Goal: Task Accomplishment & Management: Manage account settings

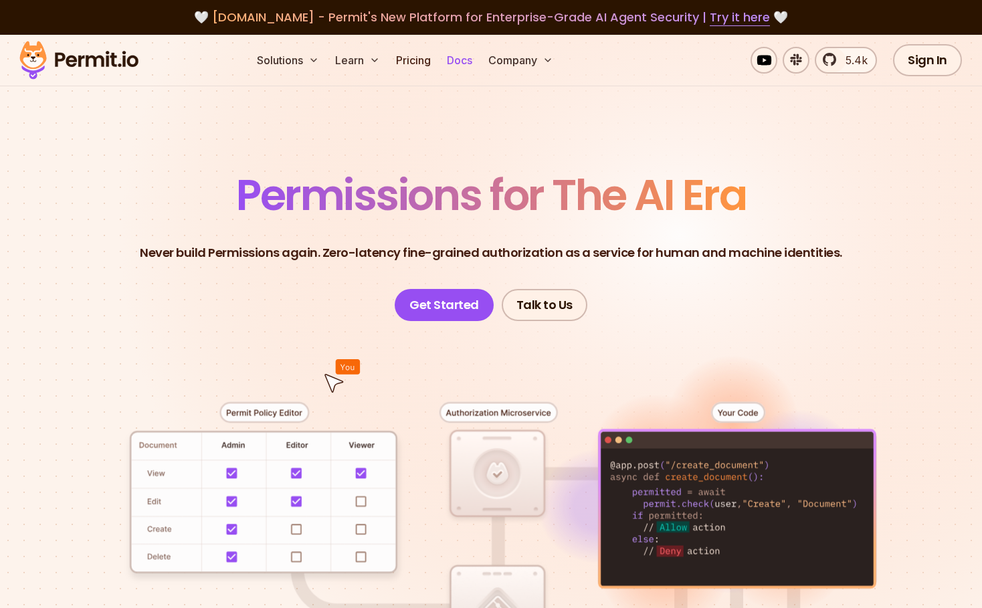
click at [470, 62] on link "Docs" at bounding box center [460, 60] width 36 height 27
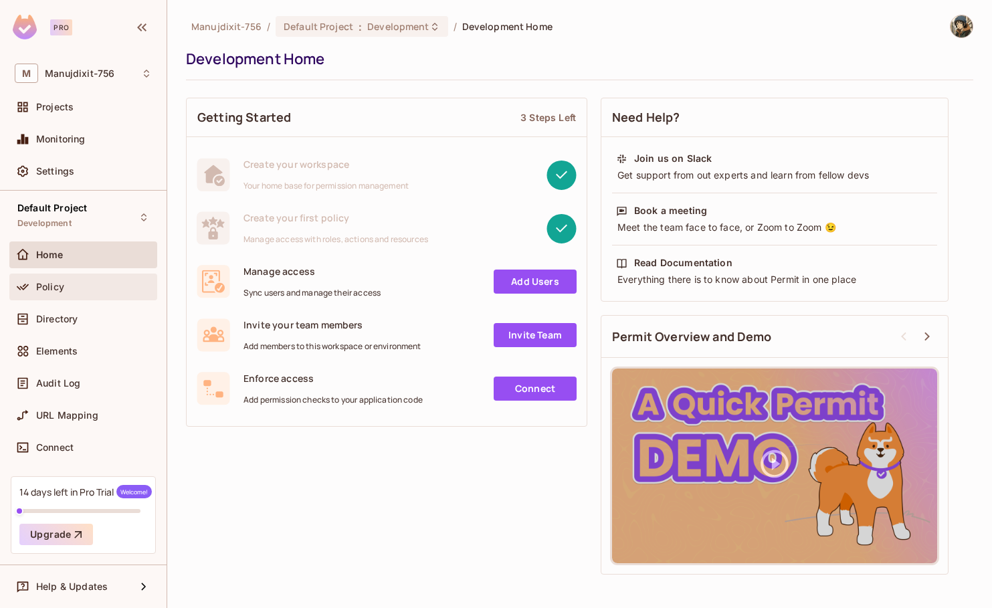
click at [82, 288] on div "Policy" at bounding box center [94, 287] width 116 height 11
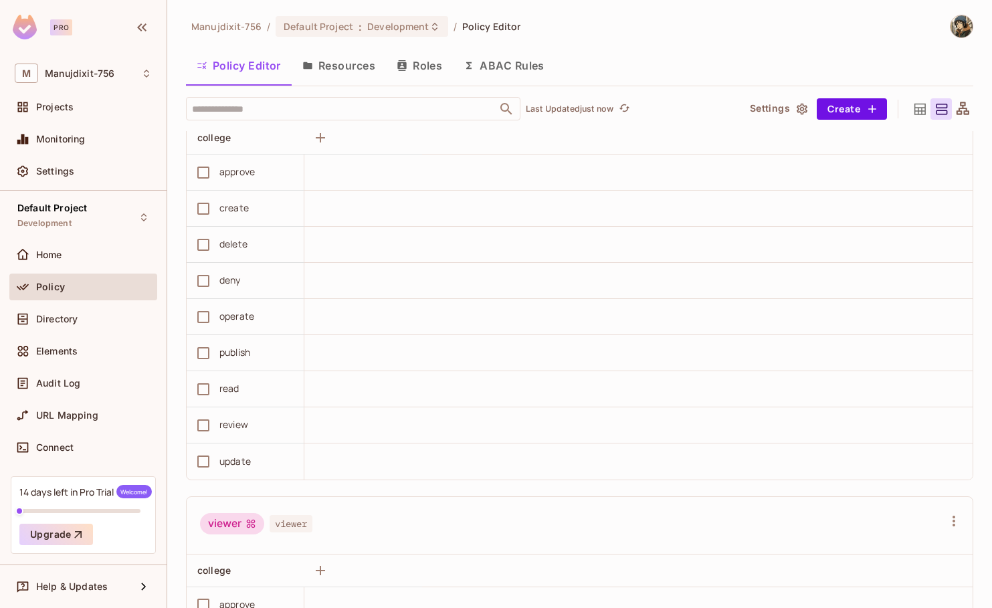
scroll to position [1284, 0]
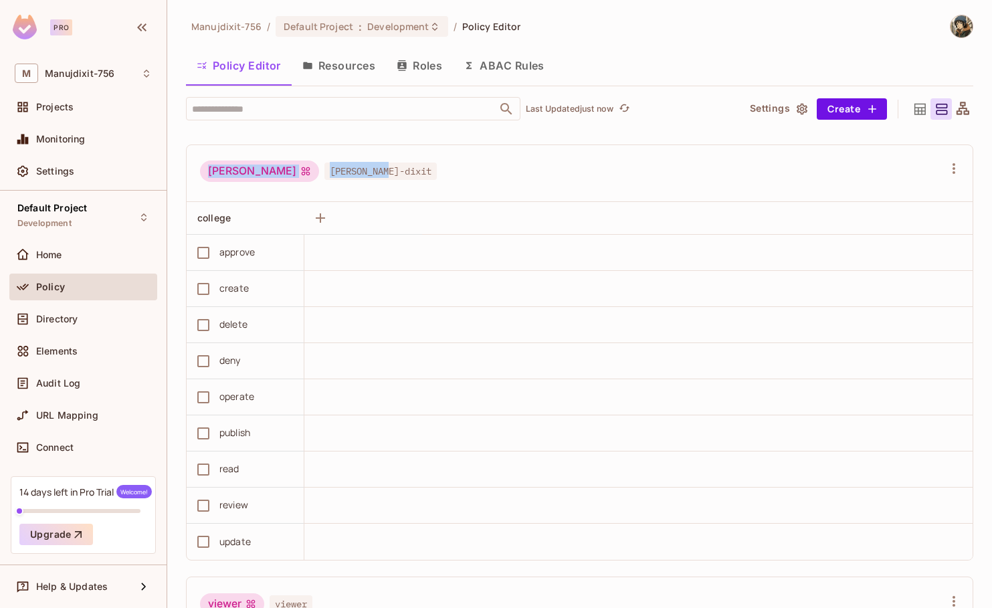
drag, startPoint x: 383, startPoint y: 178, endPoint x: 174, endPoint y: 169, distance: 208.9
click at [174, 169] on div "Manujdixit-756 / Default Project : Development / Policy Editor Policy Editor Re…" at bounding box center [579, 304] width 825 height 608
click at [503, 177] on div "Manuj Dixit manuj-dixit" at bounding box center [571, 173] width 743 height 25
click at [952, 99] on div at bounding box center [962, 108] width 21 height 21
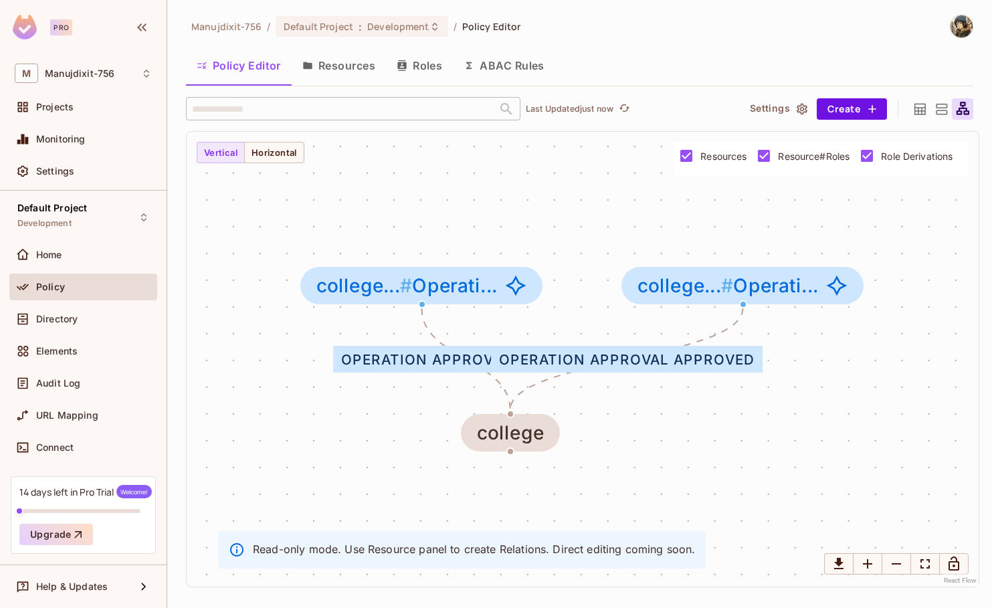
click at [939, 107] on icon at bounding box center [941, 109] width 11 height 11
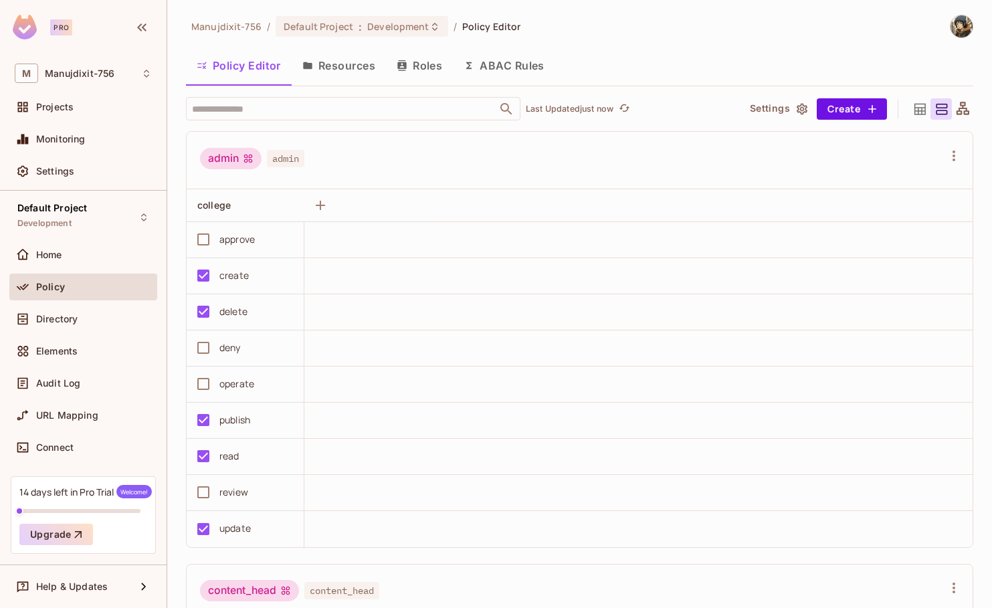
click at [912, 112] on icon at bounding box center [920, 109] width 17 height 17
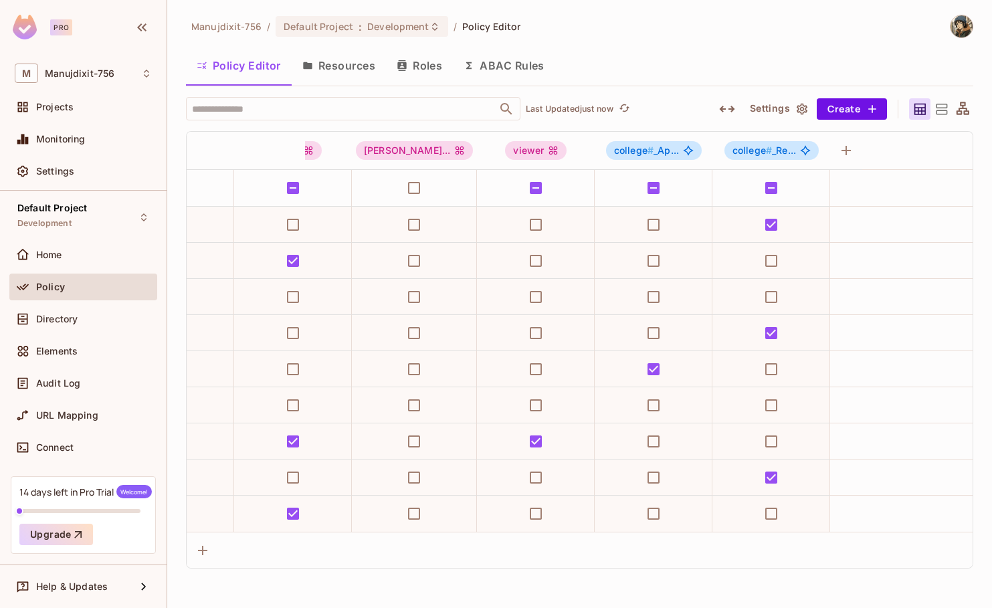
scroll to position [0, 0]
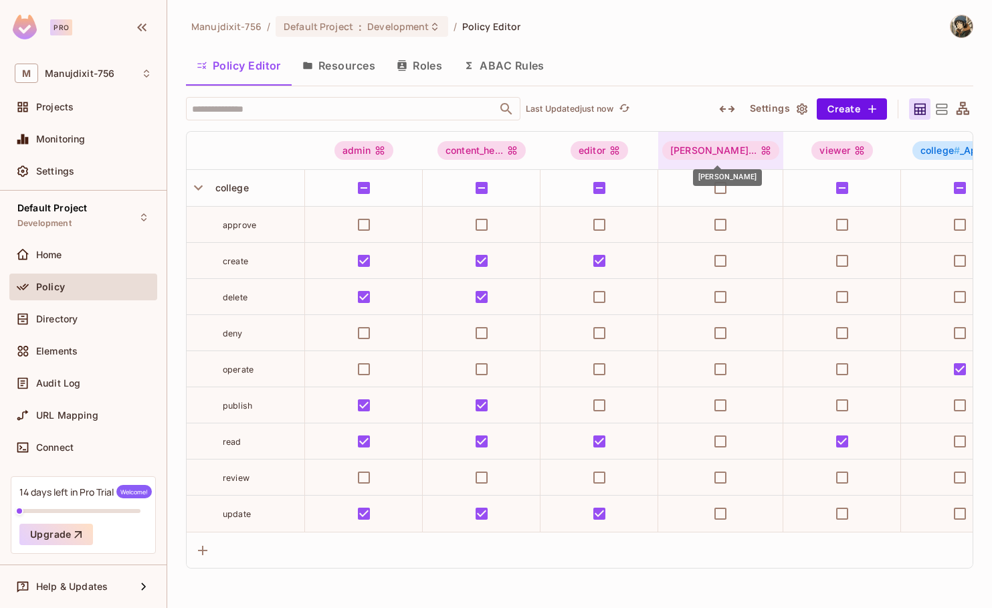
click at [662, 152] on div "Manuj Dixi..." at bounding box center [720, 150] width 125 height 19
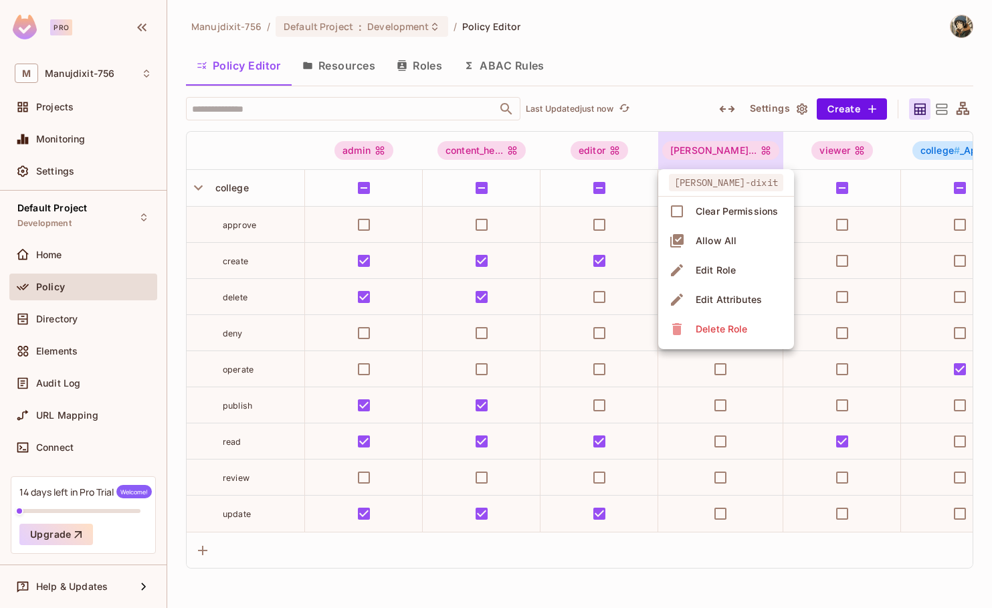
click at [662, 152] on div at bounding box center [496, 304] width 992 height 608
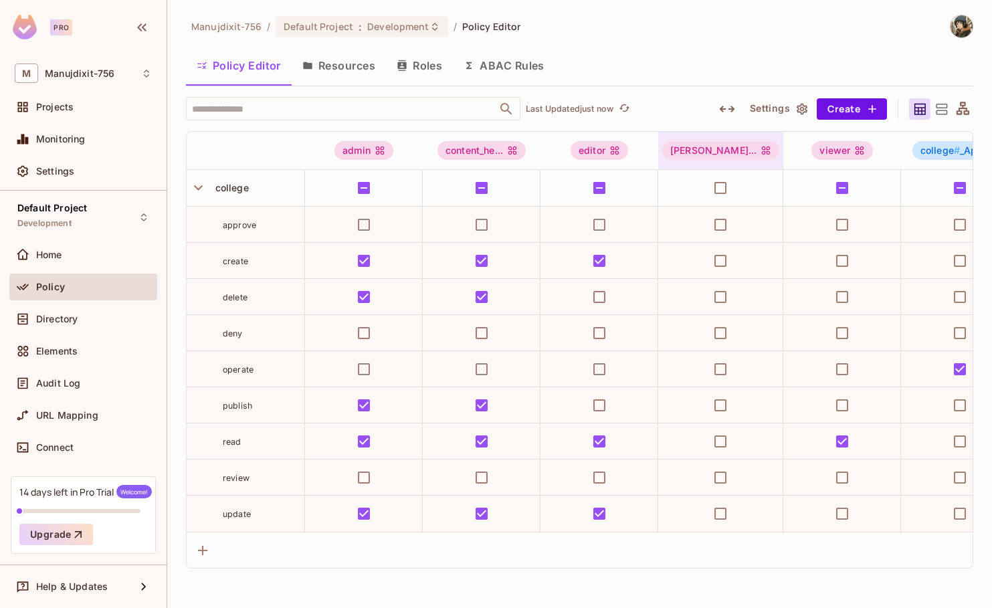
click at [662, 152] on div "Manuj Dixi..." at bounding box center [720, 150] width 125 height 19
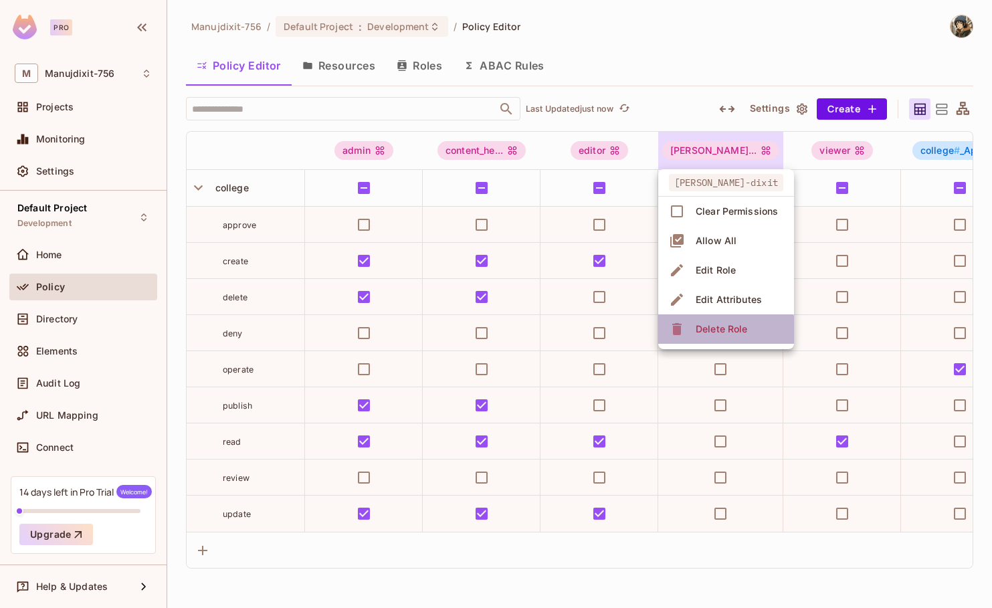
click at [717, 334] on div "Delete Role" at bounding box center [722, 328] width 52 height 13
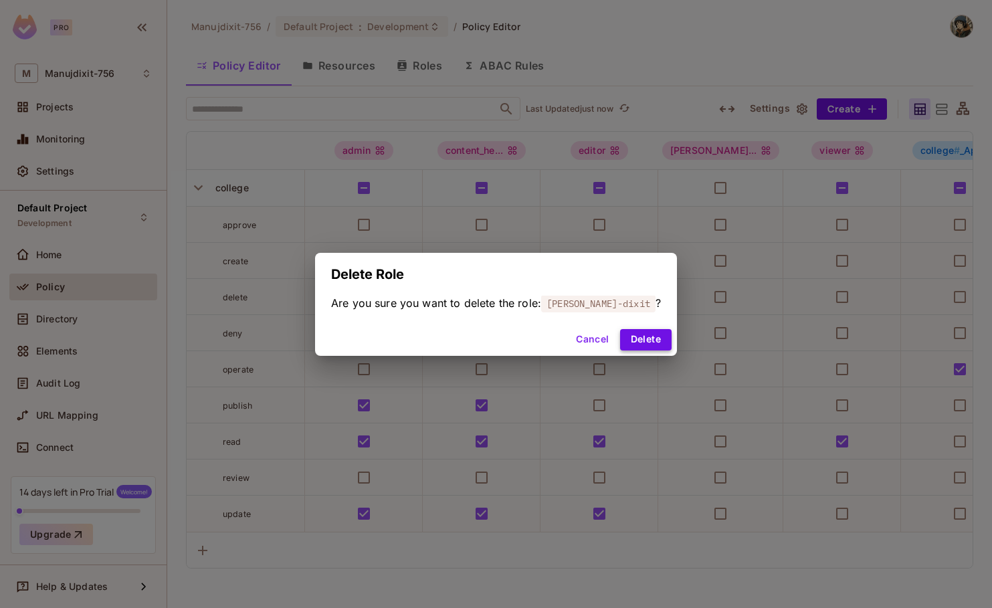
click at [620, 334] on button "Delete" at bounding box center [646, 339] width 52 height 21
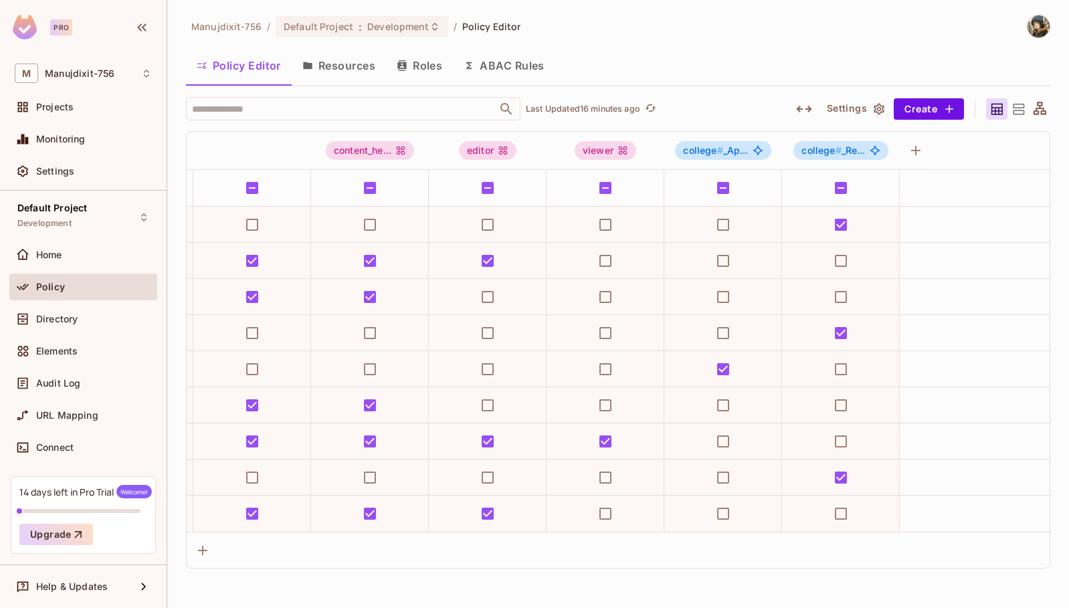
scroll to position [0, 112]
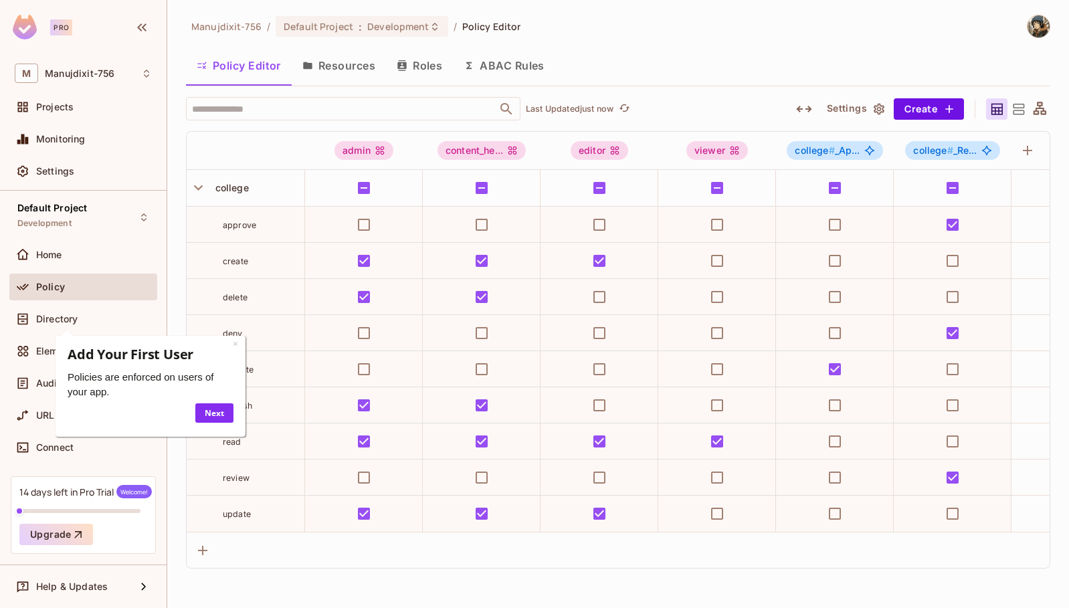
click at [66, 290] on div "Policy" at bounding box center [94, 287] width 116 height 11
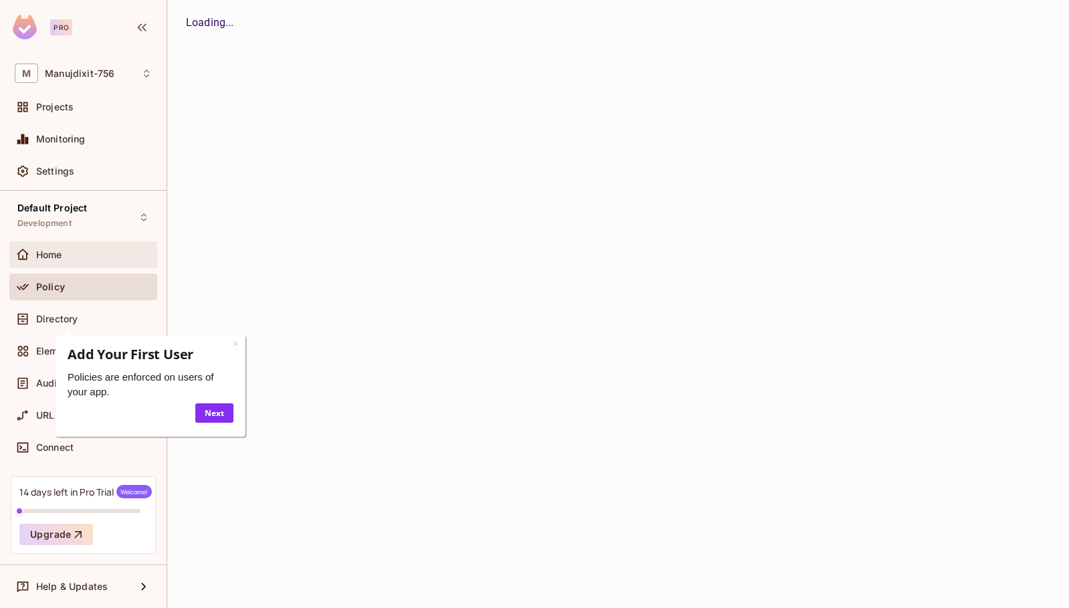
click at [62, 258] on span "Home" at bounding box center [49, 255] width 26 height 11
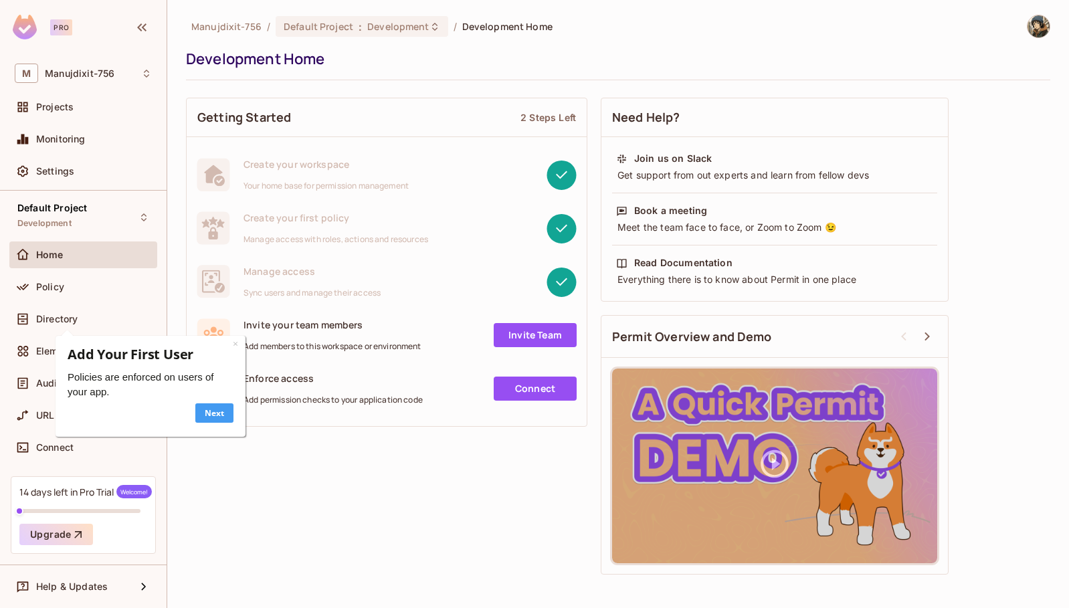
click at [207, 417] on link "Next" at bounding box center [214, 412] width 38 height 19
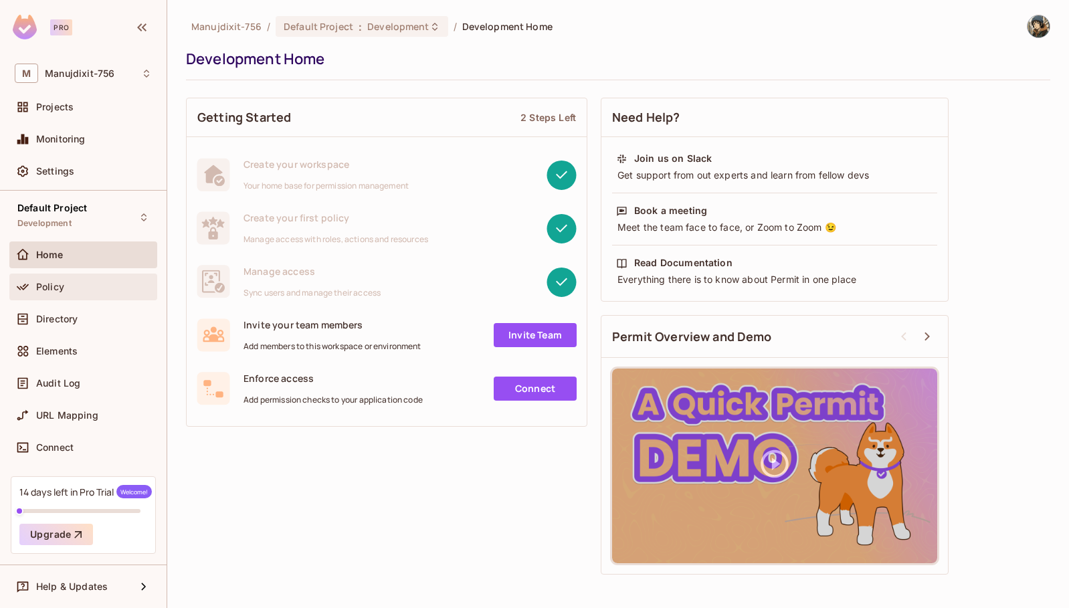
click at [79, 279] on div "Policy" at bounding box center [83, 287] width 137 height 16
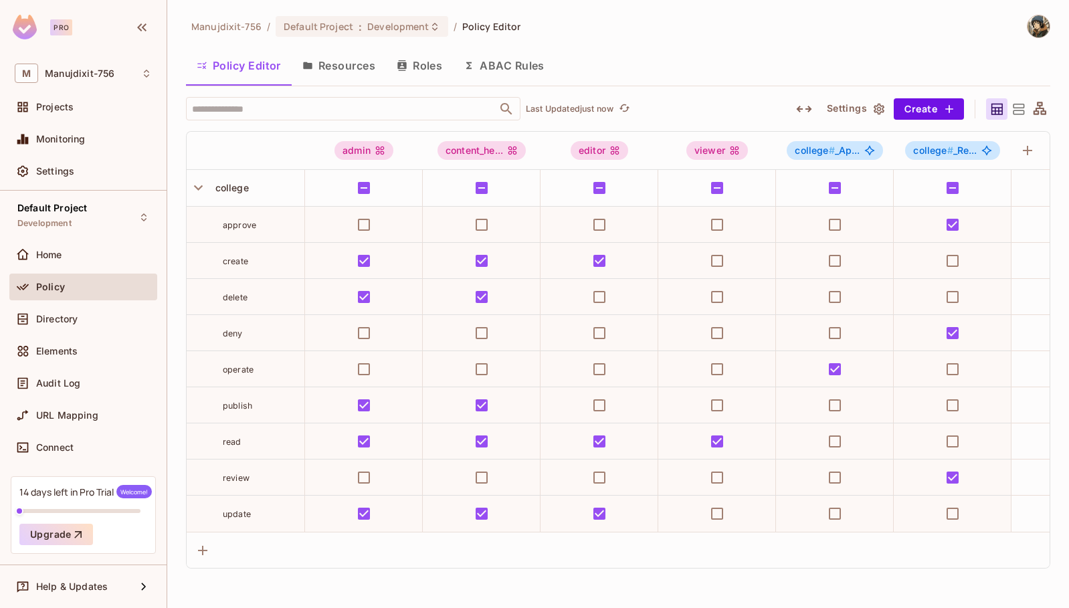
click at [361, 66] on button "Resources" at bounding box center [339, 65] width 94 height 33
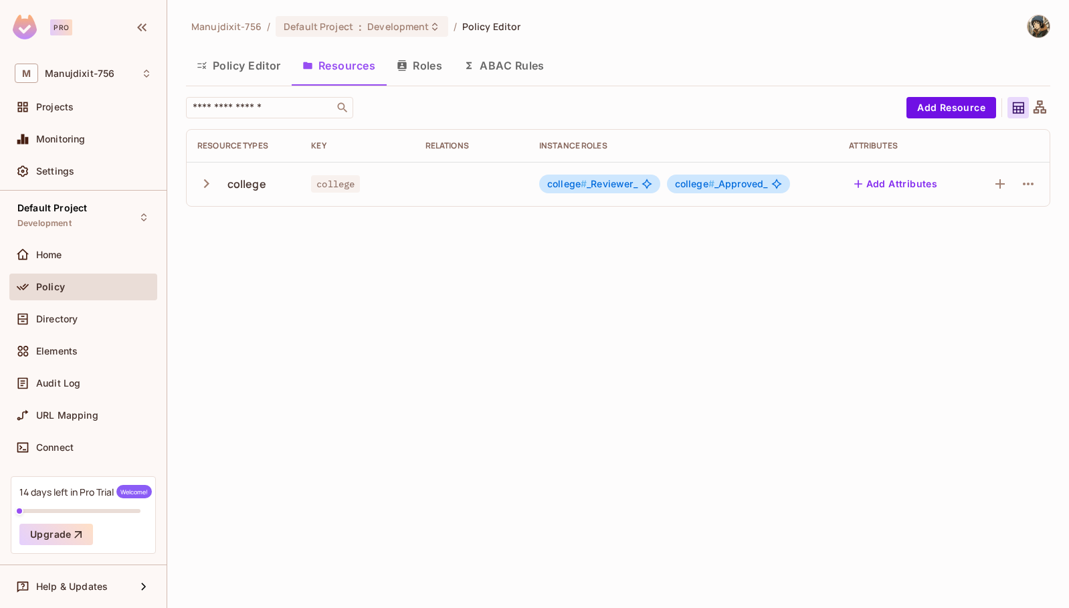
click at [444, 60] on button "Roles" at bounding box center [419, 65] width 67 height 33
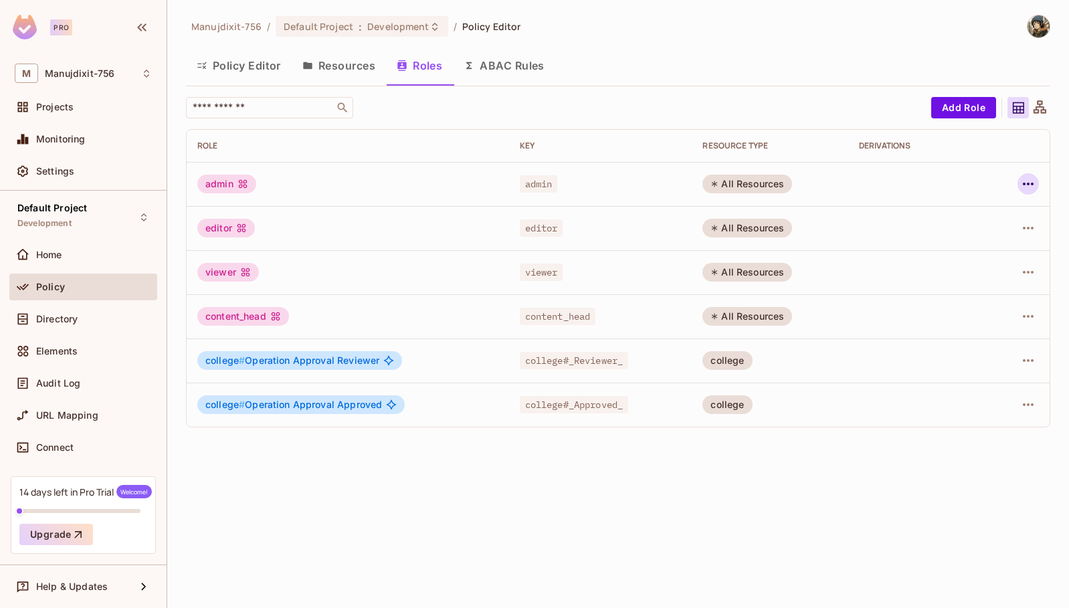
click at [1024, 182] on icon "button" at bounding box center [1028, 184] width 16 height 16
click at [984, 217] on div "Edit Role" at bounding box center [969, 214] width 40 height 13
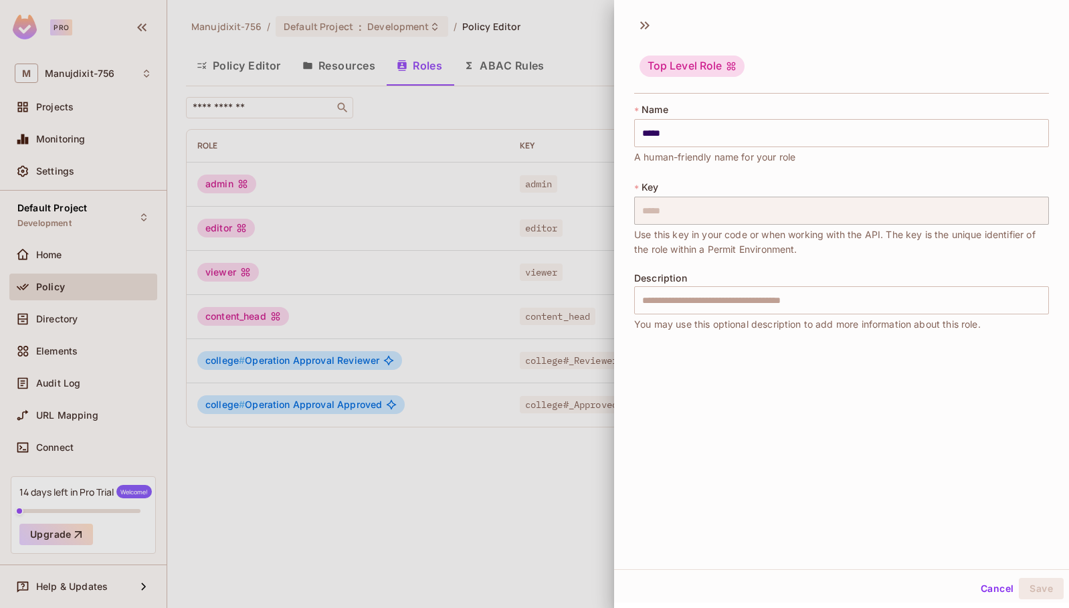
click at [488, 227] on div at bounding box center [534, 304] width 1069 height 608
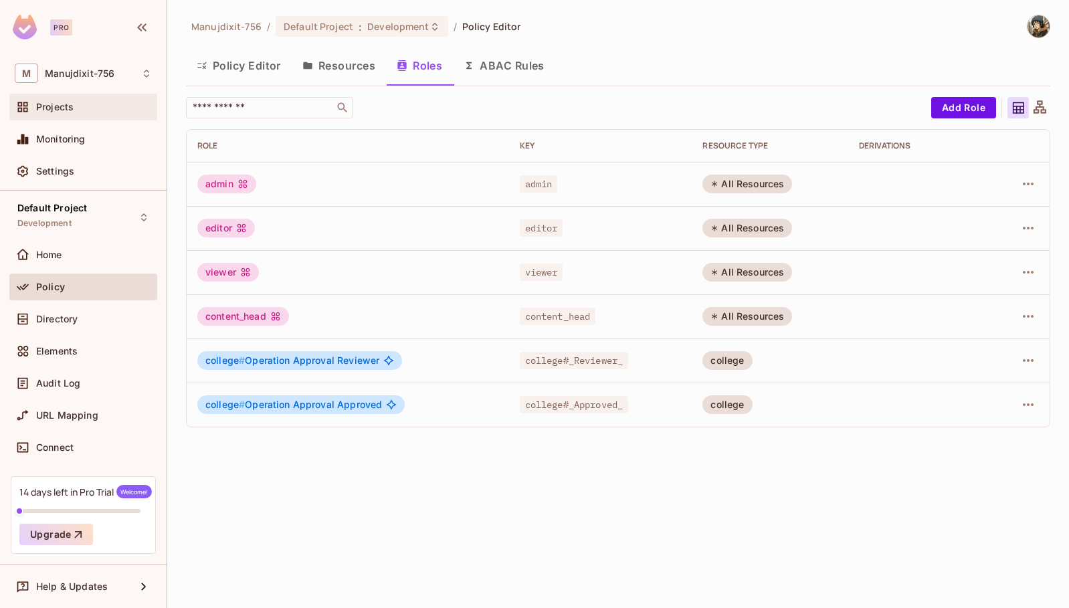
click at [72, 108] on span "Projects" at bounding box center [54, 107] width 37 height 11
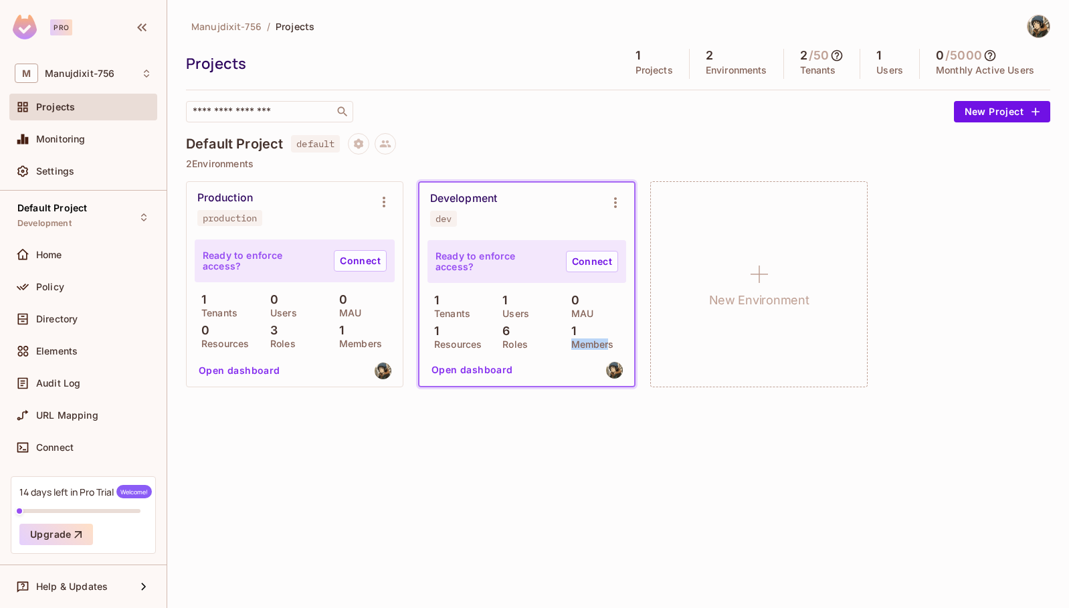
drag, startPoint x: 609, startPoint y: 339, endPoint x: 523, endPoint y: 333, distance: 86.5
click at [532, 333] on div "1 Tenants 1 Users 0 MAU 1 Resources 6 Roles 1 Members" at bounding box center [526, 321] width 199 height 55
click at [515, 330] on div "6 Roles" at bounding box center [527, 336] width 62 height 24
click at [463, 366] on button "Open dashboard" at bounding box center [472, 369] width 92 height 21
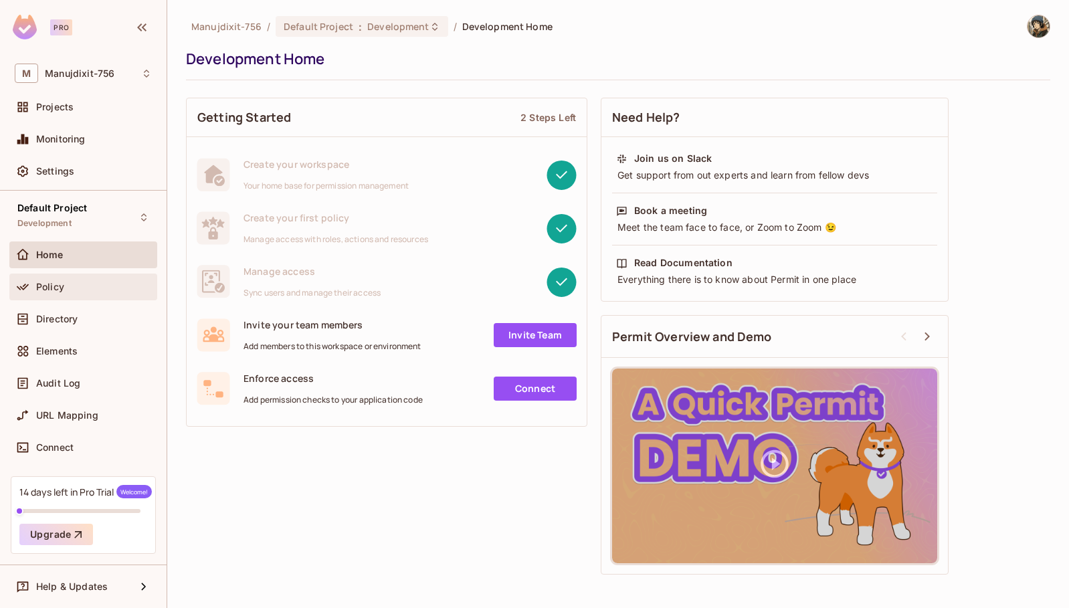
click at [91, 293] on div "Policy" at bounding box center [83, 287] width 137 height 16
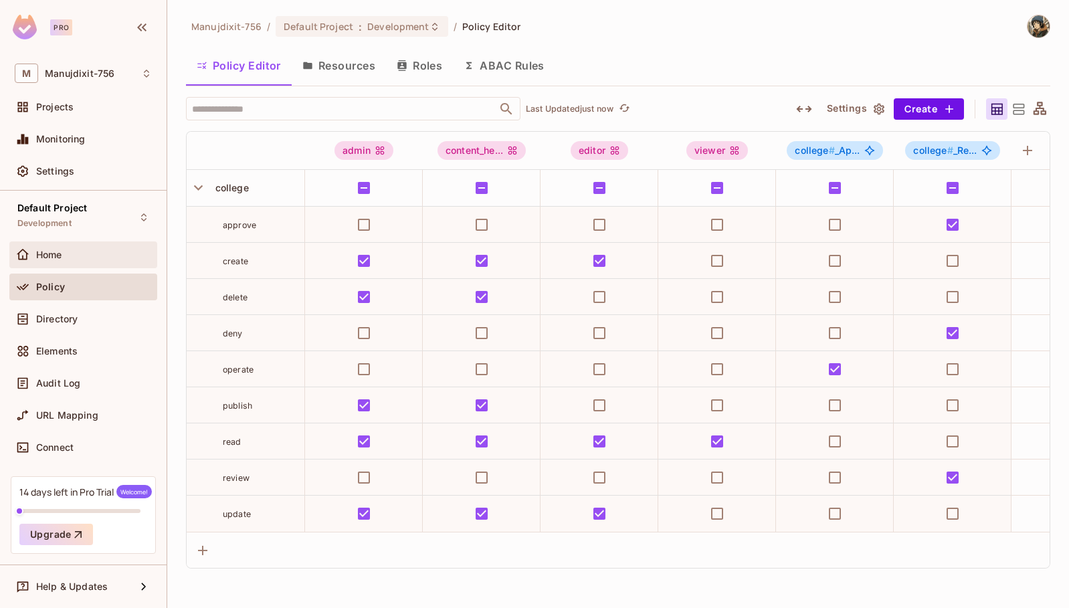
click at [87, 258] on div "Home" at bounding box center [94, 255] width 116 height 11
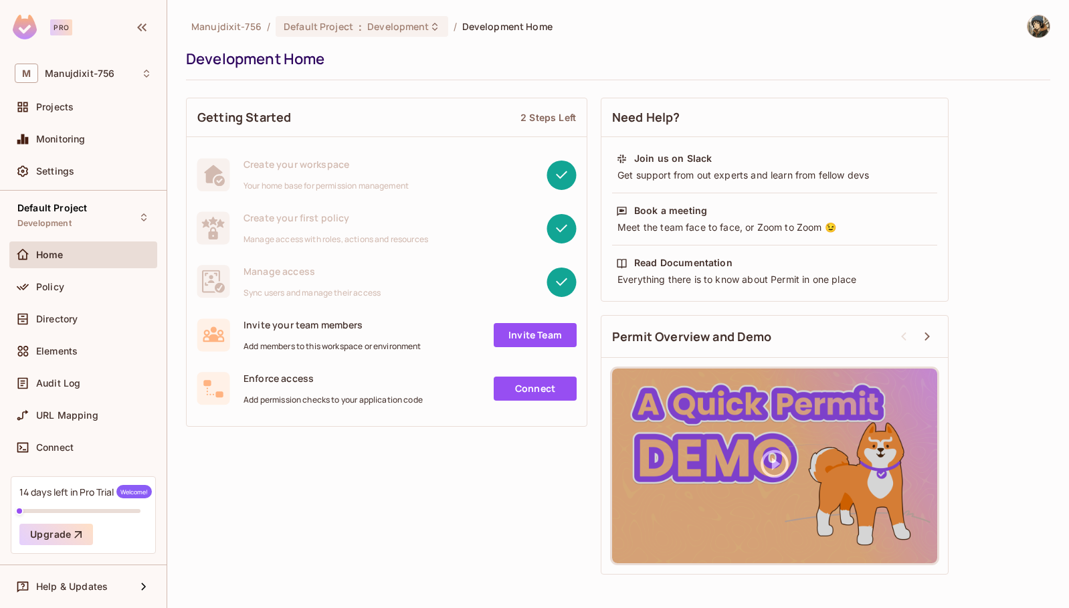
click at [555, 337] on link "Invite Team" at bounding box center [535, 335] width 83 height 24
click at [78, 140] on span "Monitoring" at bounding box center [61, 139] width 50 height 11
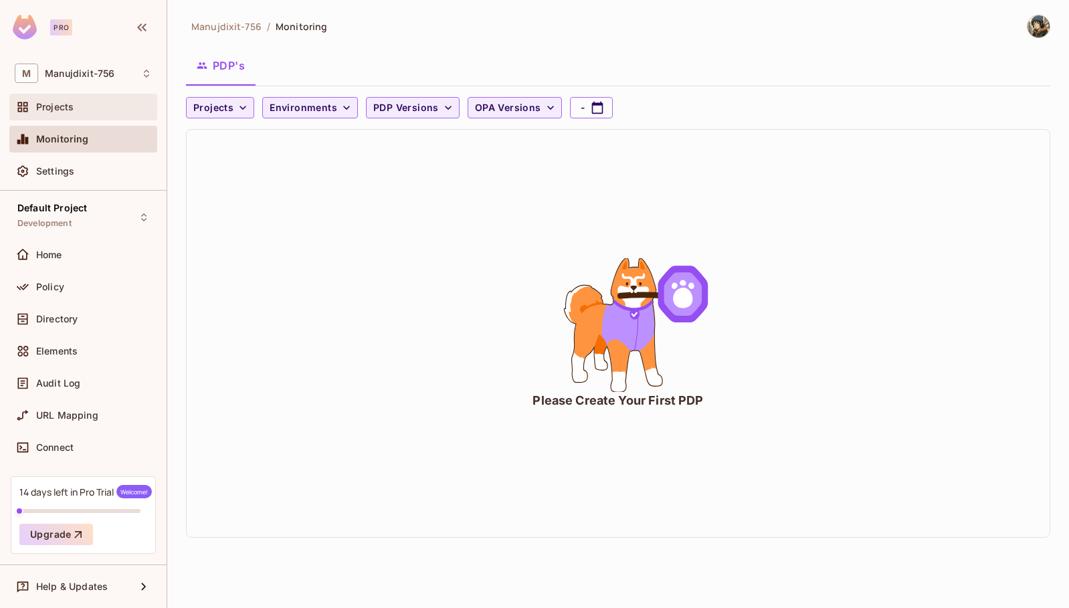
click at [62, 100] on div "Projects" at bounding box center [83, 107] width 137 height 16
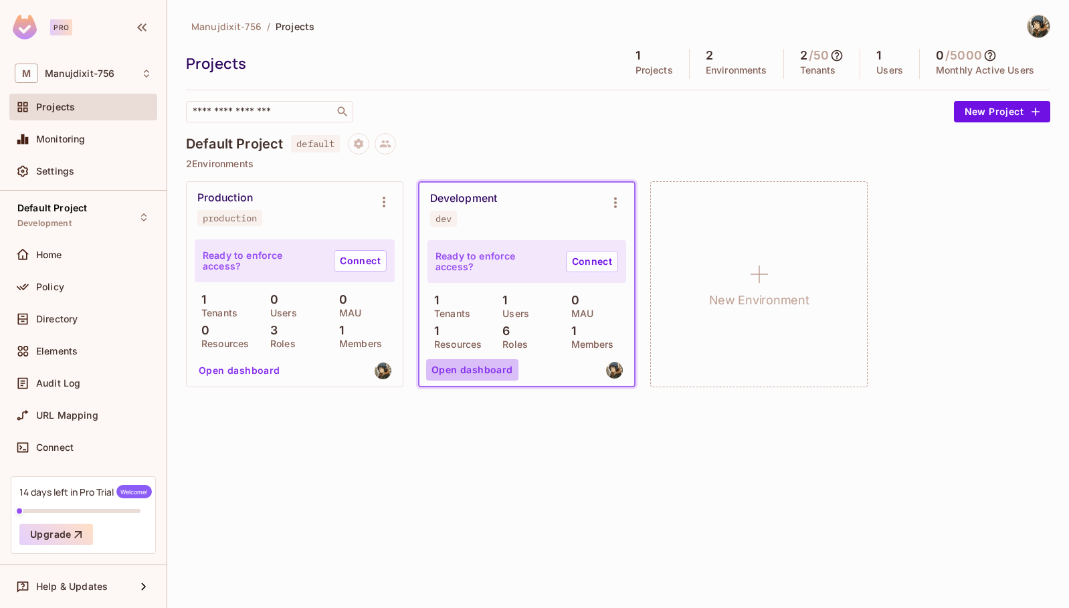
click at [503, 372] on button "Open dashboard" at bounding box center [472, 369] width 92 height 21
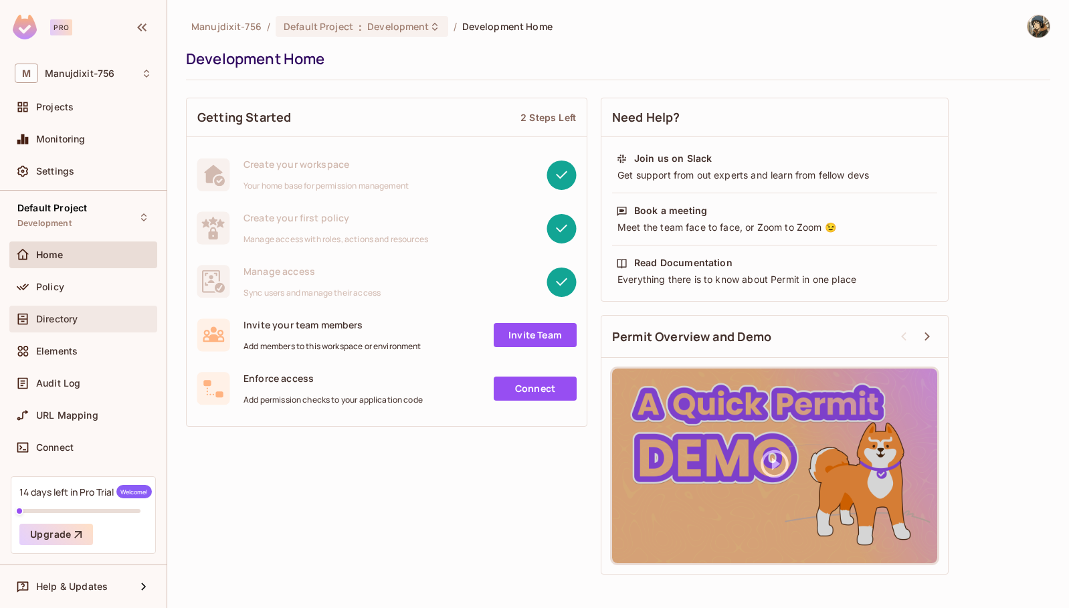
click at [78, 320] on div "Directory" at bounding box center [94, 319] width 116 height 11
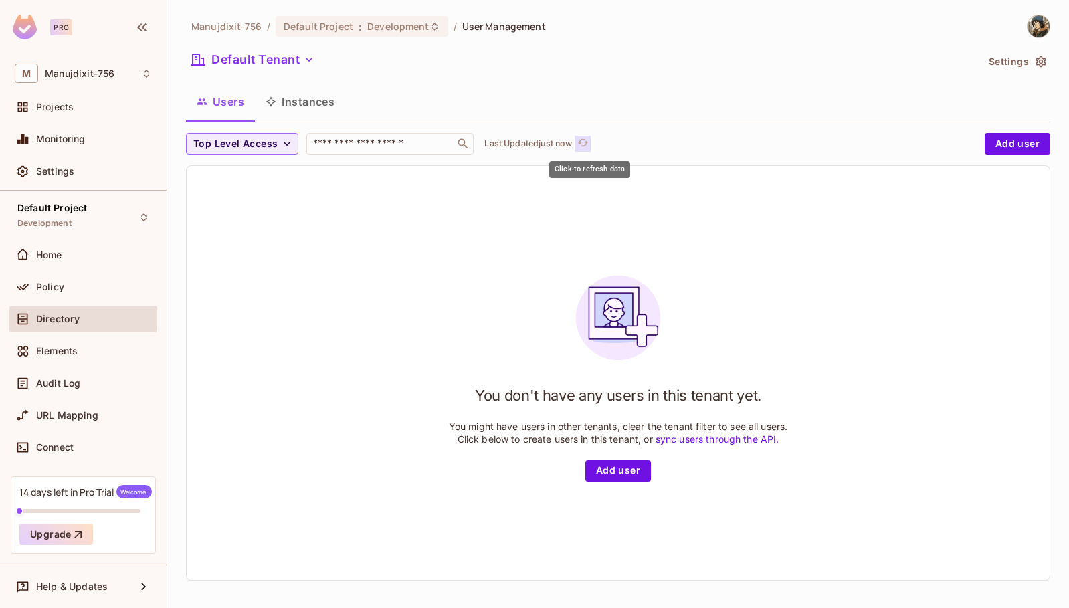
click at [589, 142] on icon "refresh" at bounding box center [582, 142] width 11 height 11
click at [282, 100] on button "Instances" at bounding box center [300, 101] width 90 height 33
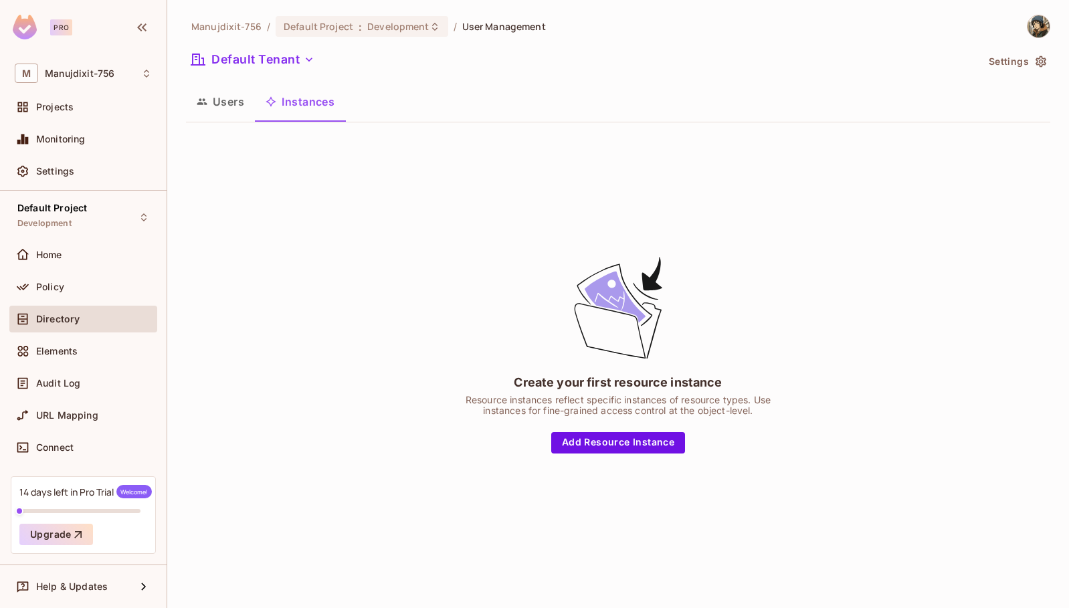
click at [206, 96] on icon "button" at bounding box center [202, 101] width 11 height 11
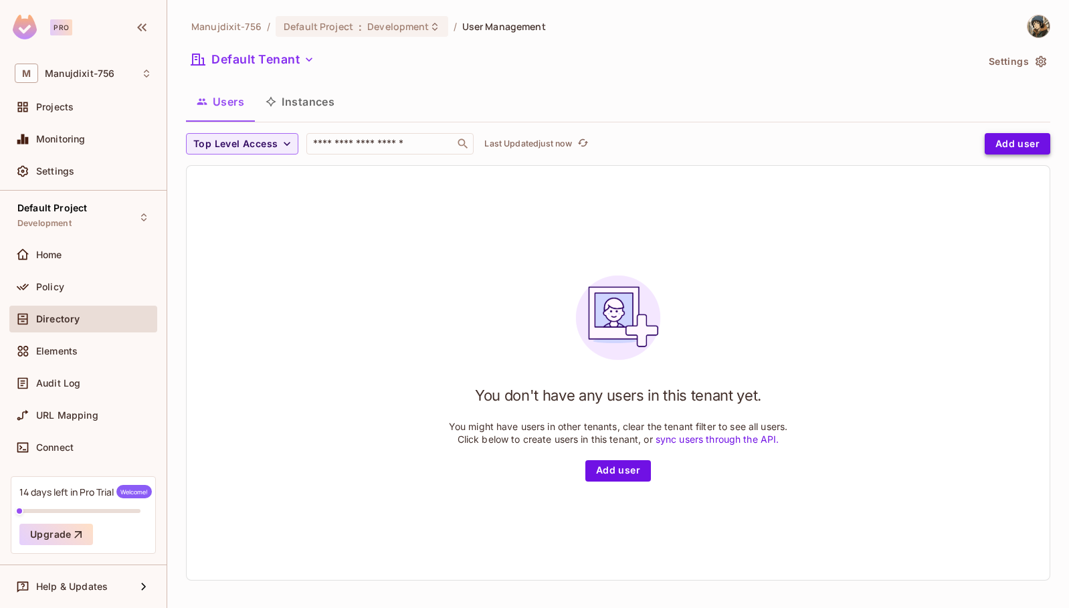
click at [1012, 144] on button "Add user" at bounding box center [1018, 143] width 66 height 21
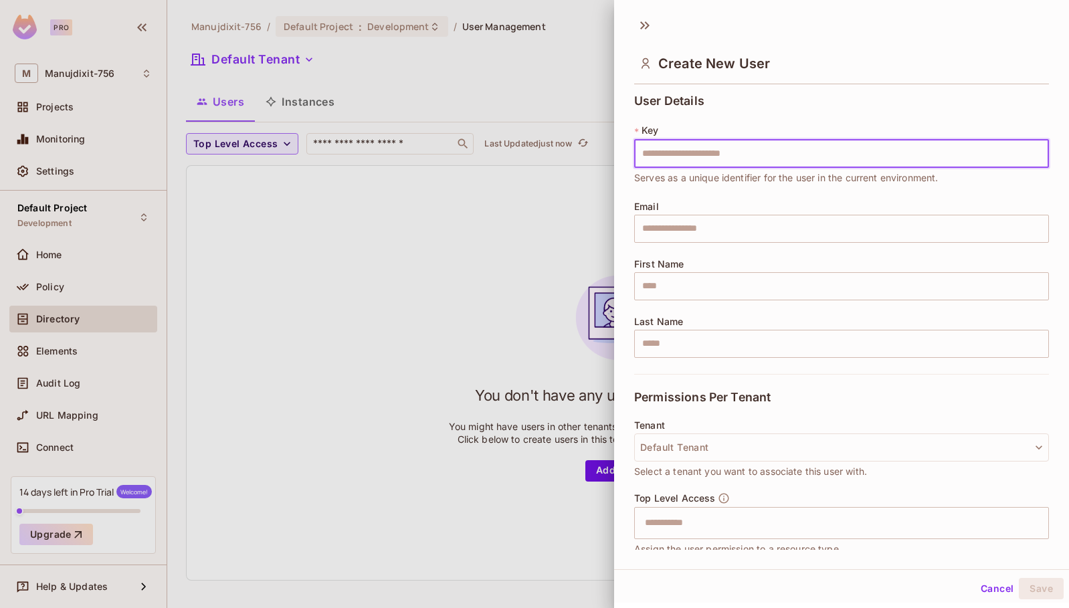
click at [486, 272] on div at bounding box center [534, 304] width 1069 height 608
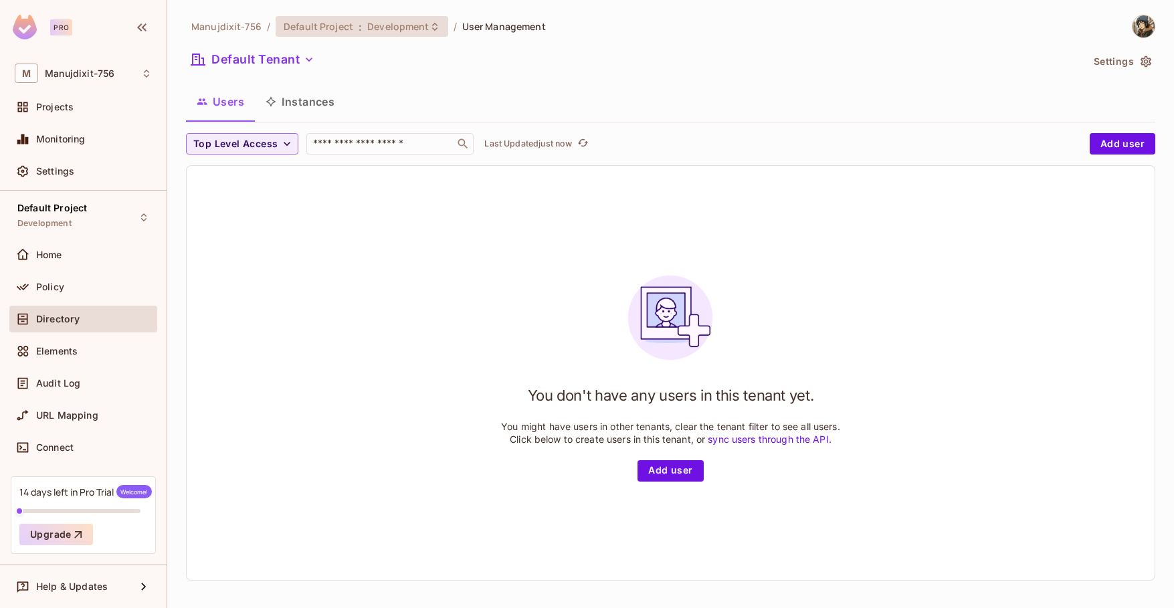
click at [315, 25] on span "Default Project" at bounding box center [319, 26] width 70 height 13
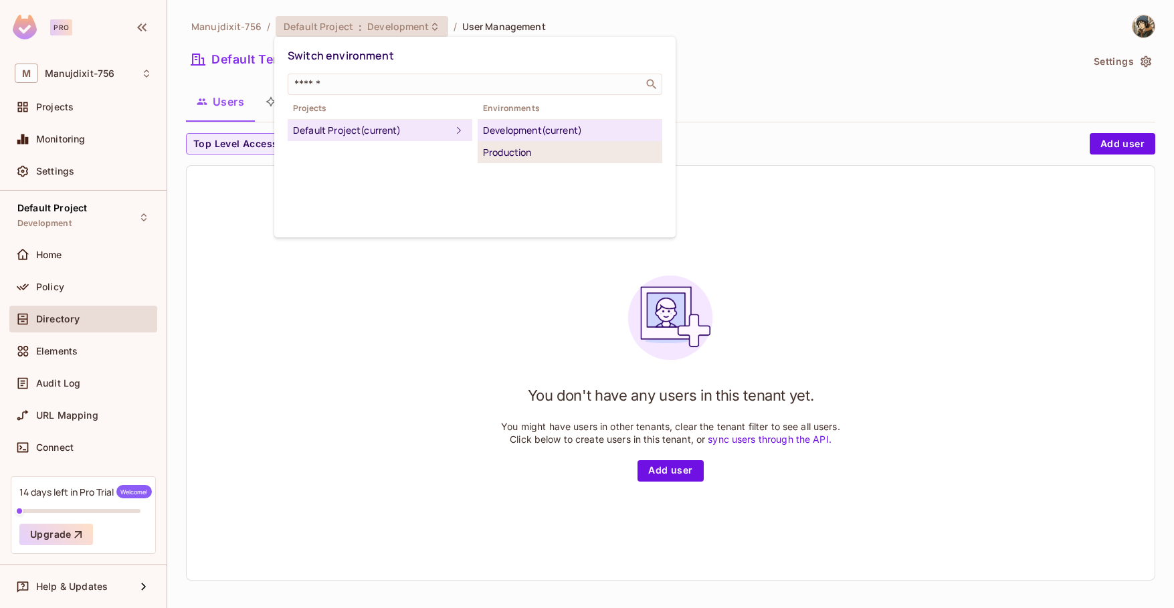
click at [541, 150] on div "Production" at bounding box center [570, 153] width 174 height 16
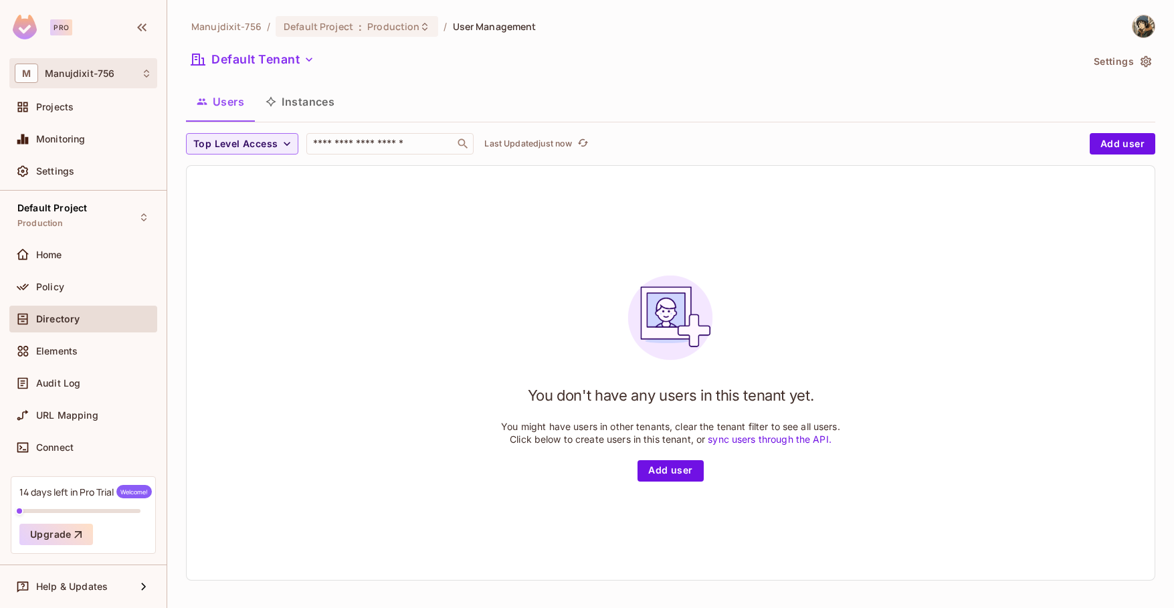
click at [142, 71] on icon at bounding box center [146, 73] width 11 height 11
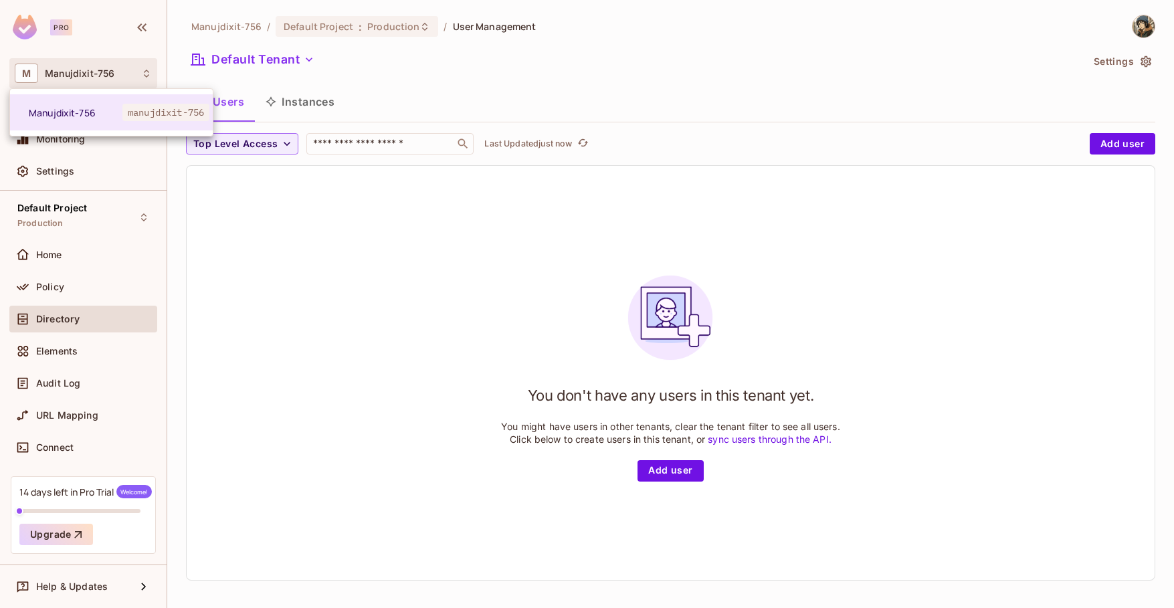
click at [415, 25] on div at bounding box center [587, 304] width 1174 height 608
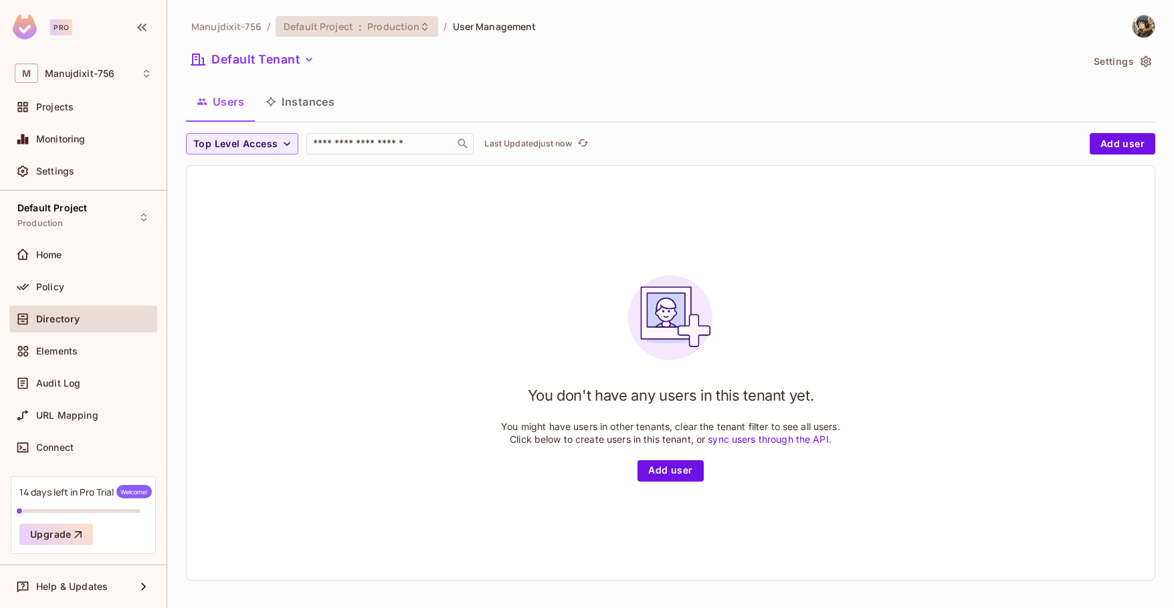
click at [419, 25] on icon at bounding box center [424, 26] width 11 height 11
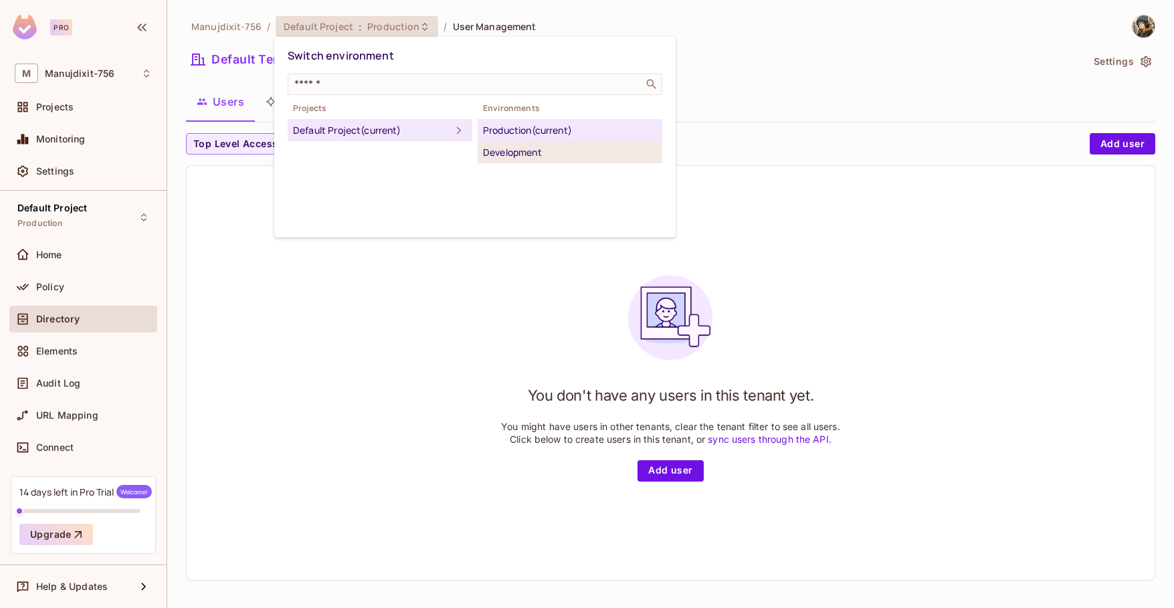
click at [520, 155] on div "Development" at bounding box center [570, 153] width 174 height 16
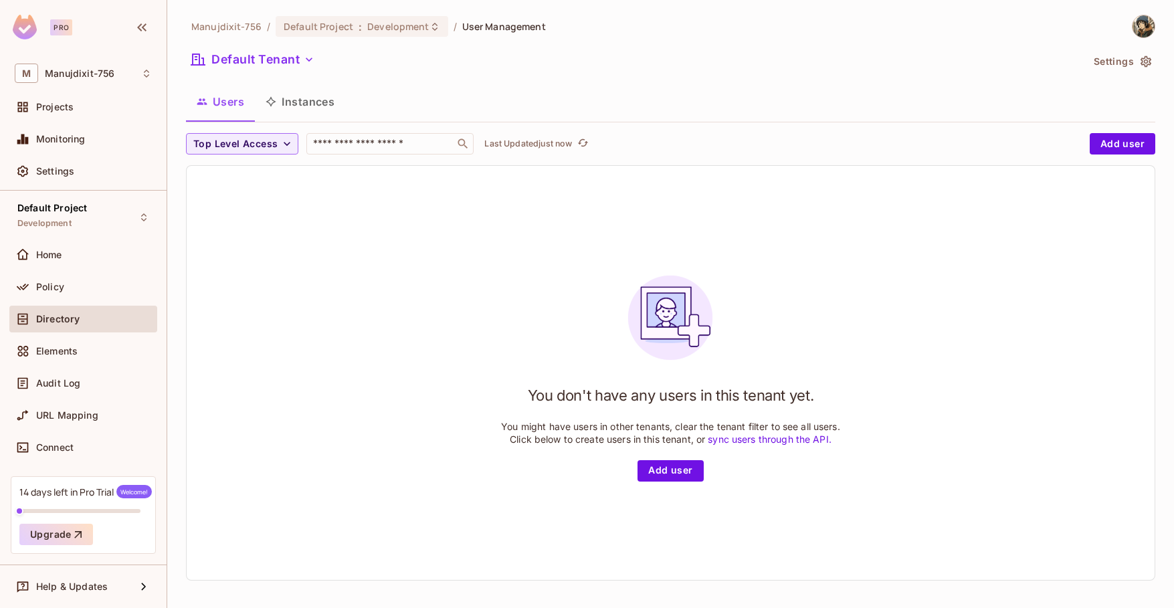
click at [339, 275] on div "You don't have any users in this tenant yet. You might have users in other tena…" at bounding box center [671, 373] width 968 height 414
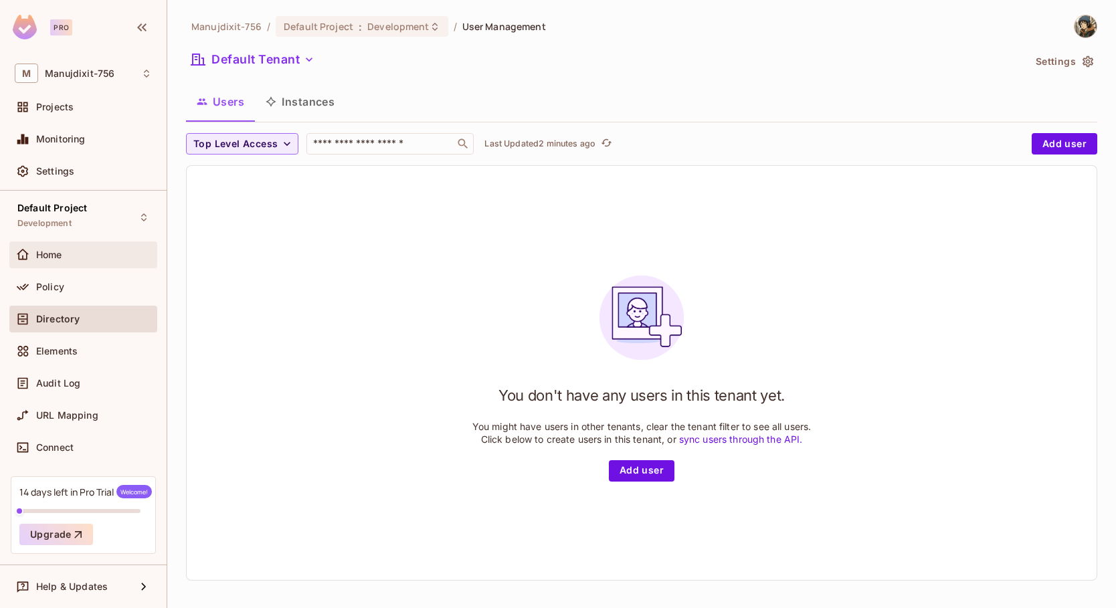
click at [78, 257] on div "Home" at bounding box center [94, 255] width 116 height 11
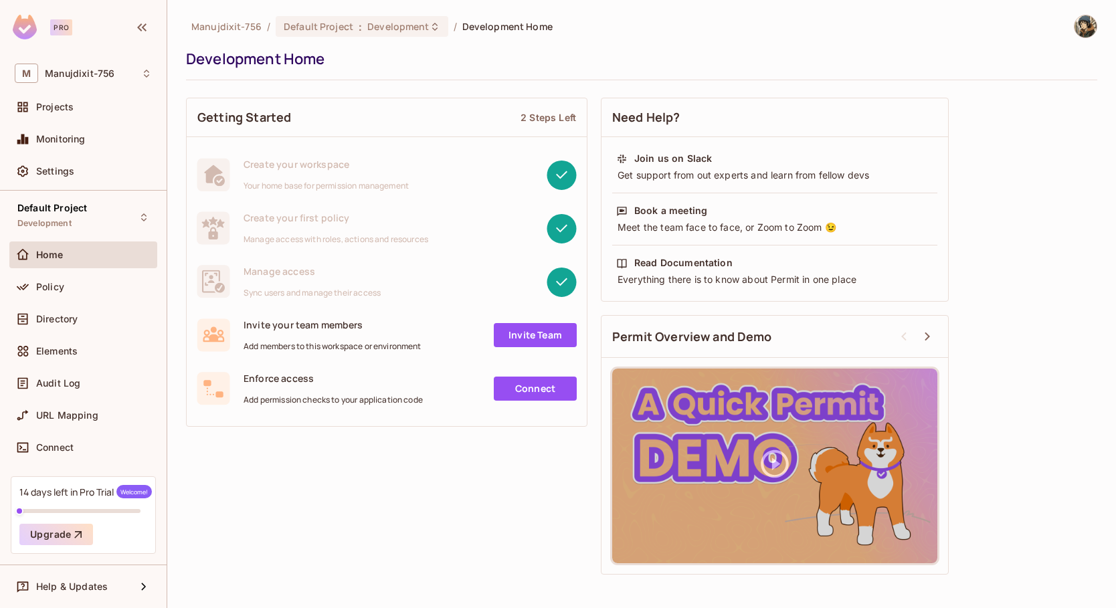
click at [317, 347] on span "Add members to this workspace or environment" at bounding box center [333, 346] width 178 height 11
click at [86, 293] on div "Policy" at bounding box center [83, 287] width 137 height 16
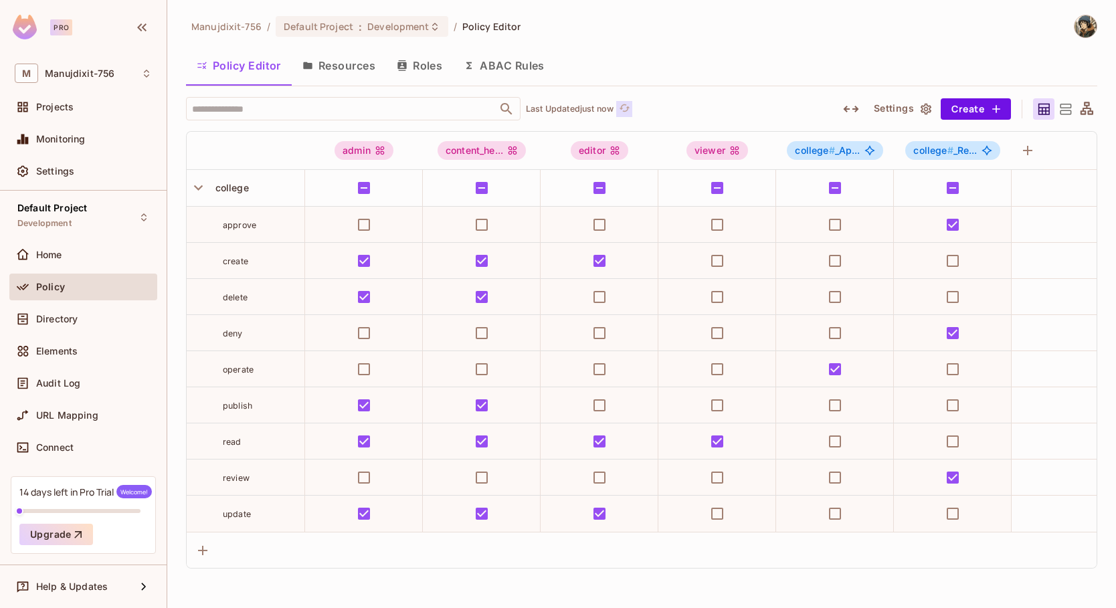
click at [623, 108] on icon "refresh" at bounding box center [624, 107] width 11 height 7
click at [78, 320] on div "Directory" at bounding box center [94, 319] width 116 height 11
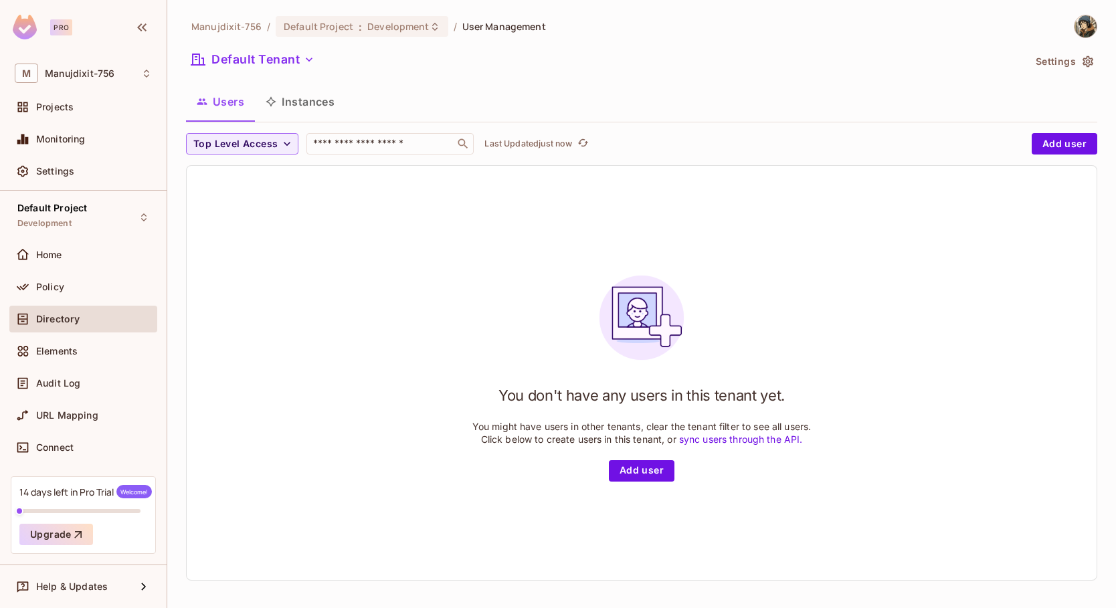
click at [110, 272] on div "Home" at bounding box center [83, 258] width 148 height 32
click at [97, 282] on div "Policy" at bounding box center [94, 287] width 116 height 11
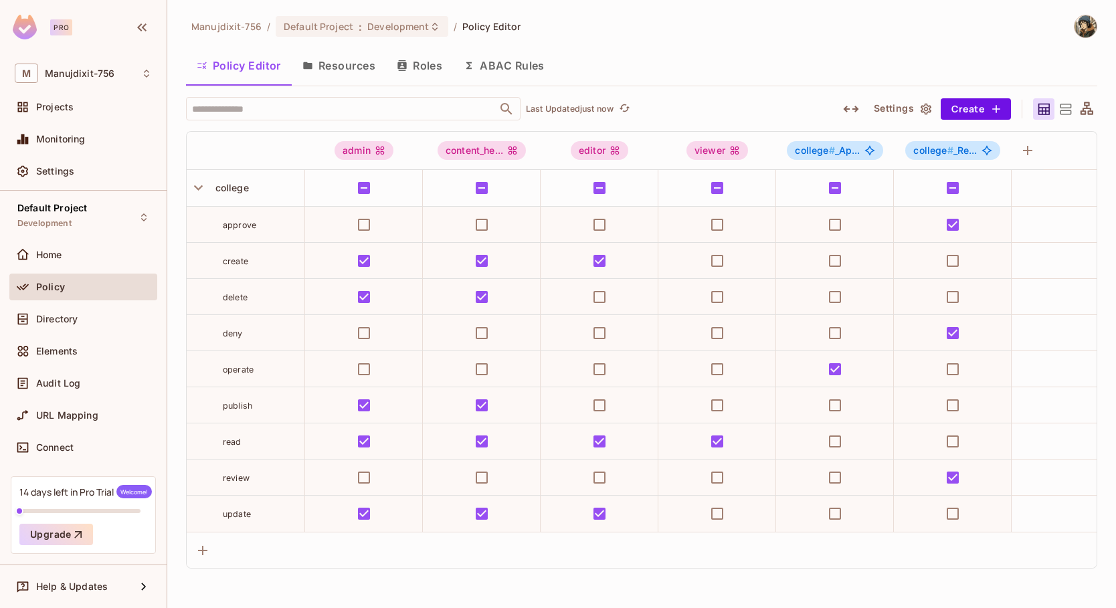
click at [520, 70] on button "ABAC Rules" at bounding box center [504, 65] width 102 height 33
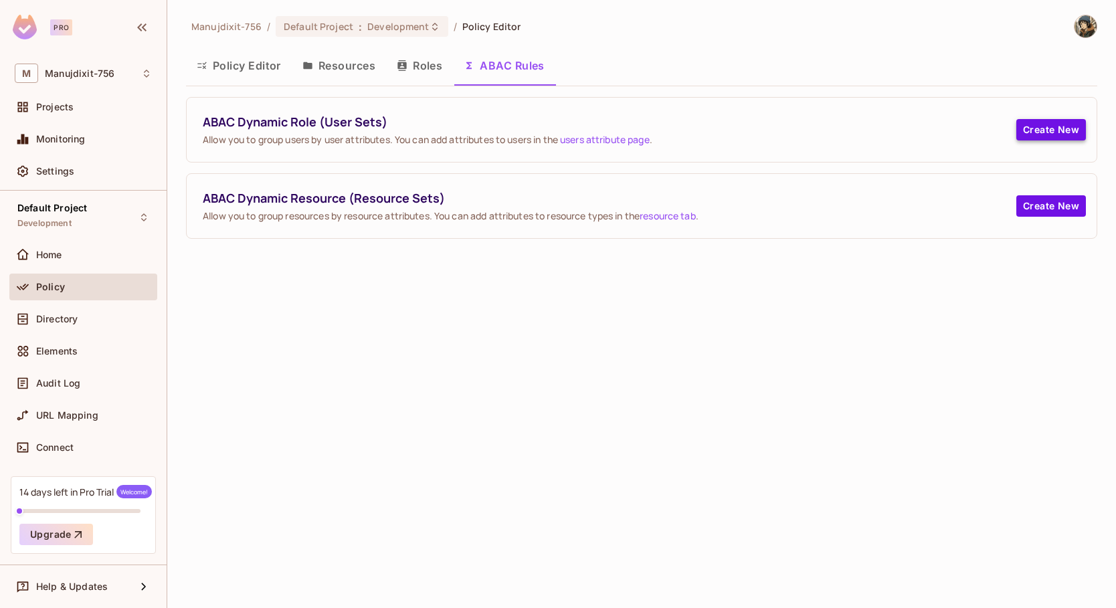
click at [1061, 129] on button "Create New" at bounding box center [1051, 129] width 70 height 21
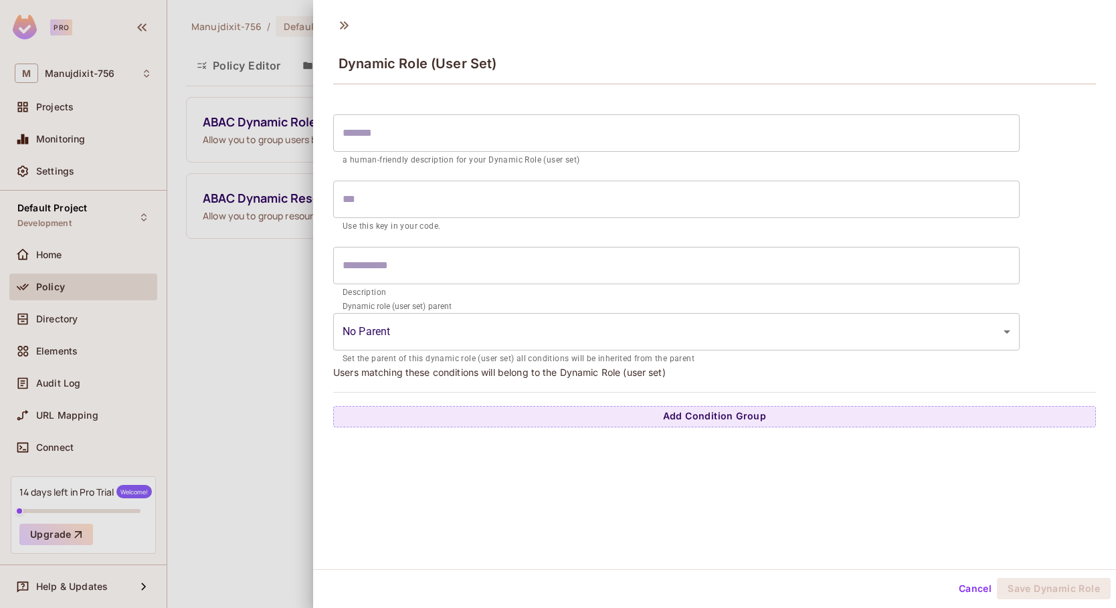
click at [376, 328] on body "Pro M Manujdixit-756 Projects Monitoring Settings Default Project Development H…" at bounding box center [558, 304] width 1116 height 608
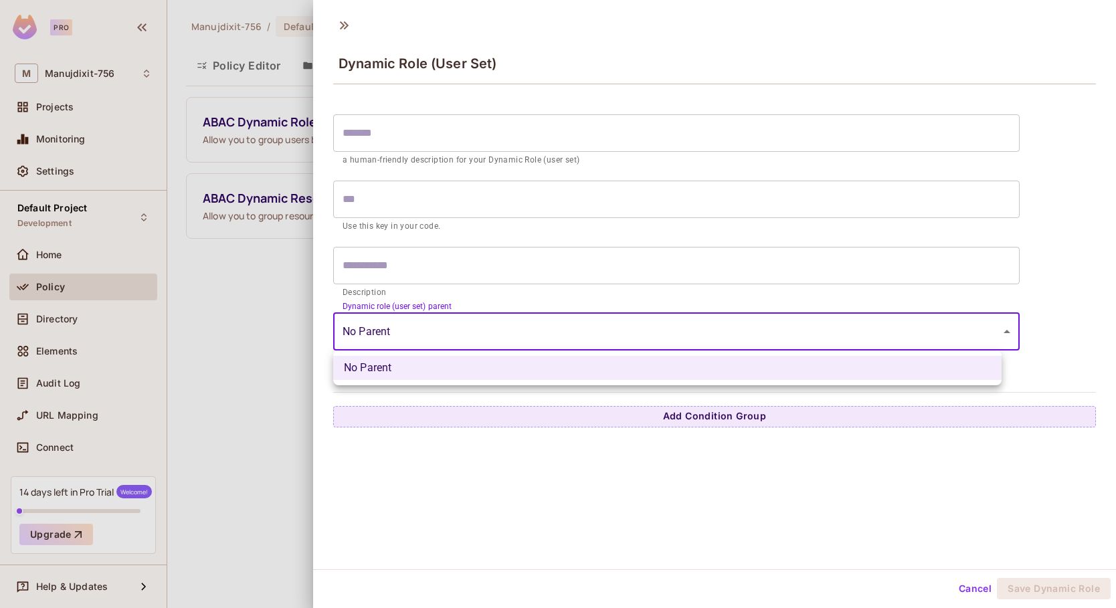
click at [280, 318] on div at bounding box center [558, 304] width 1116 height 608
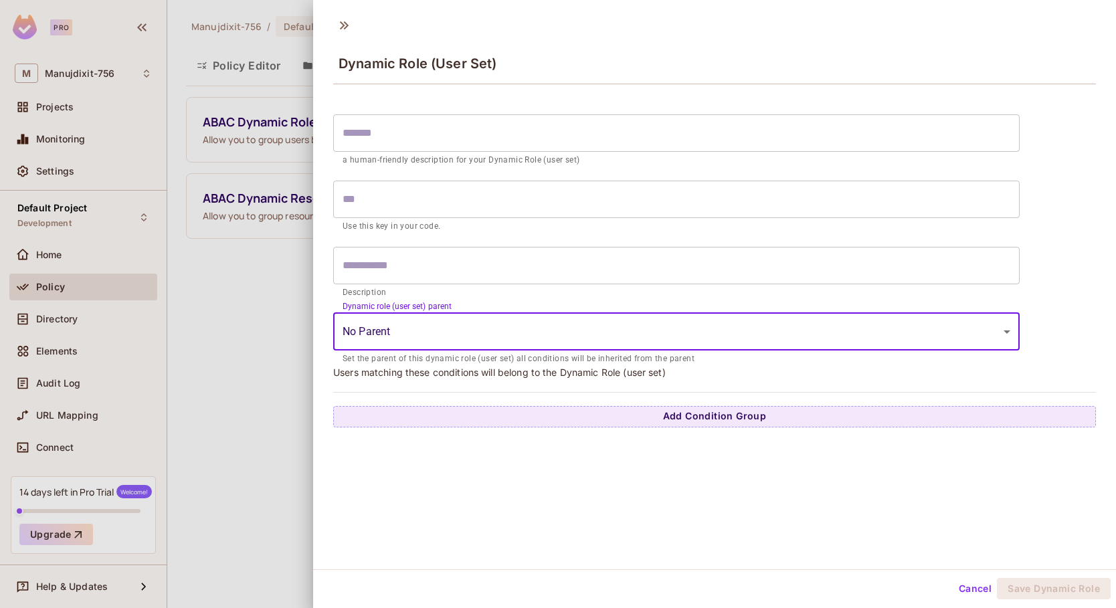
click at [280, 313] on div at bounding box center [558, 304] width 1116 height 608
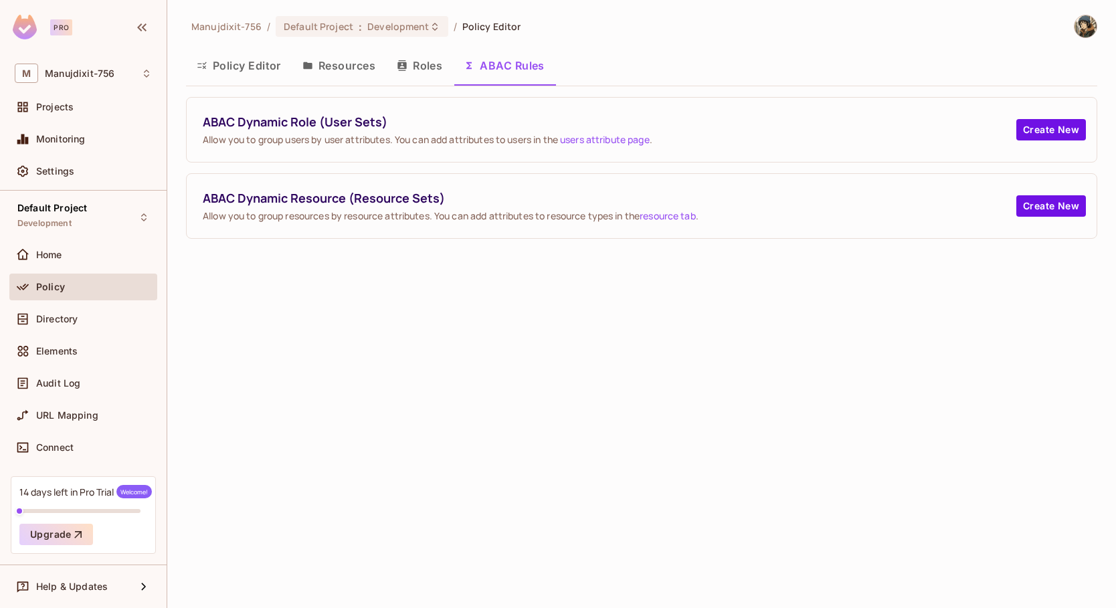
click at [324, 203] on span "ABAC Dynamic Resource (Resource Sets)" at bounding box center [609, 198] width 813 height 17
click at [1050, 203] on button "Create New" at bounding box center [1051, 205] width 70 height 21
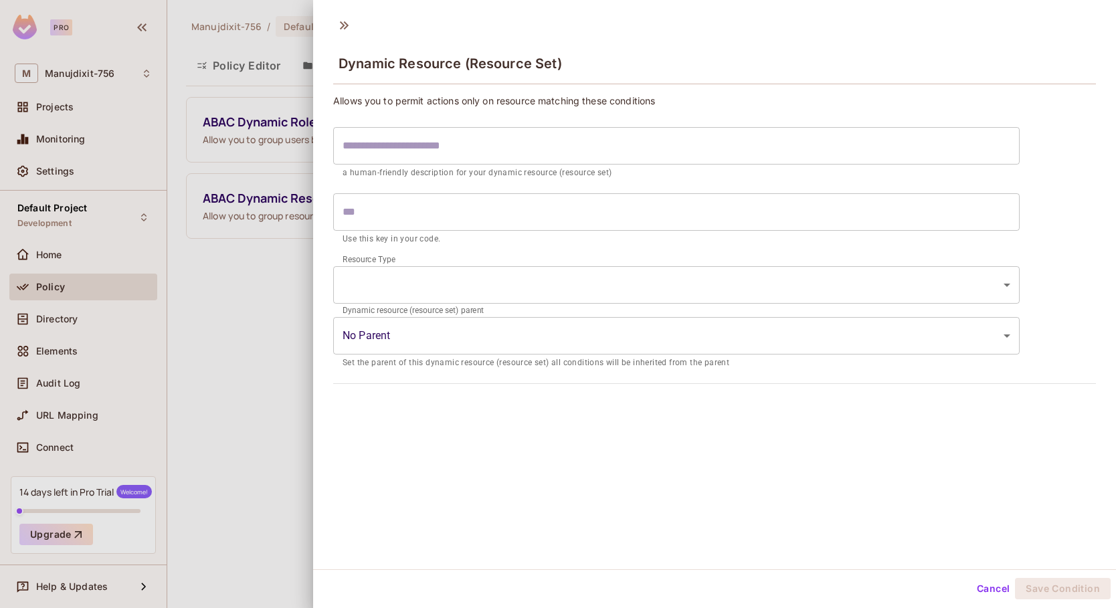
click at [206, 293] on div at bounding box center [558, 304] width 1116 height 608
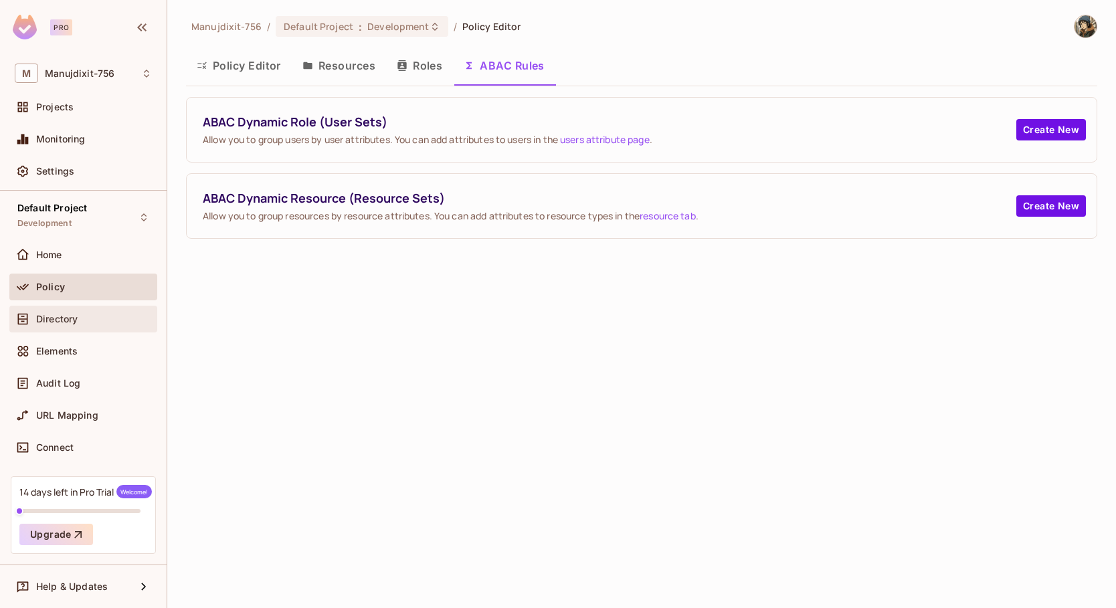
click at [94, 327] on div "Directory" at bounding box center [83, 319] width 148 height 27
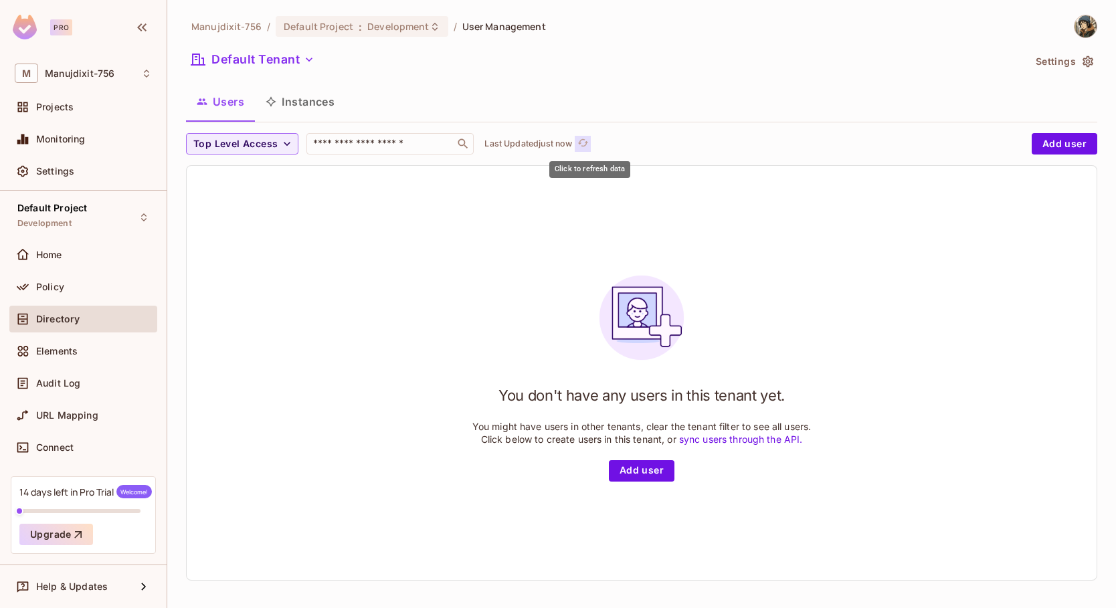
click at [589, 142] on icon "refresh" at bounding box center [583, 142] width 11 height 7
click at [358, 24] on span ":" at bounding box center [360, 26] width 5 height 11
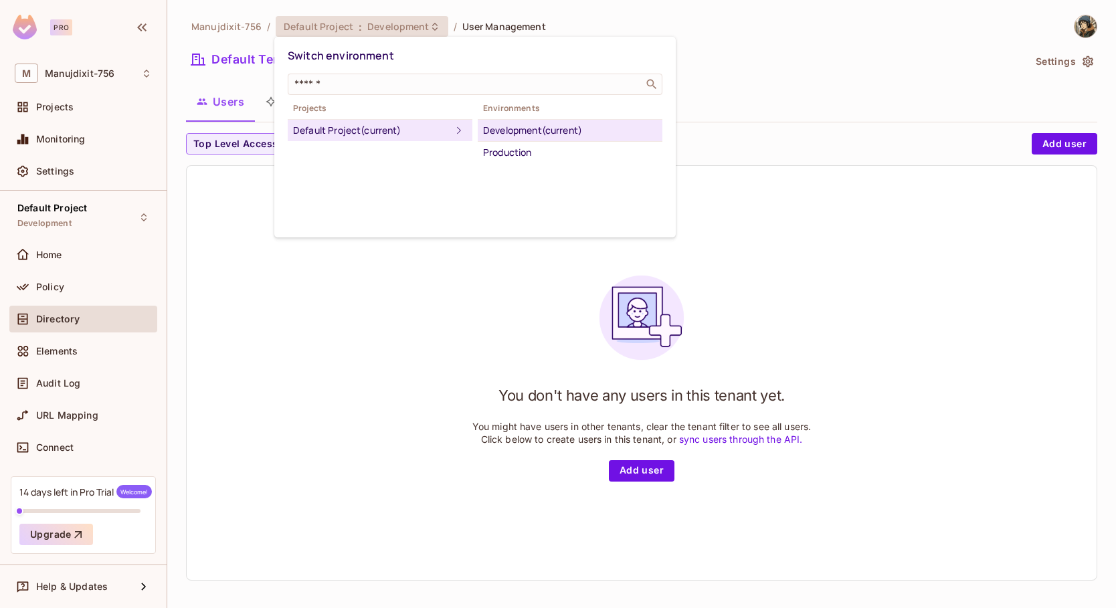
click at [511, 139] on li "Development (current)" at bounding box center [570, 131] width 185 height 22
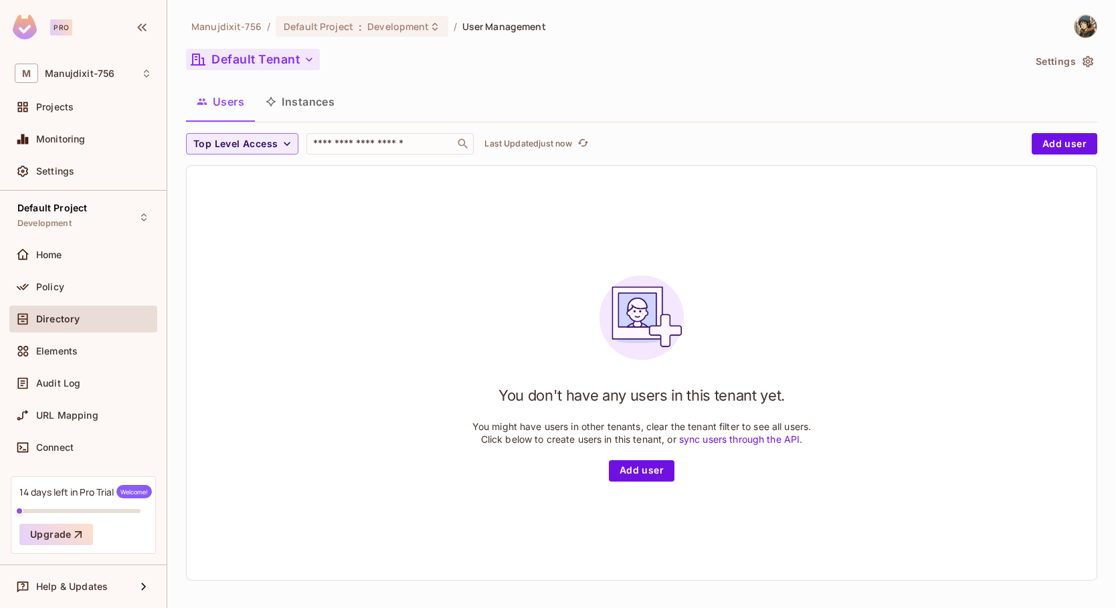
click at [305, 58] on icon "button" at bounding box center [308, 59] width 13 height 13
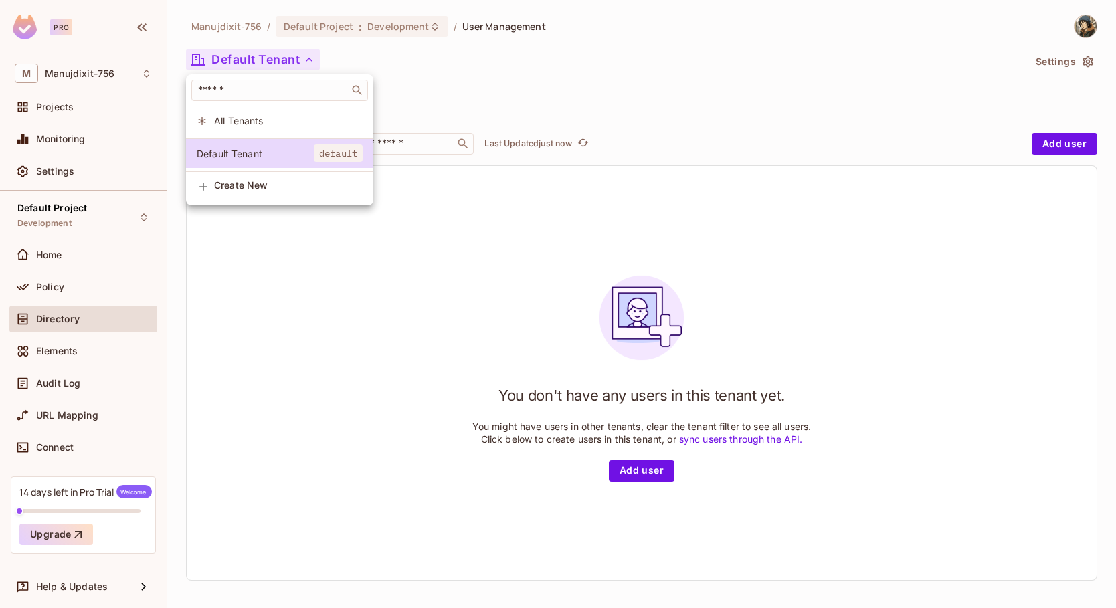
click at [273, 120] on span "All Tenants" at bounding box center [288, 120] width 149 height 13
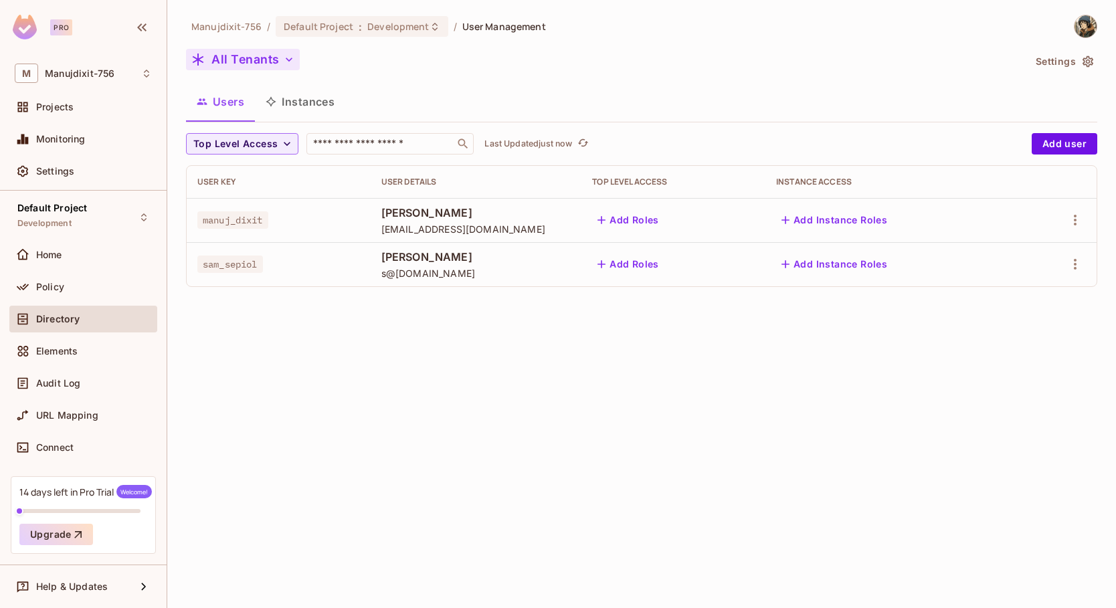
click at [260, 60] on button "All Tenants" at bounding box center [243, 59] width 114 height 21
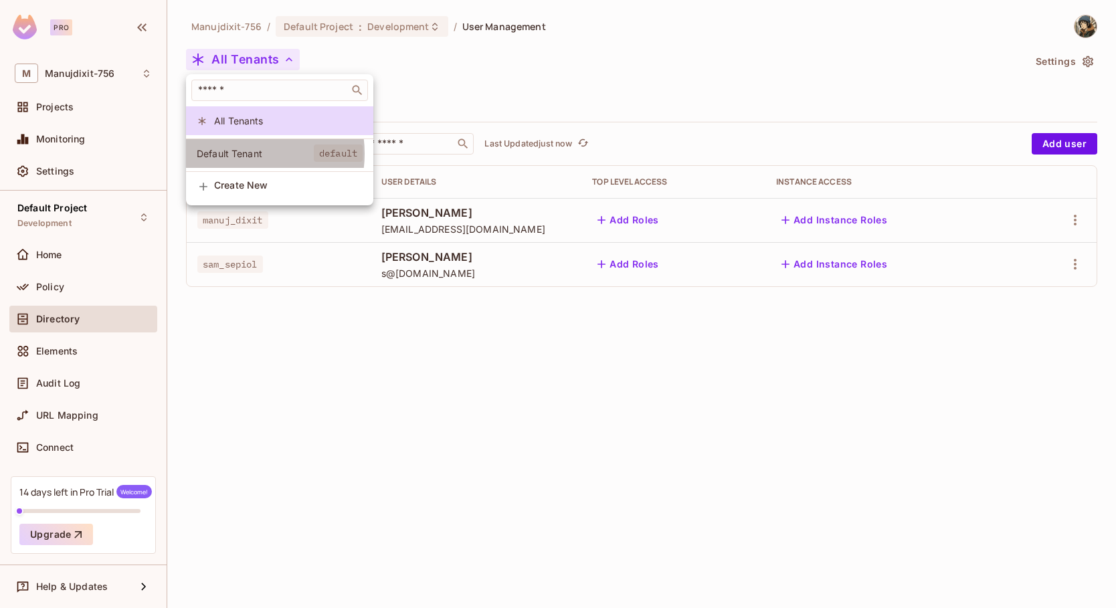
click at [244, 154] on span "Default Tenant" at bounding box center [255, 153] width 117 height 13
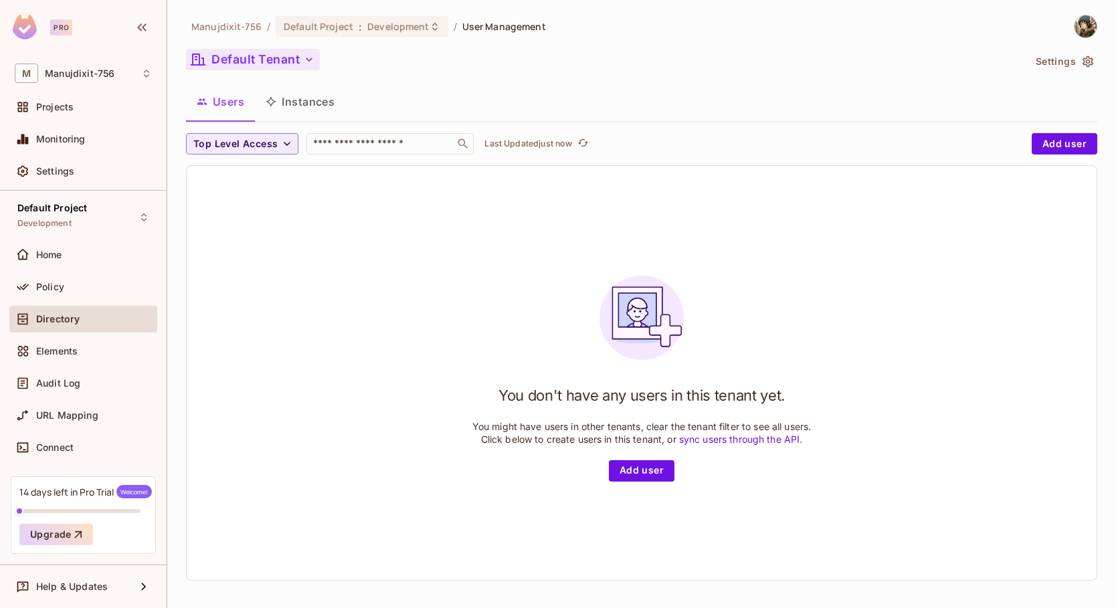
click at [280, 61] on button "Default Tenant" at bounding box center [253, 59] width 134 height 21
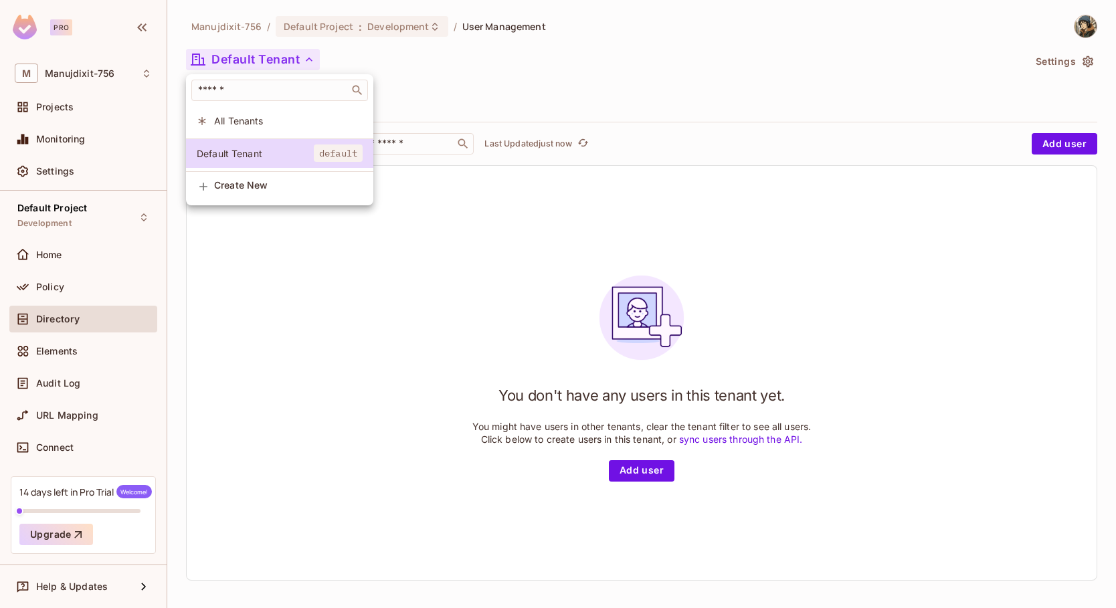
click at [266, 119] on span "All Tenants" at bounding box center [288, 120] width 149 height 13
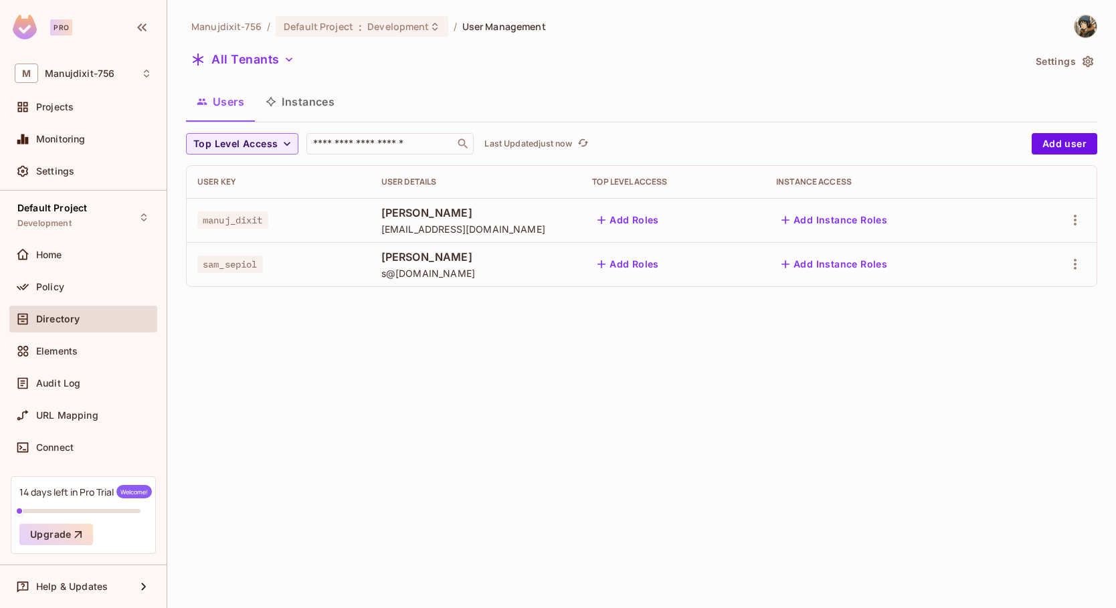
click at [248, 229] on td "manuj_dixit" at bounding box center [279, 220] width 184 height 44
click at [1068, 223] on icon "button" at bounding box center [1075, 220] width 16 height 16
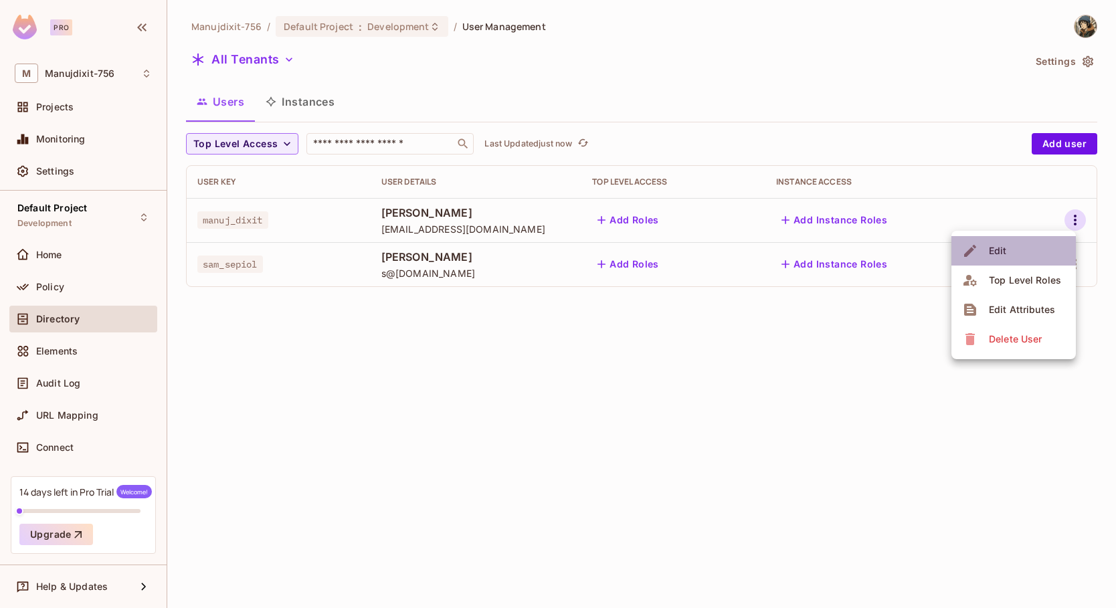
click at [1032, 256] on li "Edit" at bounding box center [1013, 250] width 124 height 29
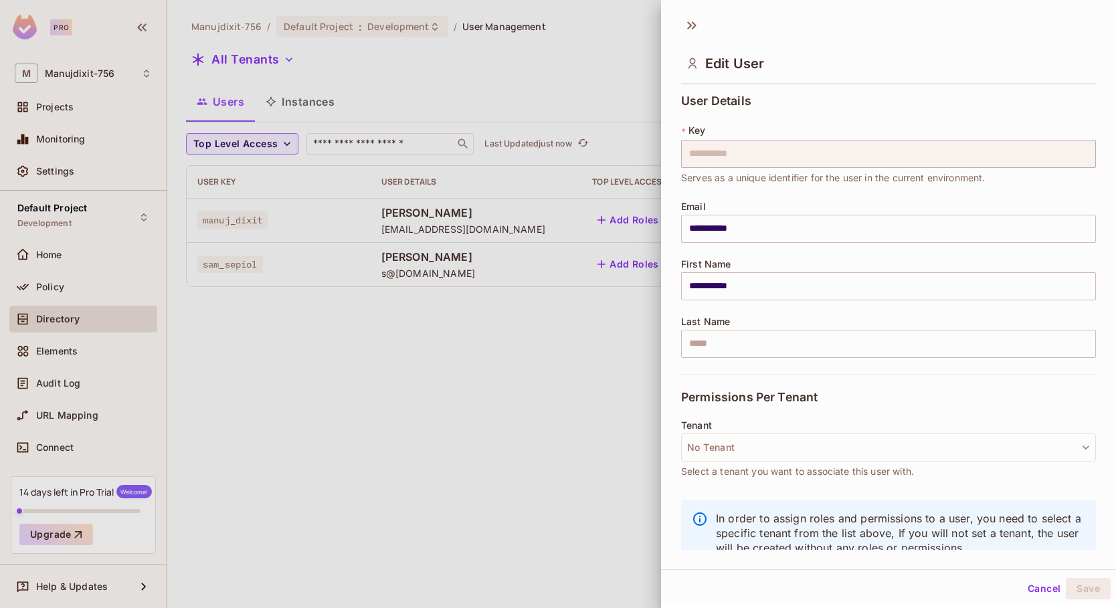
click at [421, 372] on div at bounding box center [558, 304] width 1116 height 608
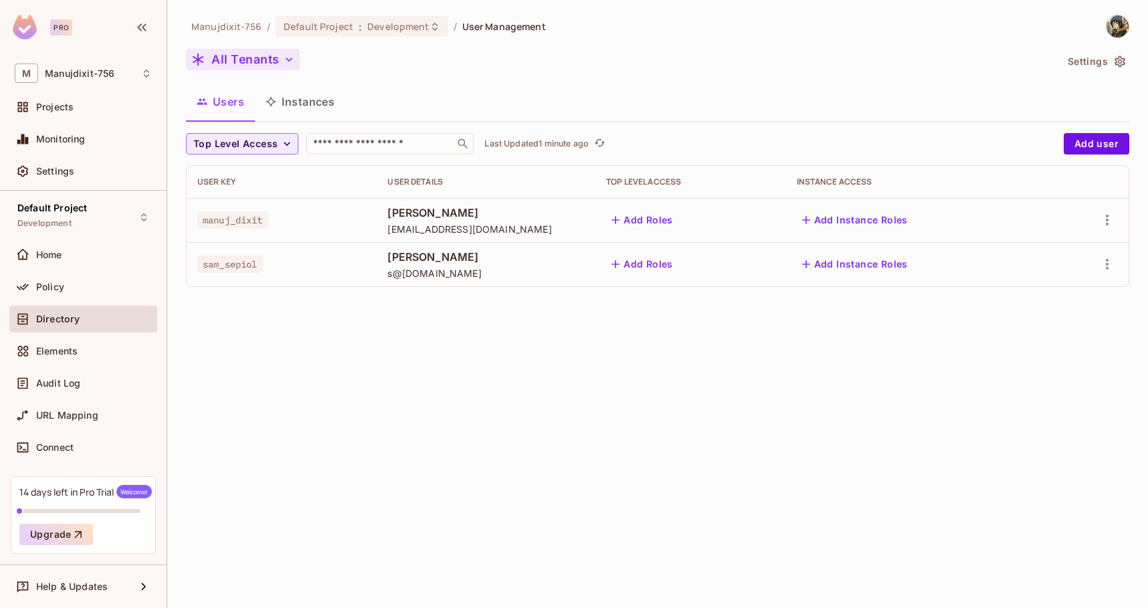
click at [260, 54] on button "All Tenants" at bounding box center [243, 59] width 114 height 21
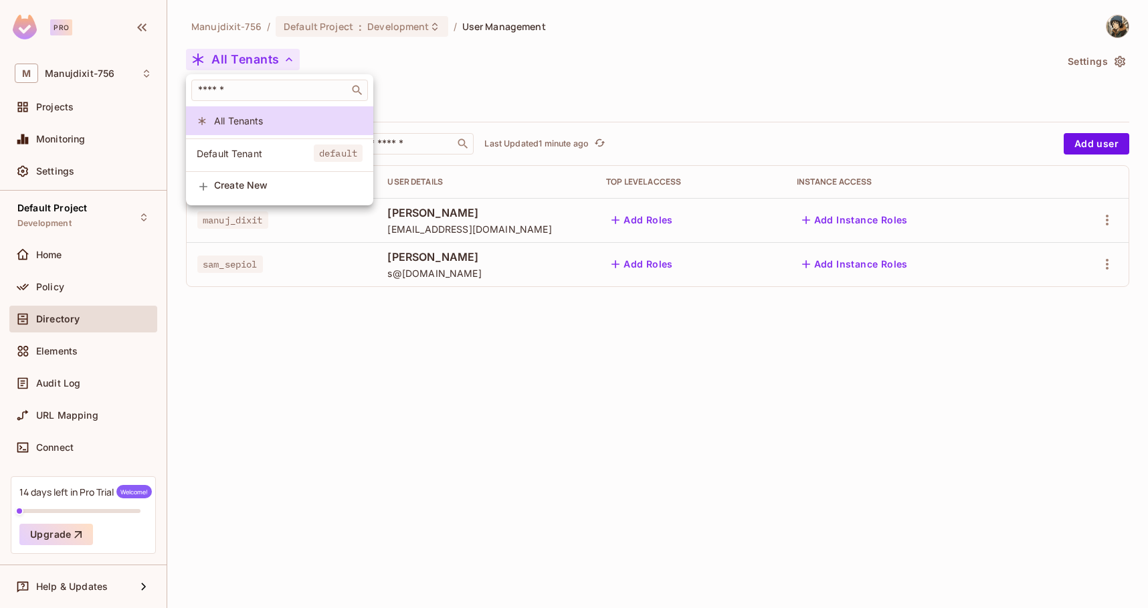
click at [526, 62] on div at bounding box center [574, 304] width 1148 height 608
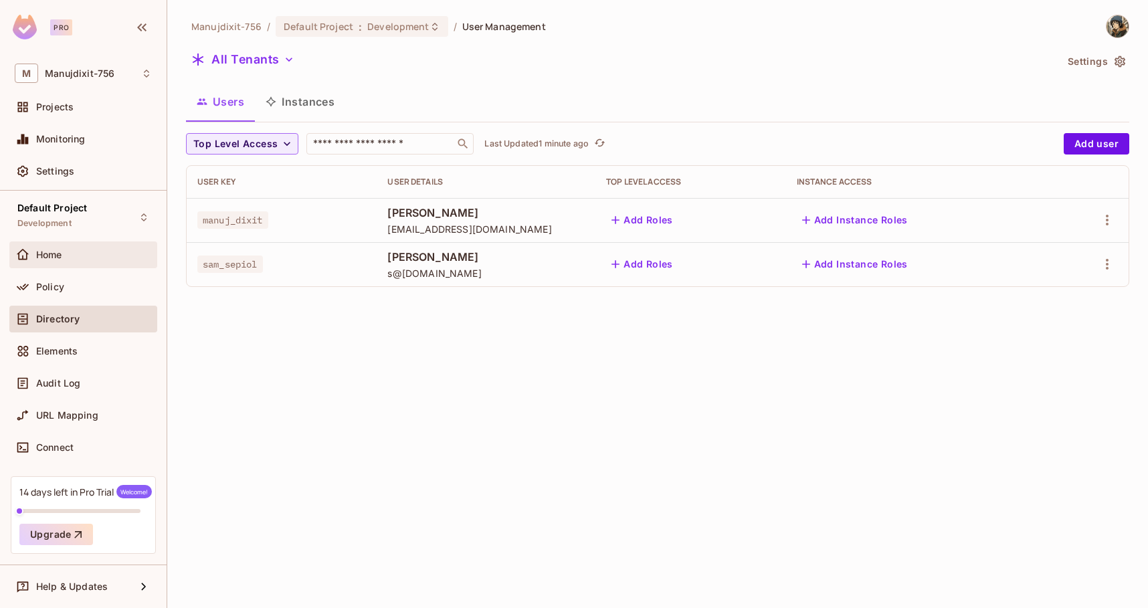
click at [86, 261] on div "Home" at bounding box center [83, 255] width 137 height 16
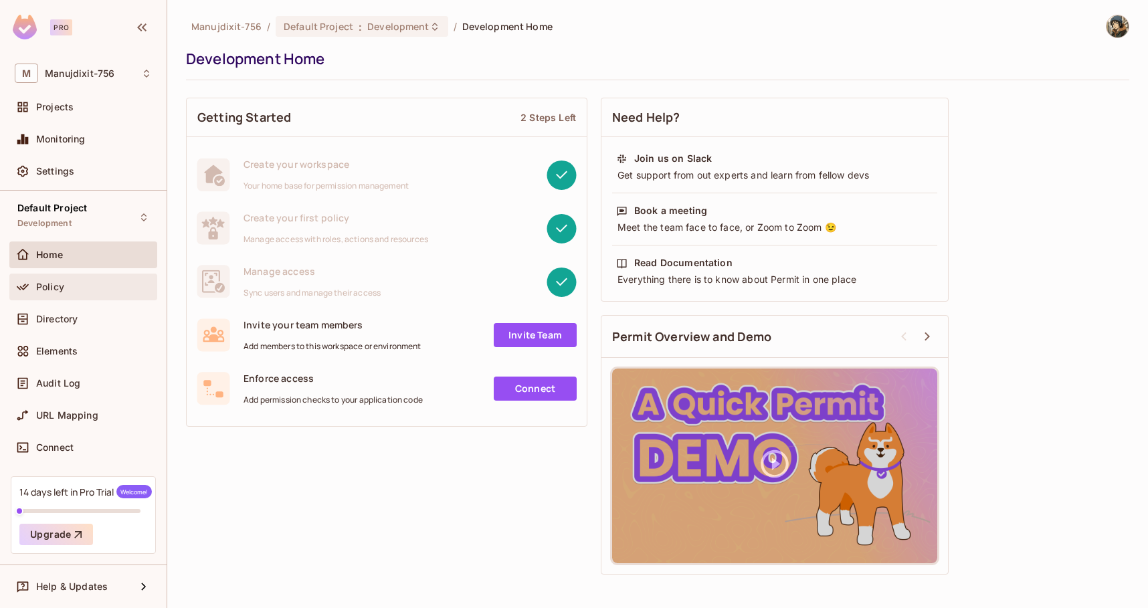
click at [67, 284] on div "Policy" at bounding box center [94, 287] width 116 height 11
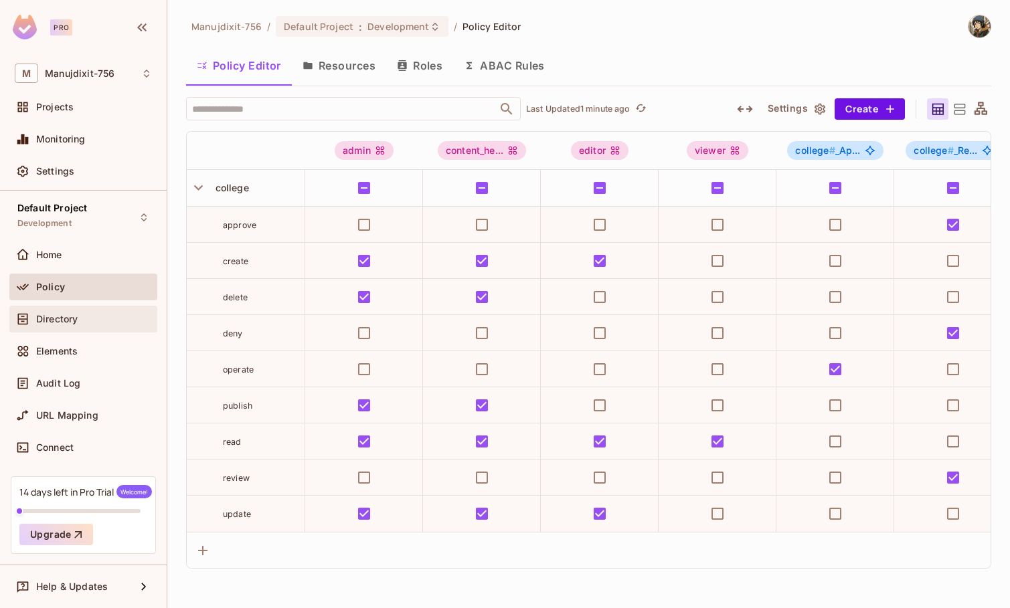
click at [112, 318] on div "Directory" at bounding box center [94, 319] width 116 height 11
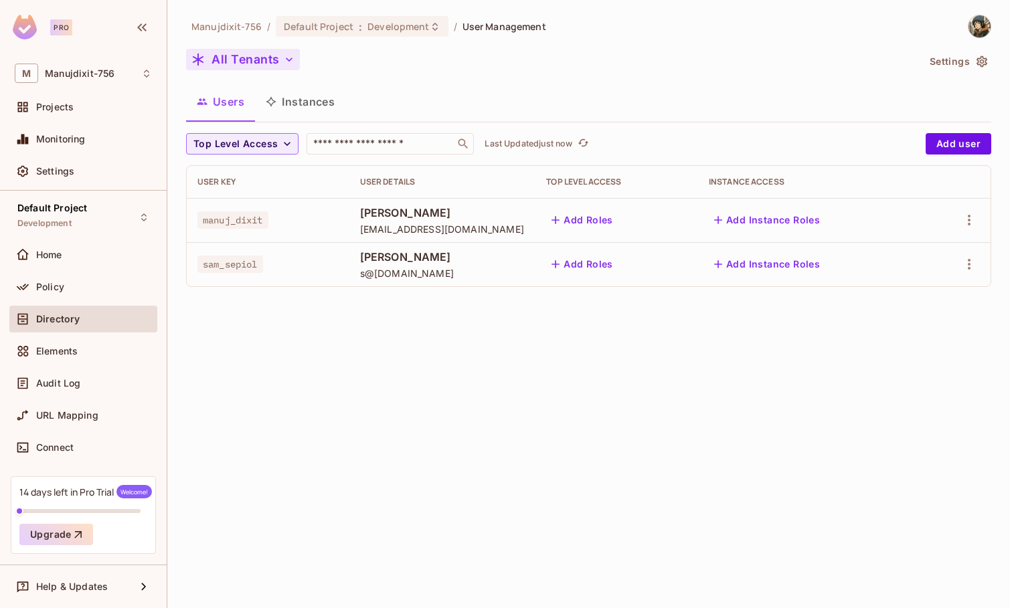
click at [260, 58] on button "All Tenants" at bounding box center [243, 59] width 114 height 21
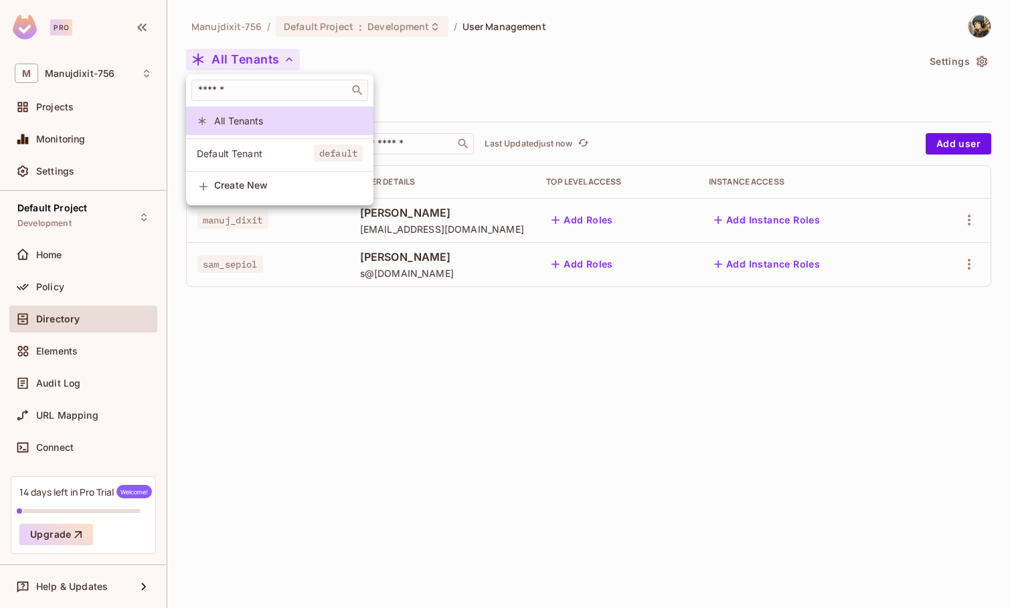
click at [242, 156] on span "Default Tenant" at bounding box center [255, 153] width 117 height 13
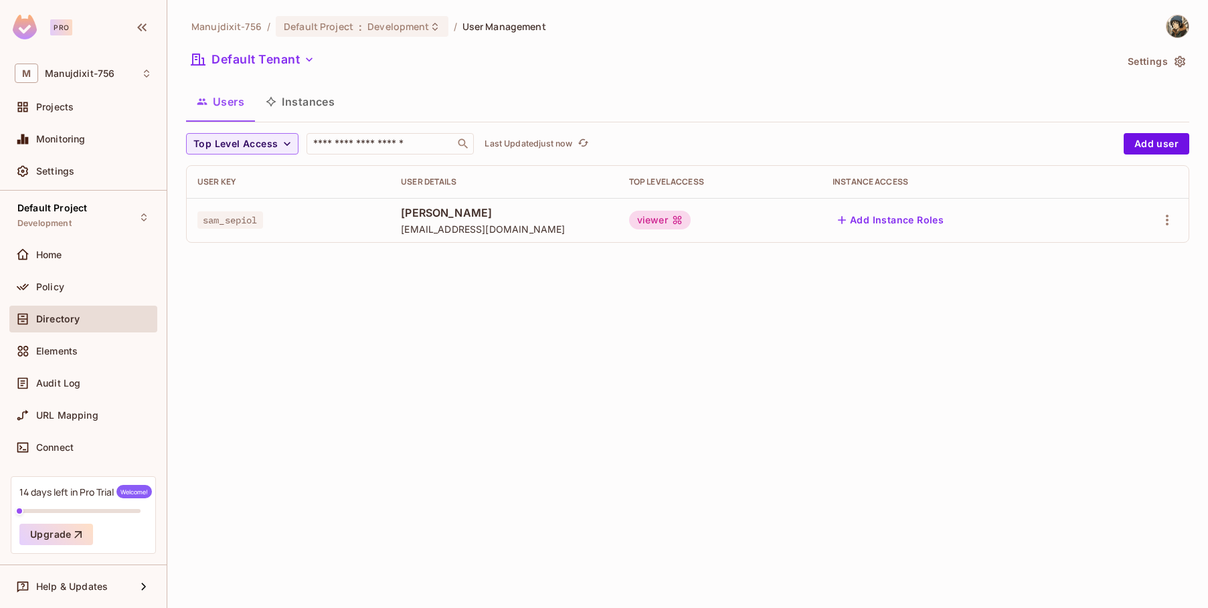
click at [640, 216] on div "viewer" at bounding box center [660, 220] width 62 height 19
click at [1068, 221] on icon "button" at bounding box center [1167, 220] width 16 height 16
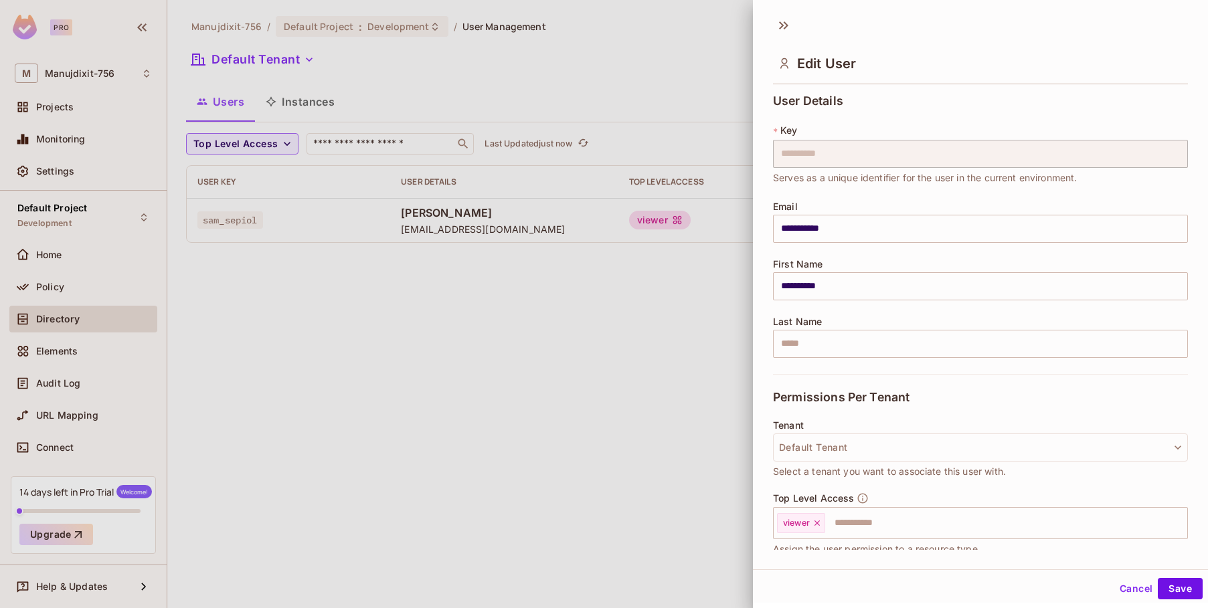
click at [681, 411] on div at bounding box center [604, 304] width 1208 height 608
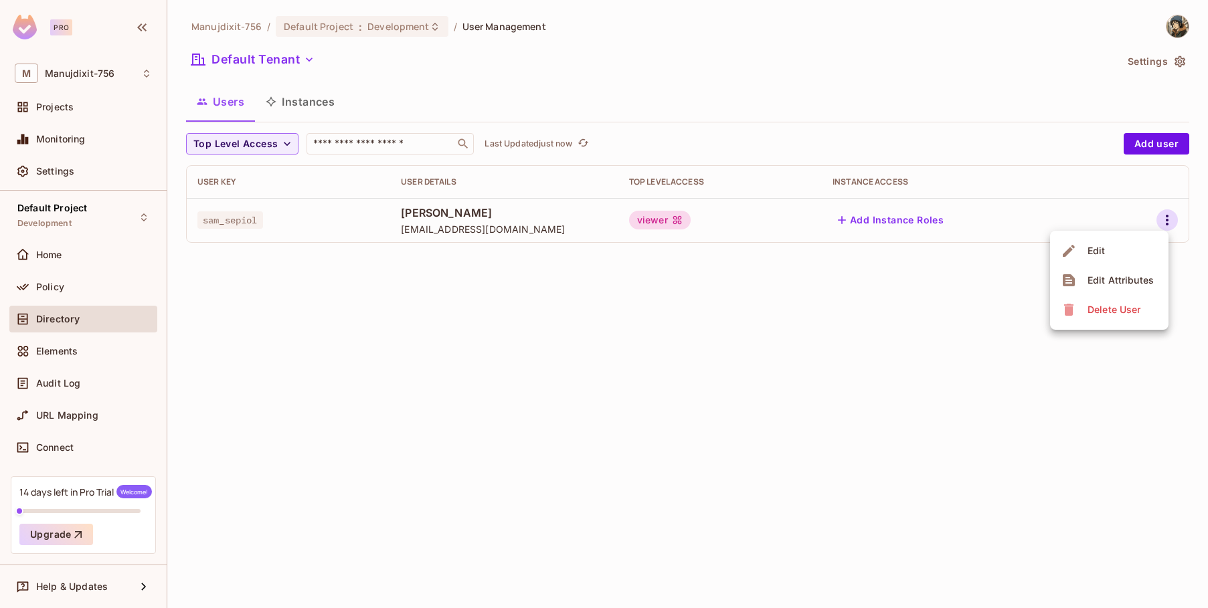
click at [539, 359] on div at bounding box center [604, 304] width 1208 height 608
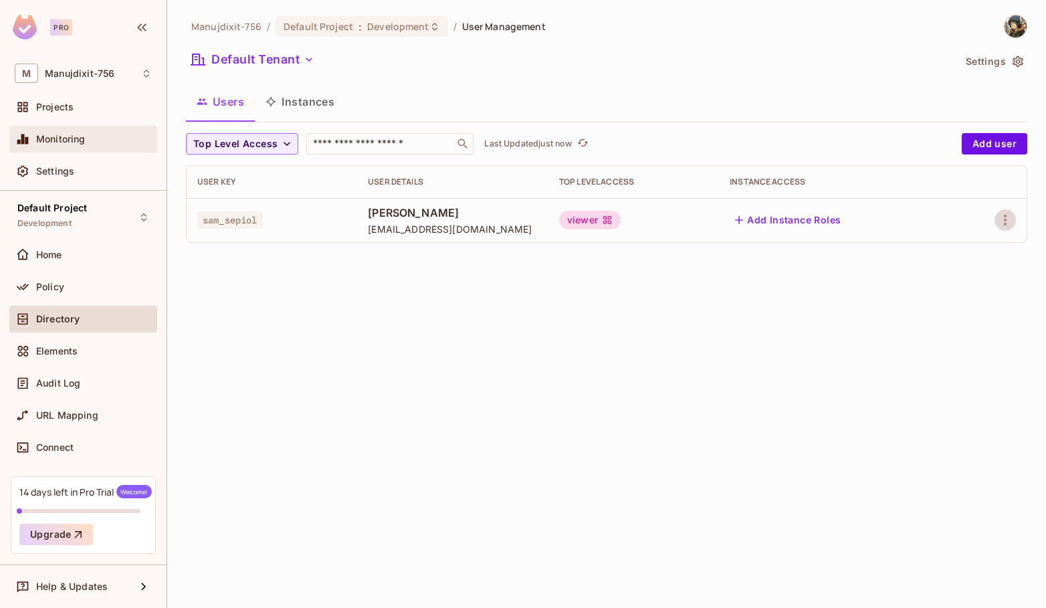
click at [106, 143] on div "Monitoring" at bounding box center [94, 139] width 116 height 11
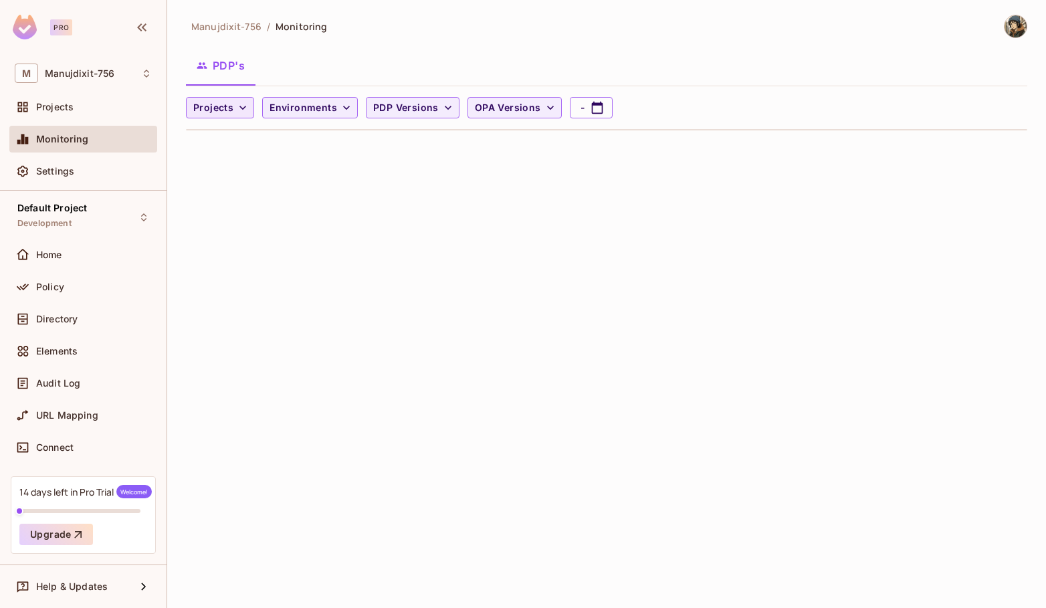
click at [239, 104] on icon "button" at bounding box center [242, 107] width 13 height 13
click at [239, 104] on div at bounding box center [523, 304] width 1046 height 608
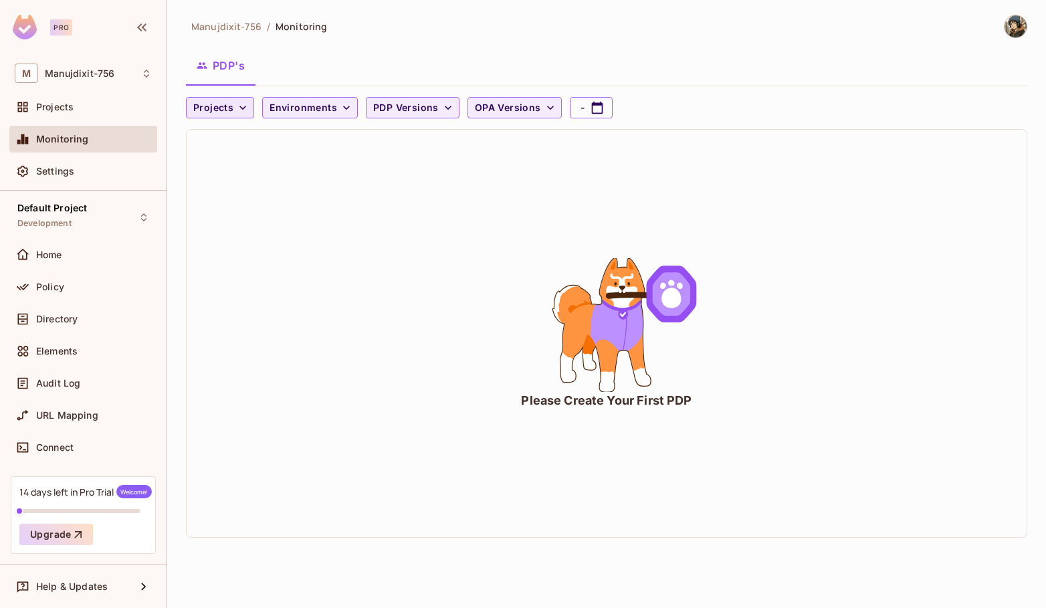
click at [277, 106] on span "Environments" at bounding box center [304, 108] width 68 height 17
click at [277, 106] on div at bounding box center [523, 304] width 1046 height 608
click at [406, 106] on span "PDP Versions" at bounding box center [406, 108] width 66 height 17
click at [406, 106] on div at bounding box center [523, 304] width 1046 height 608
click at [406, 106] on span "PDP Versions" at bounding box center [406, 108] width 66 height 17
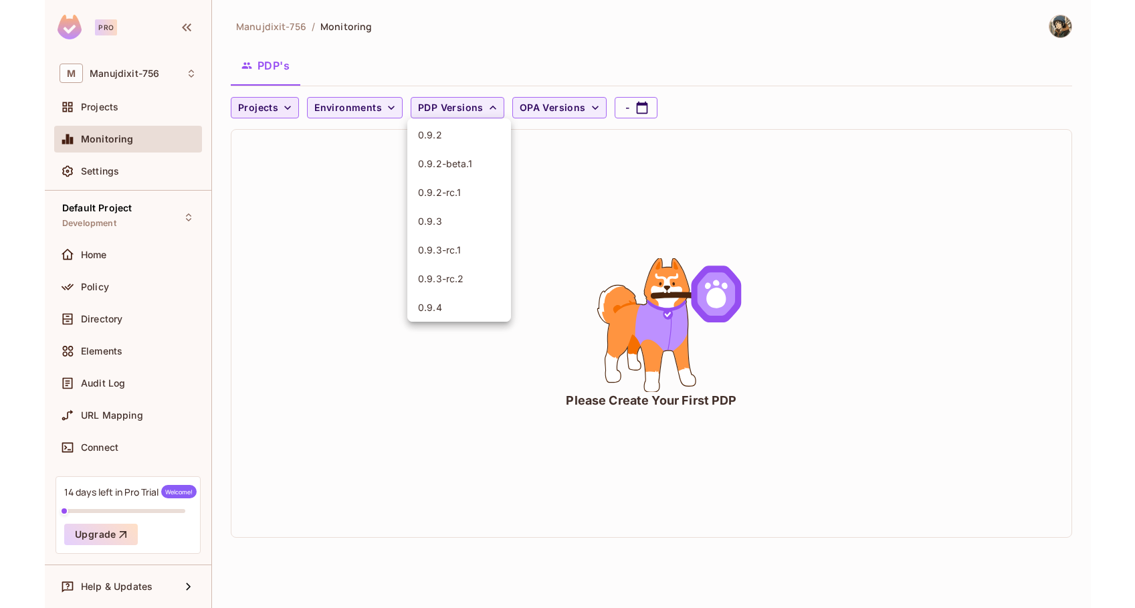
scroll to position [2248, 0]
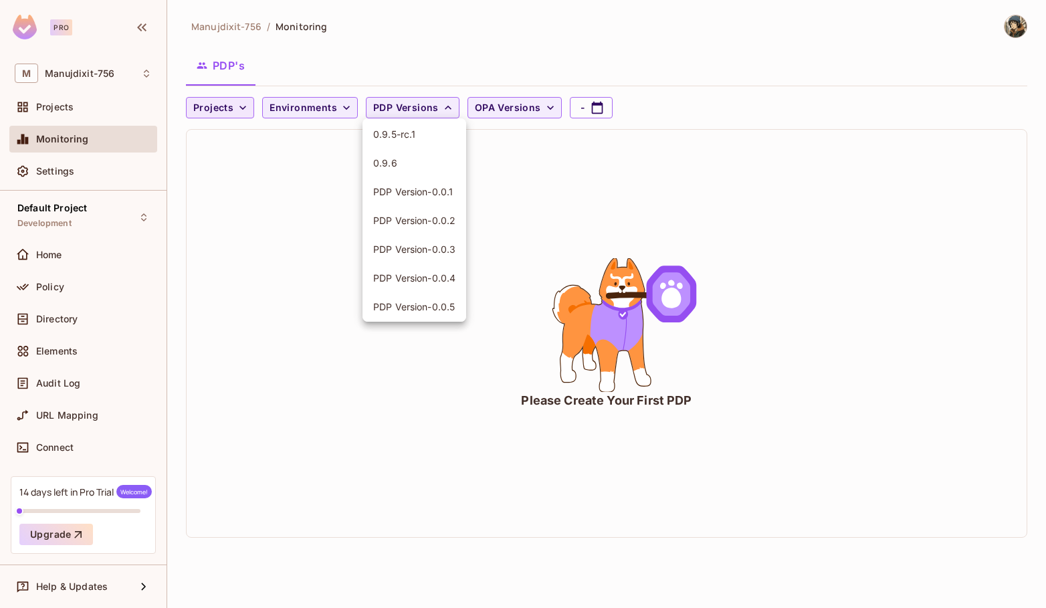
click at [518, 113] on div at bounding box center [523, 304] width 1046 height 608
click at [518, 110] on span "OPA Versions" at bounding box center [508, 108] width 66 height 17
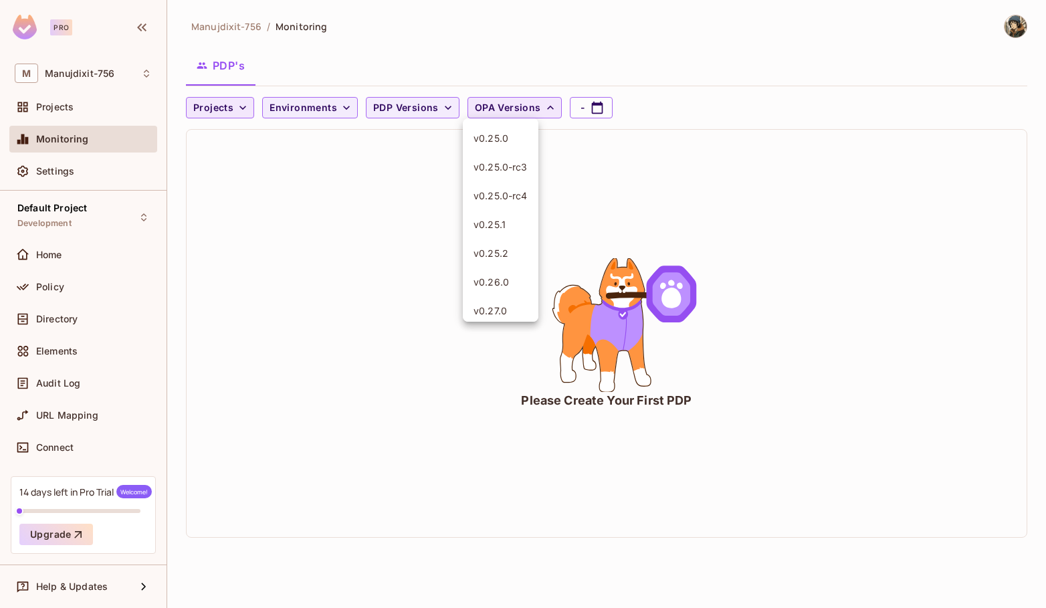
click at [518, 110] on div at bounding box center [523, 304] width 1046 height 608
click at [427, 106] on span "PDP Versions" at bounding box center [406, 108] width 66 height 17
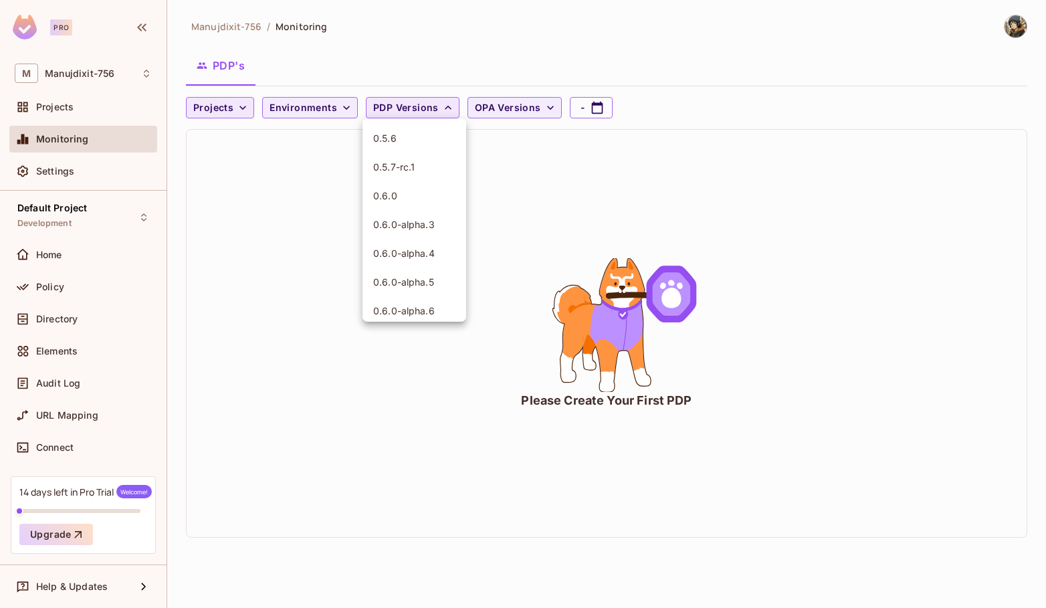
click at [427, 106] on div at bounding box center [523, 304] width 1046 height 608
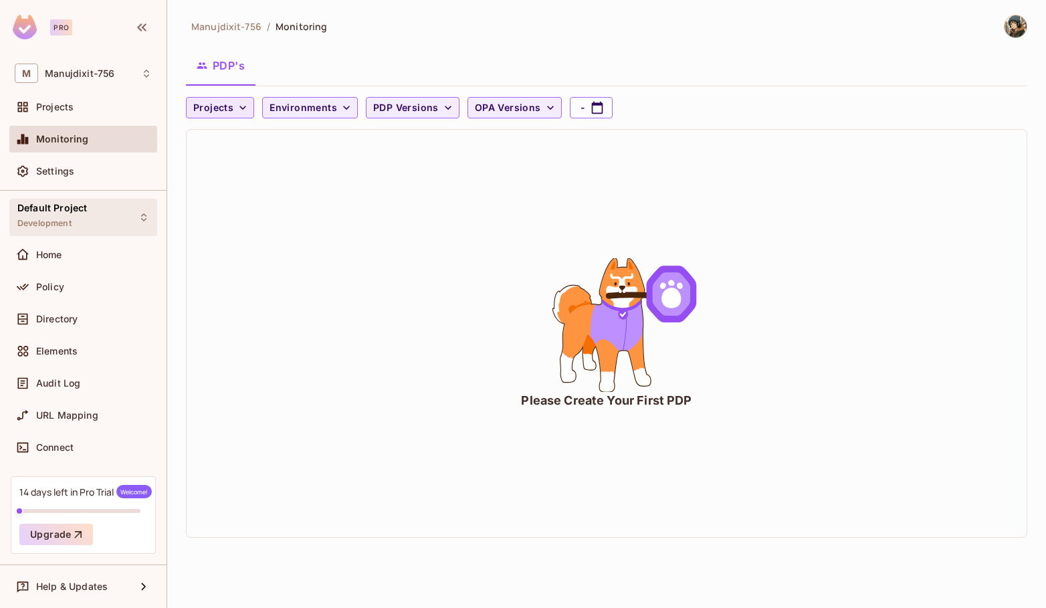
click at [114, 213] on div "Default Project Development" at bounding box center [83, 217] width 148 height 37
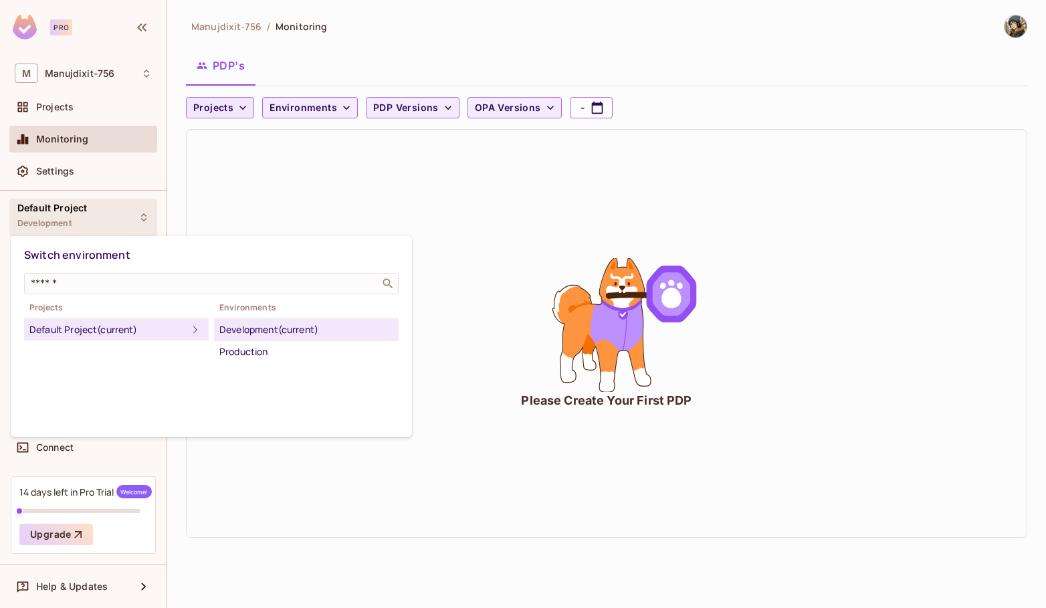
click at [114, 213] on div at bounding box center [523, 304] width 1046 height 608
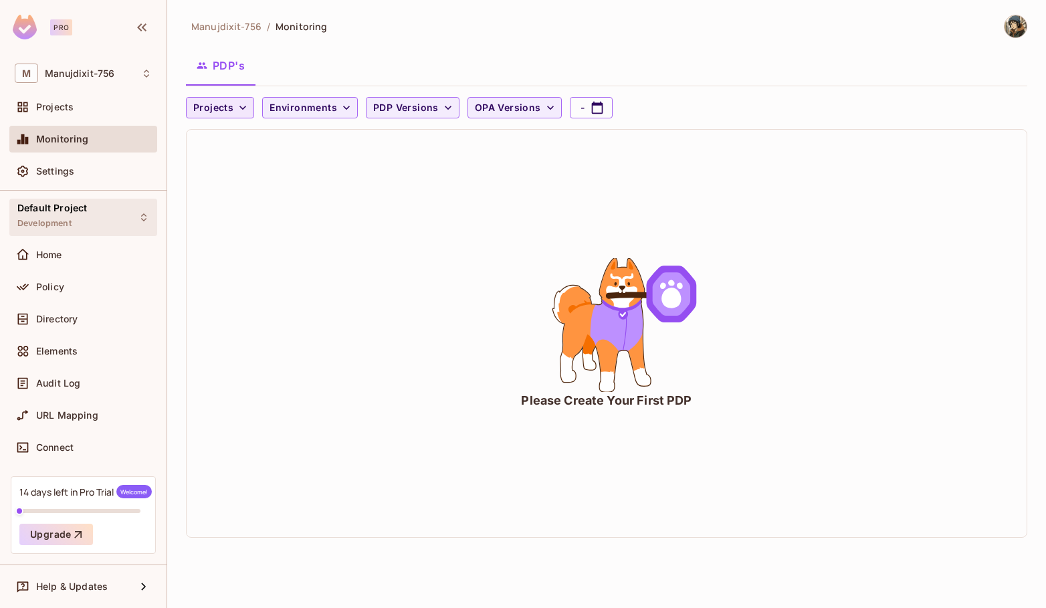
click at [114, 219] on div "Default Project Development" at bounding box center [83, 217] width 148 height 37
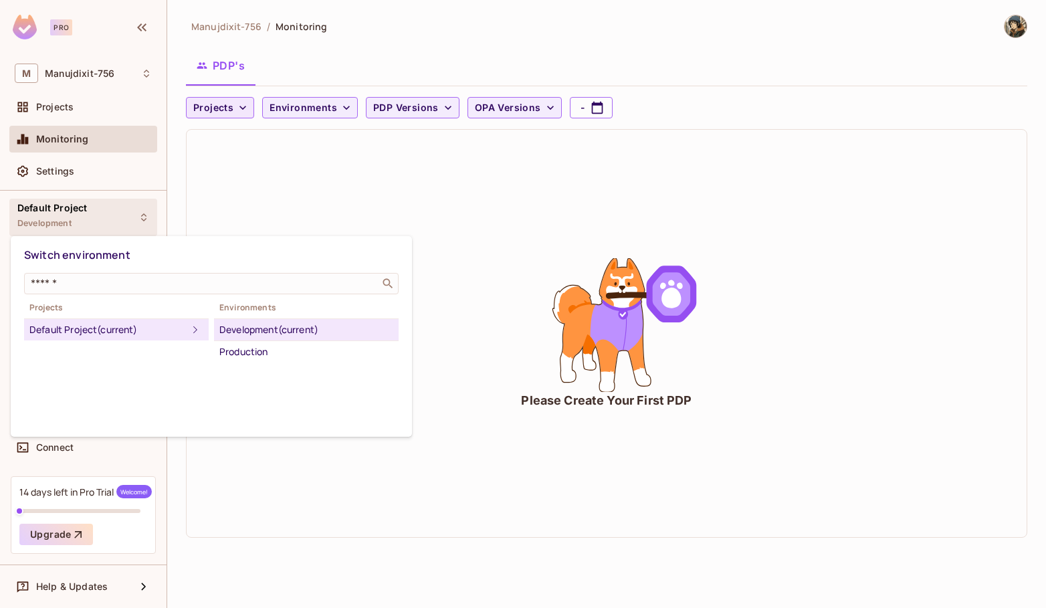
click at [322, 128] on div at bounding box center [523, 304] width 1046 height 608
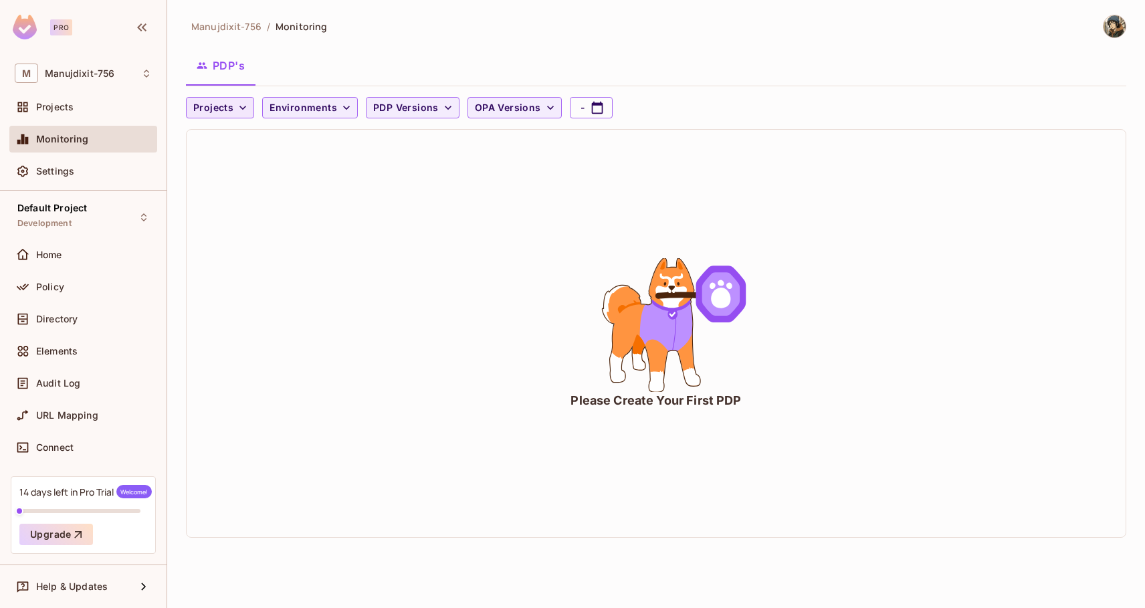
click at [82, 136] on span "Monitoring" at bounding box center [62, 139] width 53 height 11
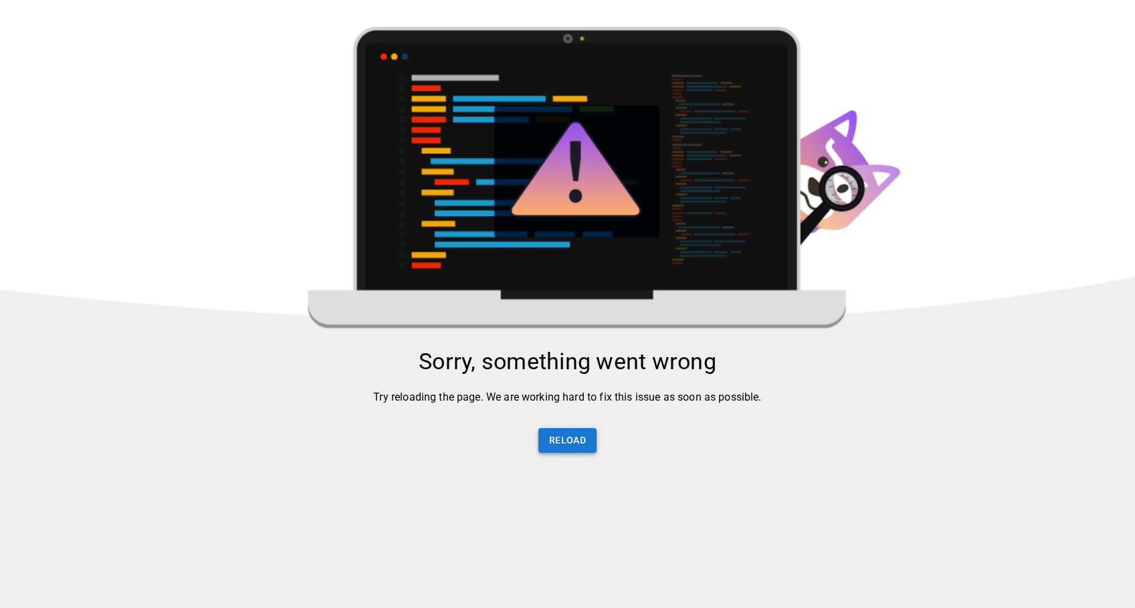
click at [558, 431] on button "Reload" at bounding box center [568, 440] width 58 height 25
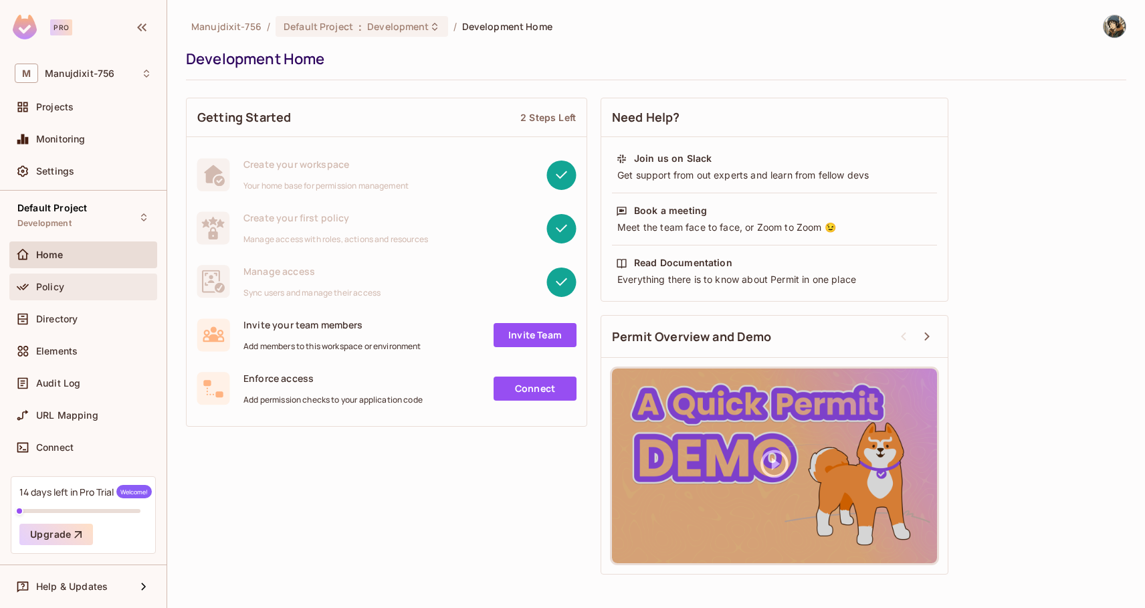
click at [76, 286] on div "Policy" at bounding box center [94, 287] width 116 height 11
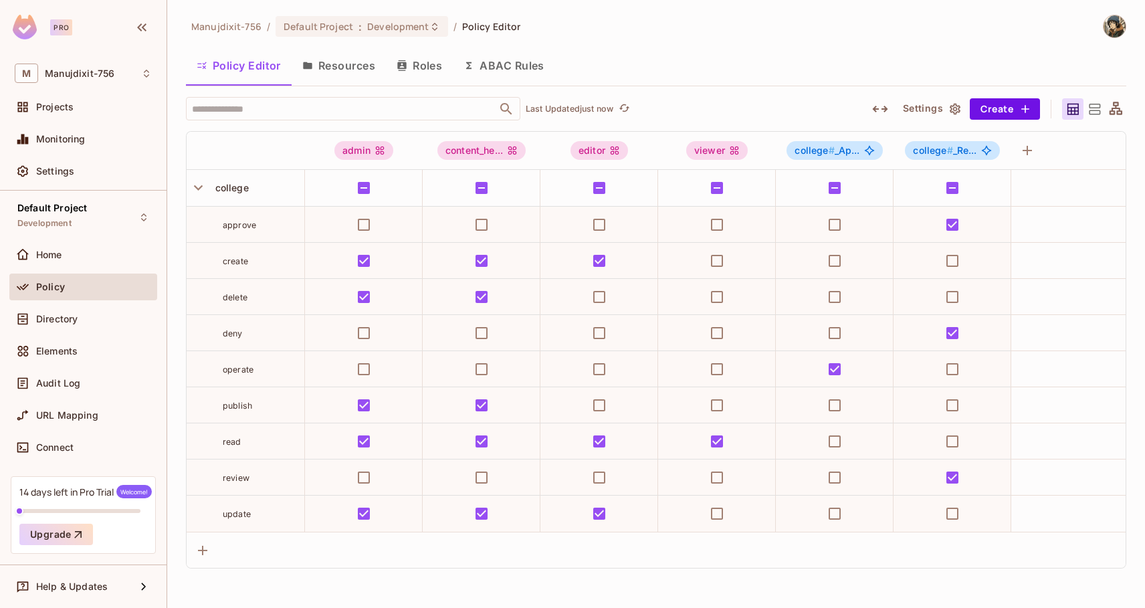
click at [336, 72] on button "Resources" at bounding box center [339, 65] width 94 height 33
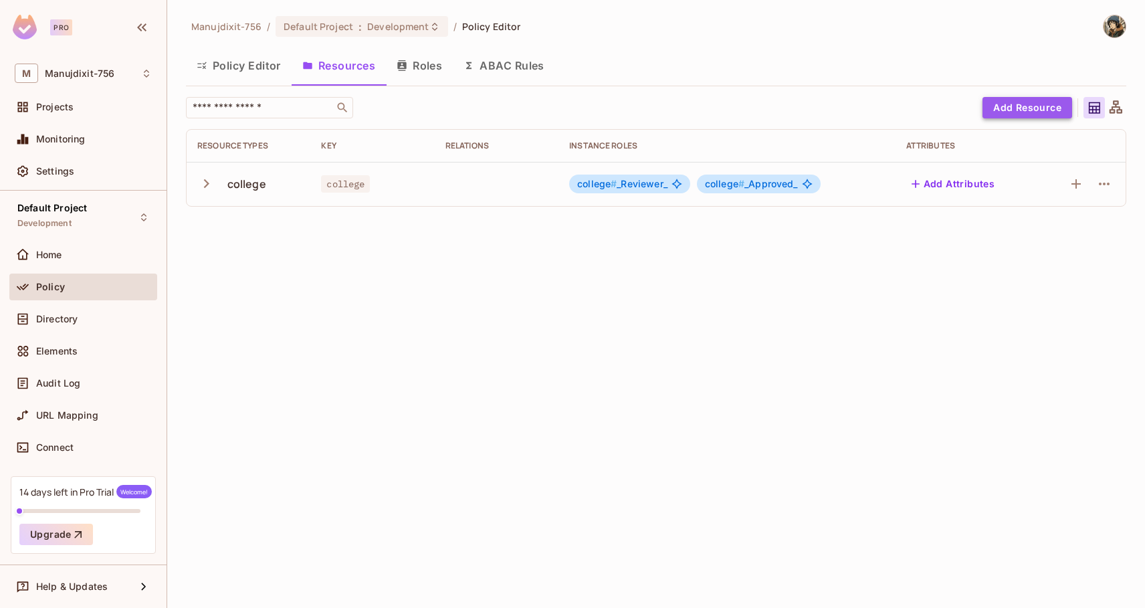
click at [1036, 104] on button "Add Resource" at bounding box center [1028, 107] width 90 height 21
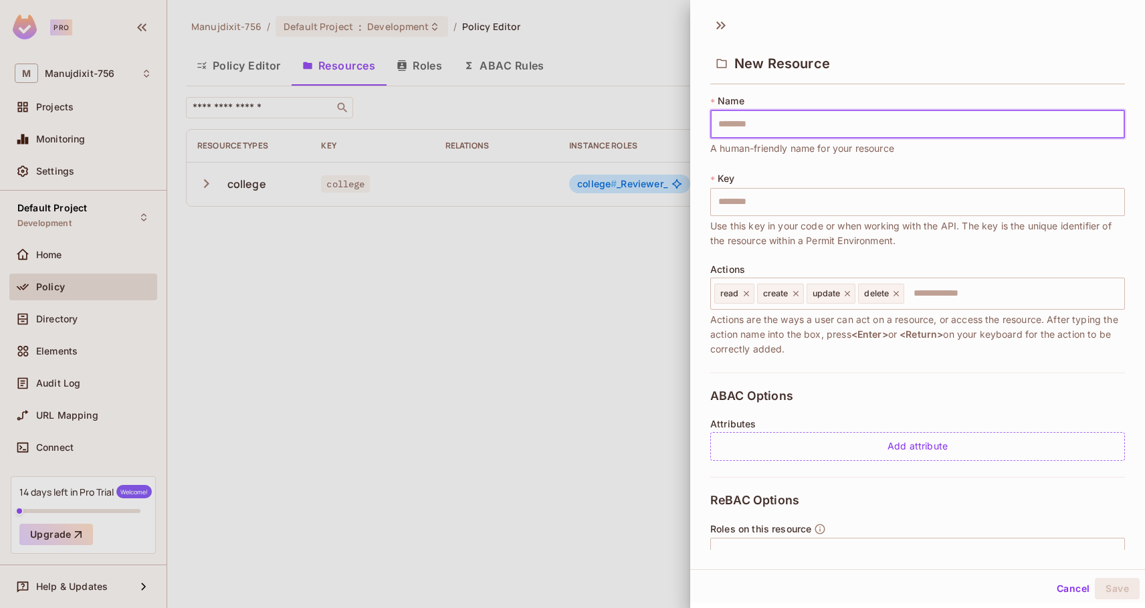
click at [870, 119] on input "text" at bounding box center [917, 124] width 415 height 28
type input "*"
type input "**"
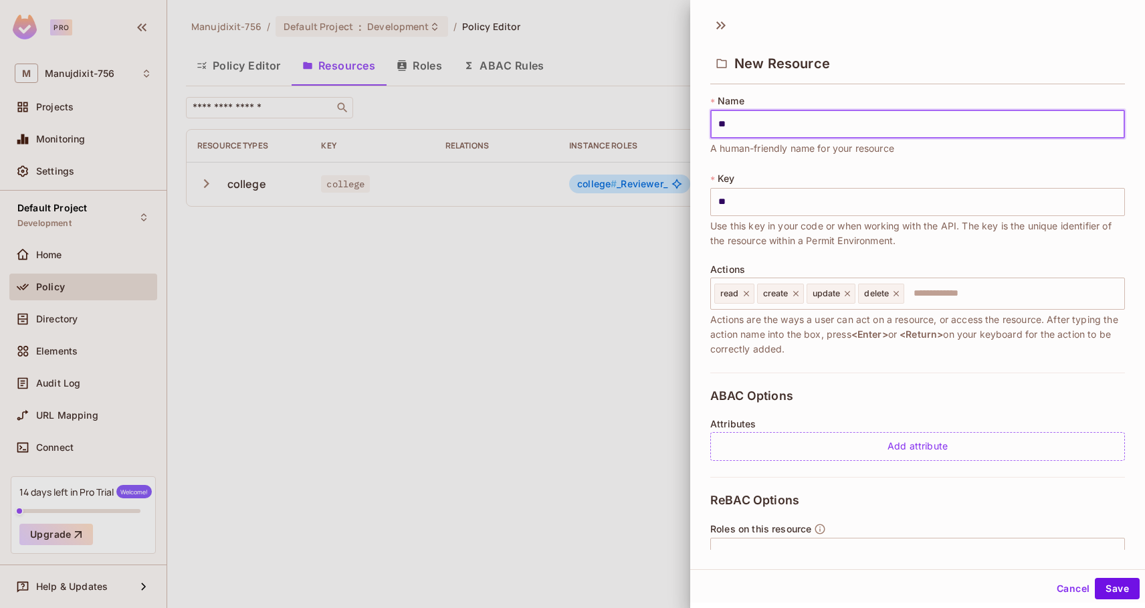
type input "***"
type input "****"
click at [967, 307] on div "read create update delete ​" at bounding box center [917, 294] width 415 height 32
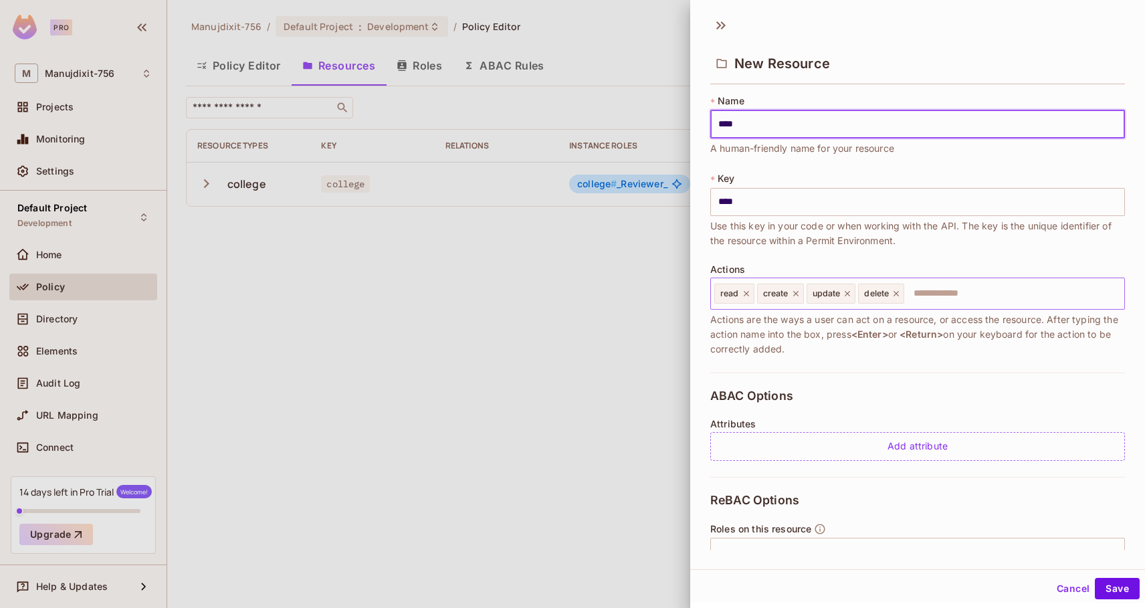
type input "****"
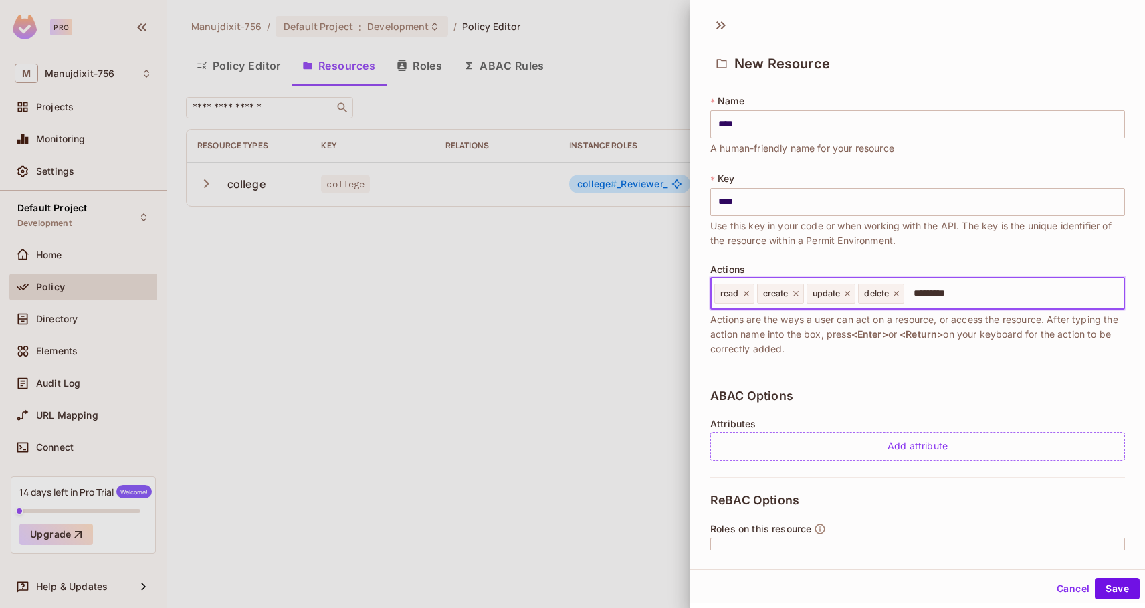
type input "**********"
click at [1116, 591] on button "Save" at bounding box center [1117, 588] width 45 height 21
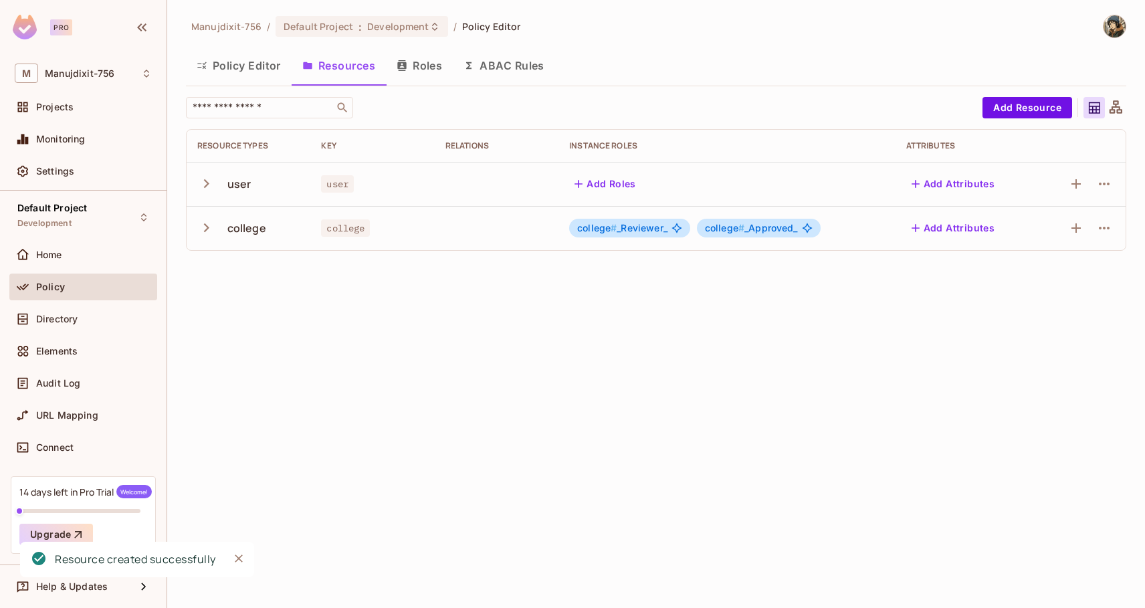
click at [616, 174] on button "Add Roles" at bounding box center [605, 183] width 72 height 21
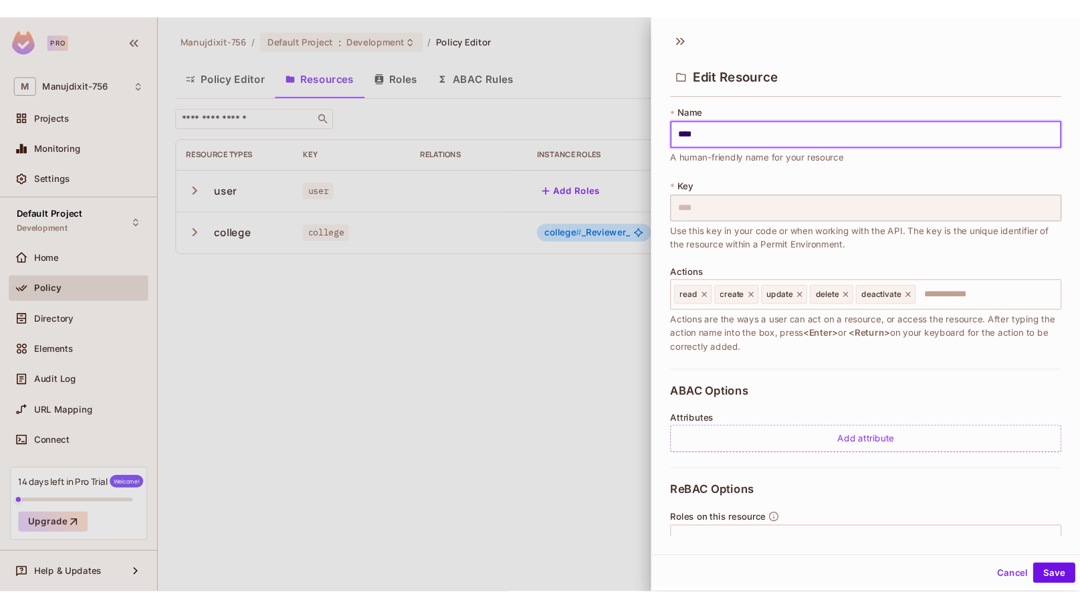
scroll to position [128, 0]
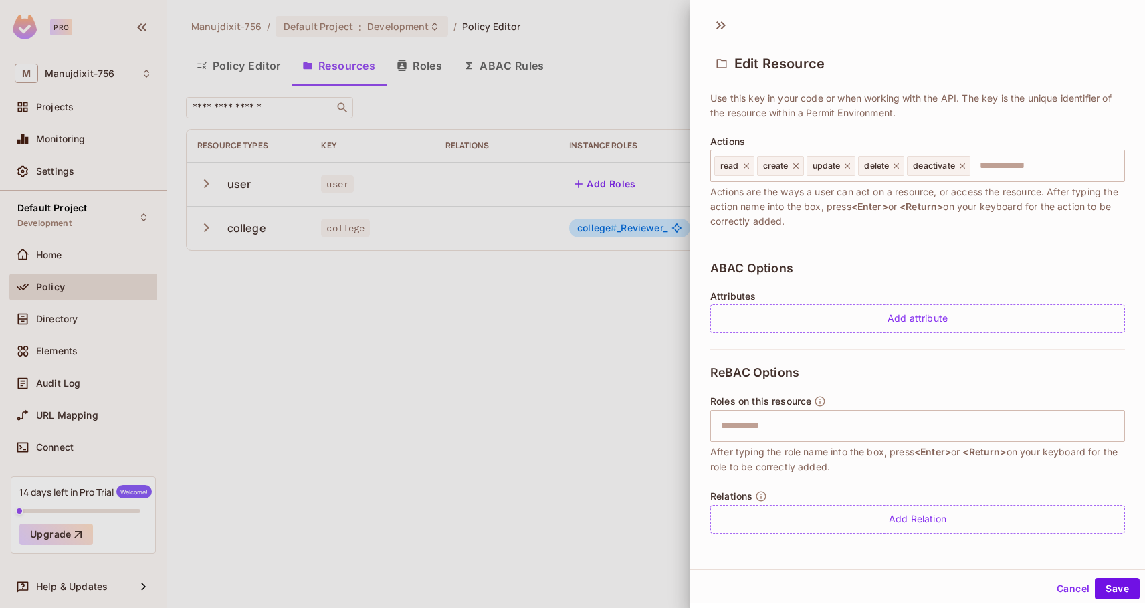
click at [434, 347] on div at bounding box center [572, 304] width 1145 height 608
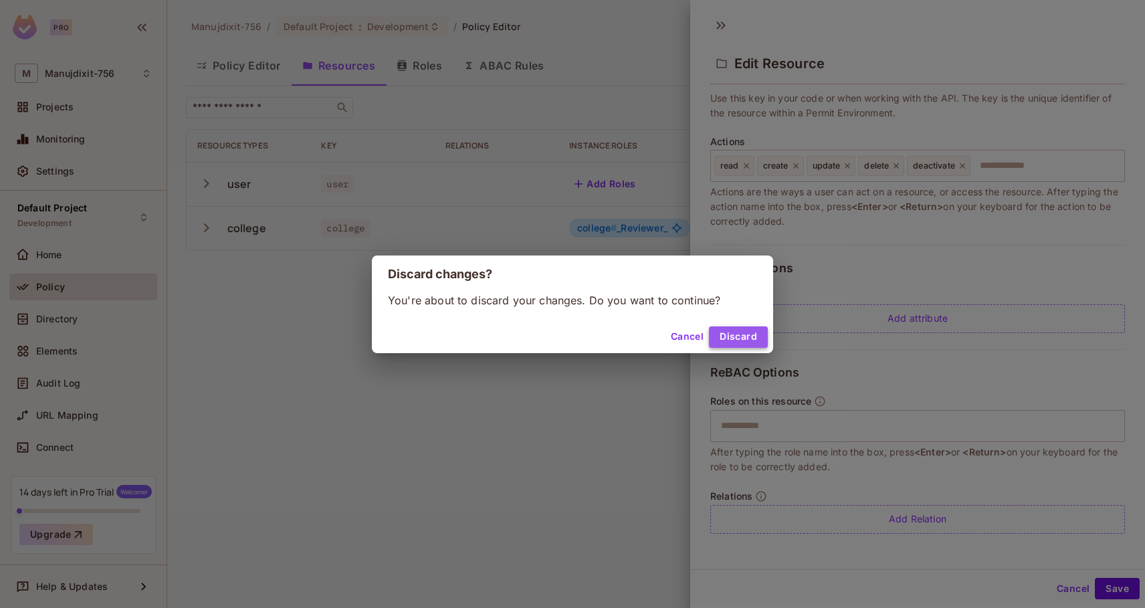
click at [719, 337] on button "Discard" at bounding box center [738, 336] width 59 height 21
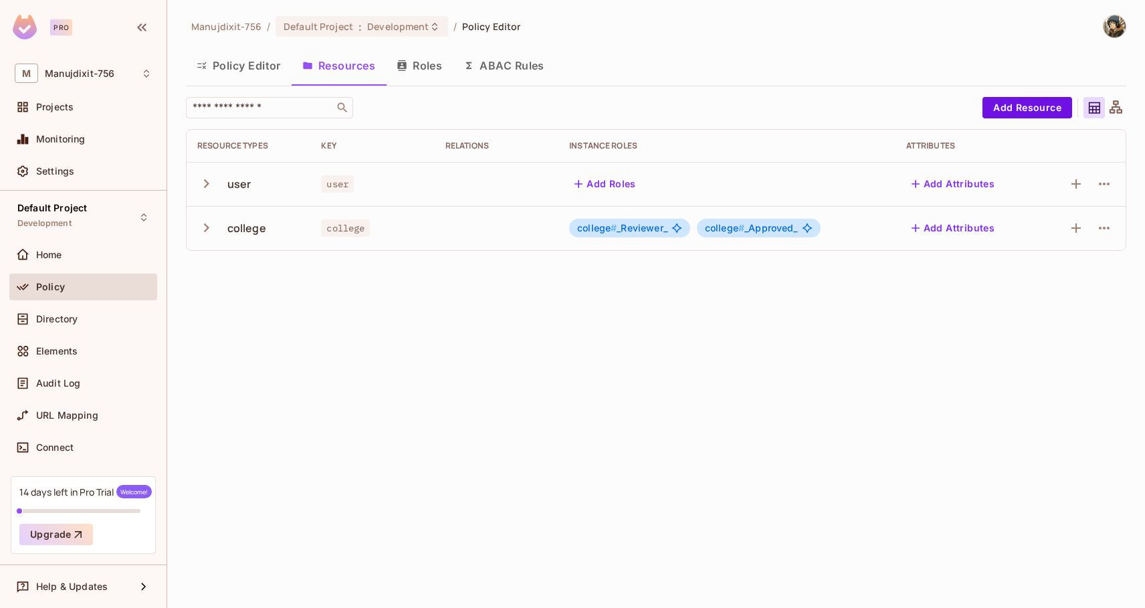
drag, startPoint x: 409, startPoint y: 370, endPoint x: 294, endPoint y: 211, distance: 196.4
click at [339, 274] on div "Manujdixit-756 / Default Project : Development / Policy Editor Policy Editor Re…" at bounding box center [656, 304] width 978 height 608
click at [245, 68] on button "Policy Editor" at bounding box center [239, 65] width 106 height 33
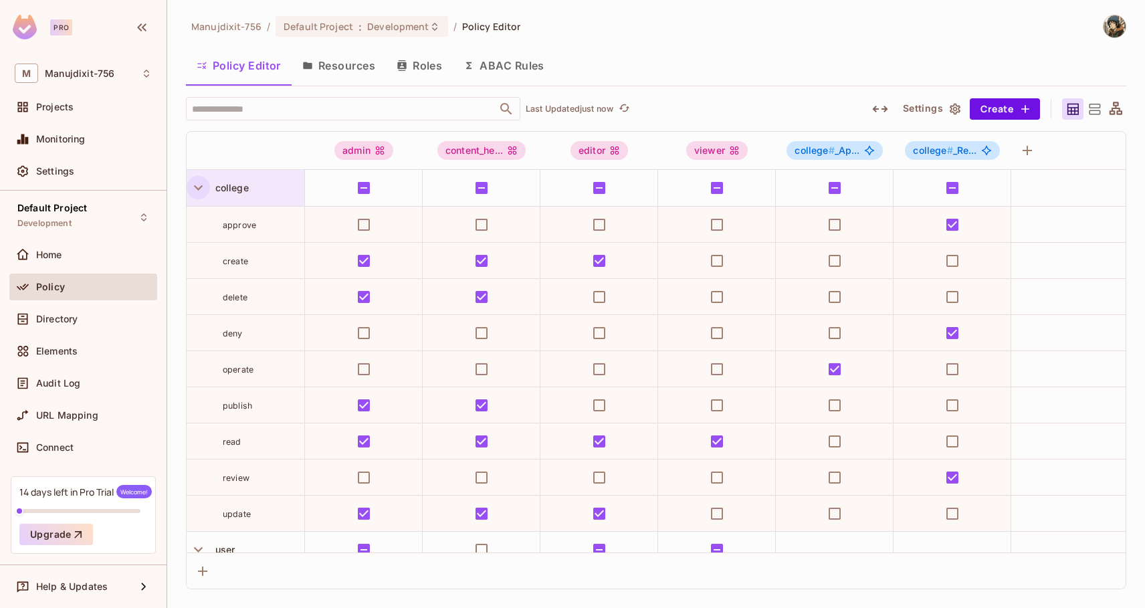
click at [195, 187] on icon "button" at bounding box center [198, 187] width 9 height 5
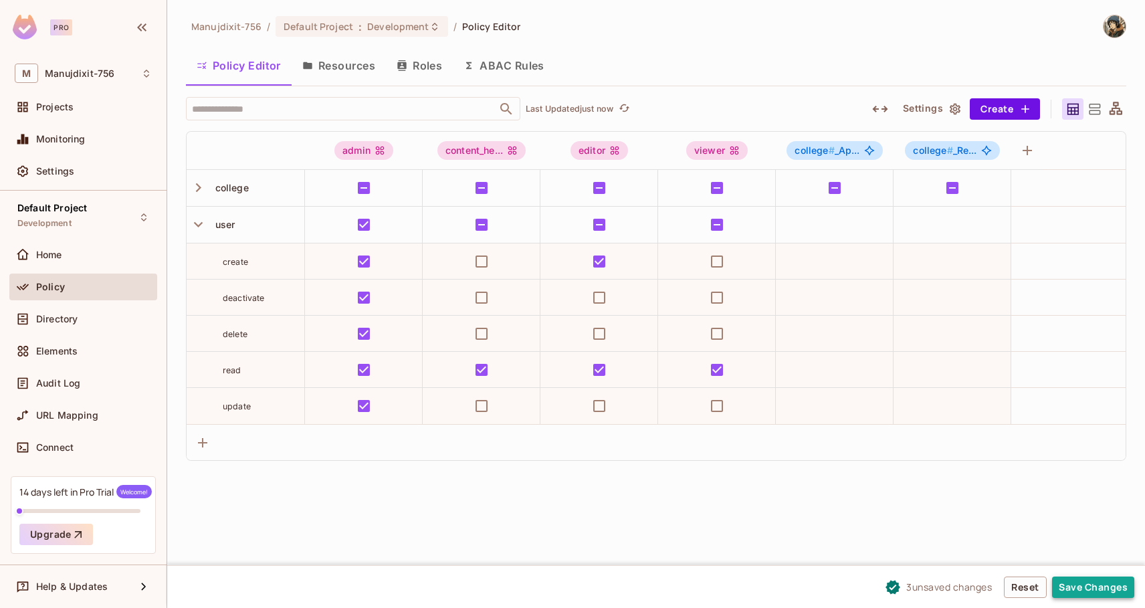
click at [1107, 583] on button "Save Changes" at bounding box center [1093, 587] width 82 height 21
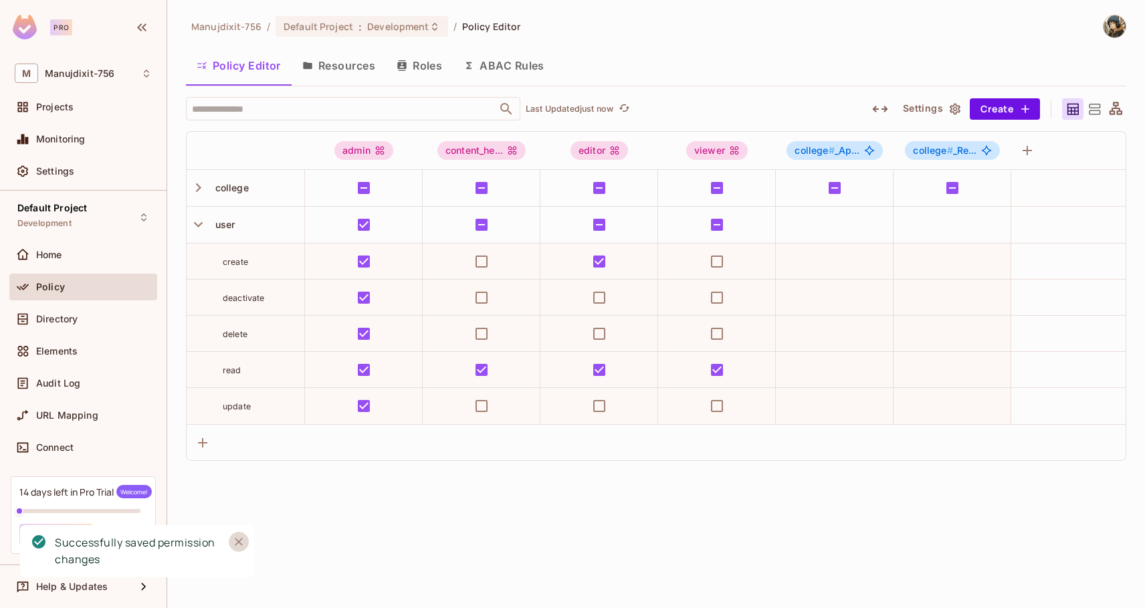
click at [239, 544] on icon "Close" at bounding box center [238, 541] width 13 height 13
click at [514, 483] on div "Manujdixit-756 / Default Project : Development / Policy Editor Policy Editor Re…" at bounding box center [656, 304] width 978 height 608
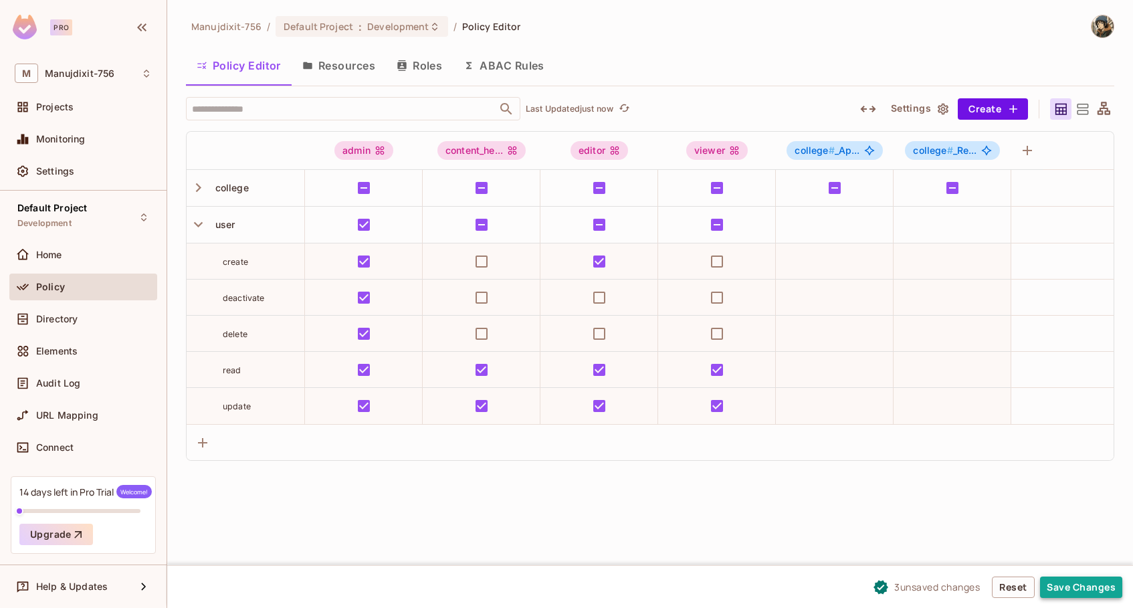
click at [1109, 589] on button "Save Changes" at bounding box center [1081, 587] width 82 height 21
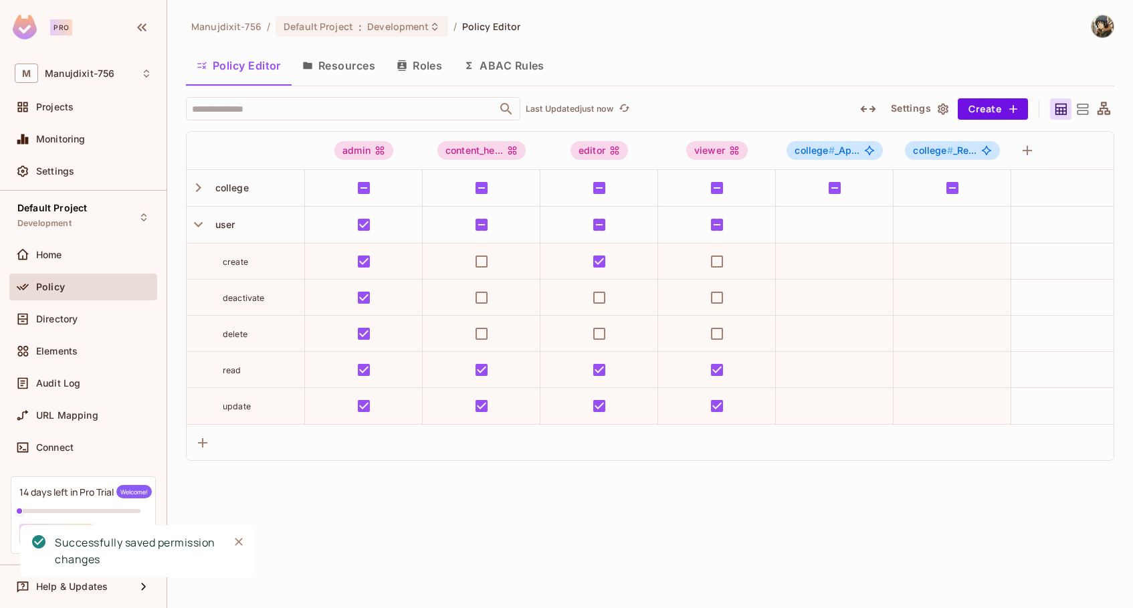
click at [809, 513] on div "Manujdixit-756 / Default Project : Development / Policy Editor Policy Editor Re…" at bounding box center [650, 304] width 966 height 608
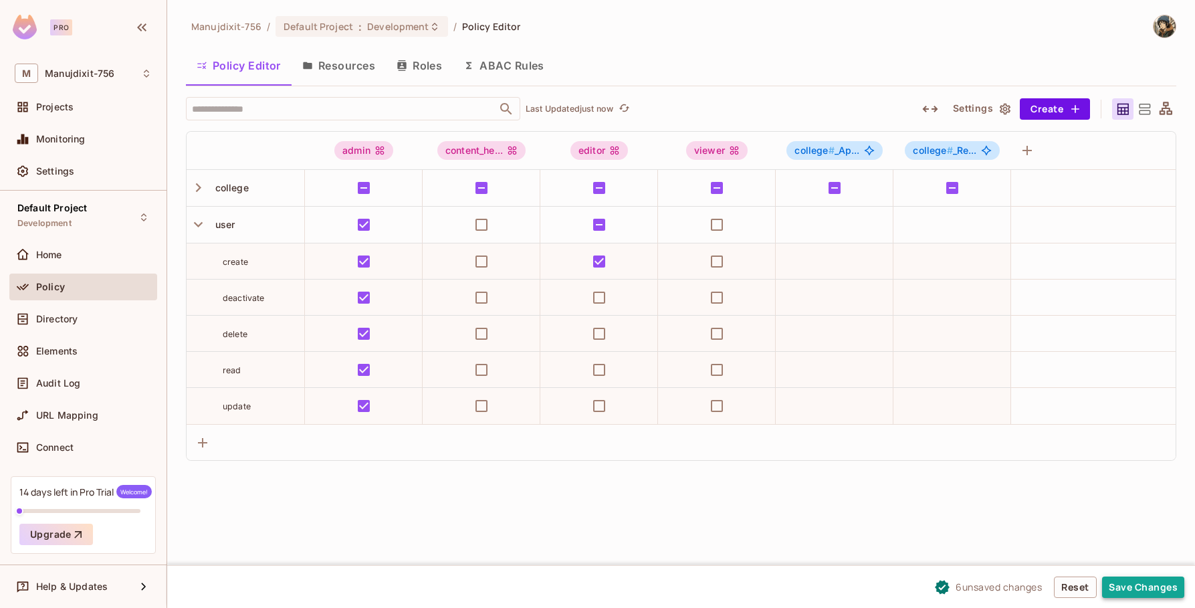
click at [1145, 587] on button "Save Changes" at bounding box center [1144, 587] width 82 height 21
click at [1127, 590] on button "Save Changes" at bounding box center [1144, 587] width 82 height 21
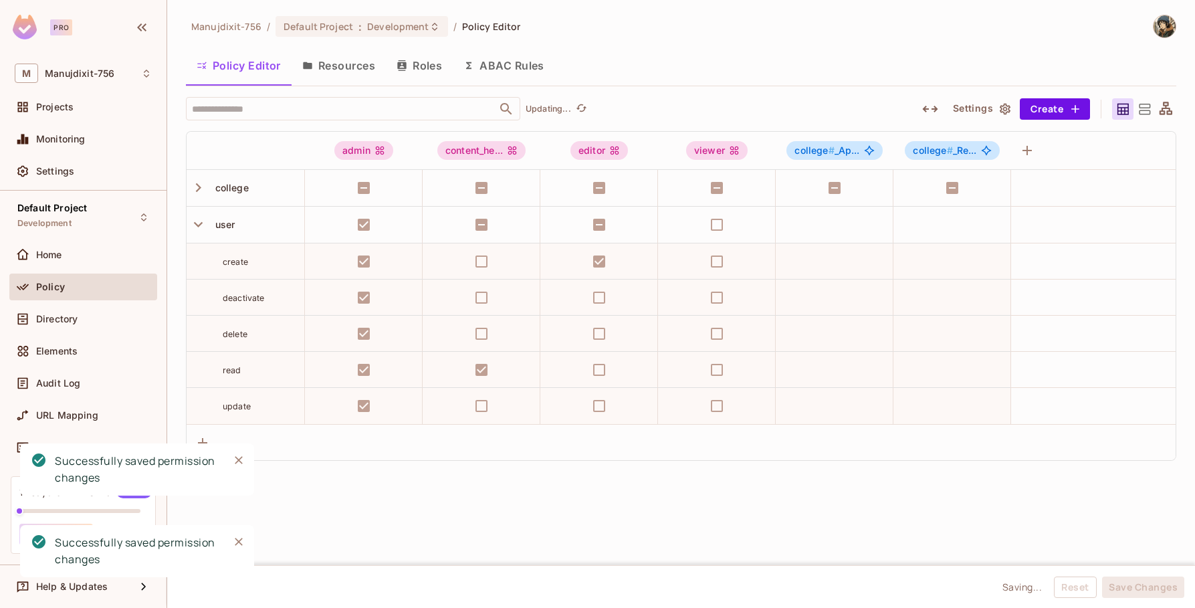
click at [444, 492] on div "Manujdixit-756 / Default Project : Development / Policy Editor Policy Editor Re…" at bounding box center [681, 304] width 1028 height 608
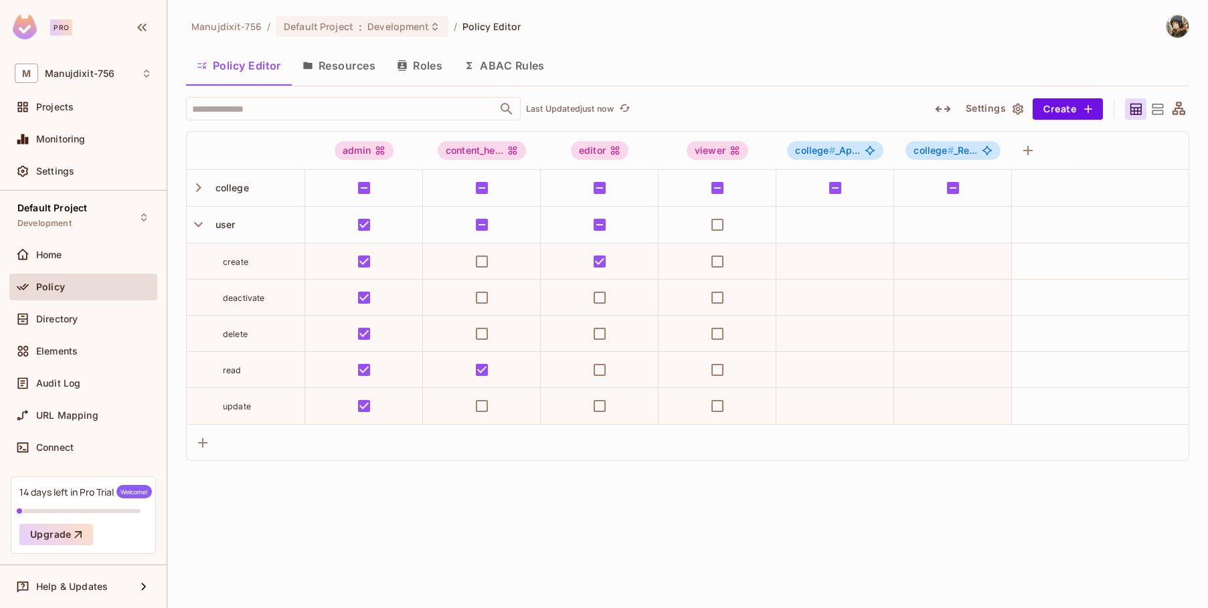
drag, startPoint x: 379, startPoint y: 68, endPoint x: 361, endPoint y: 64, distance: 18.4
click at [379, 67] on button "Resources" at bounding box center [339, 65] width 94 height 33
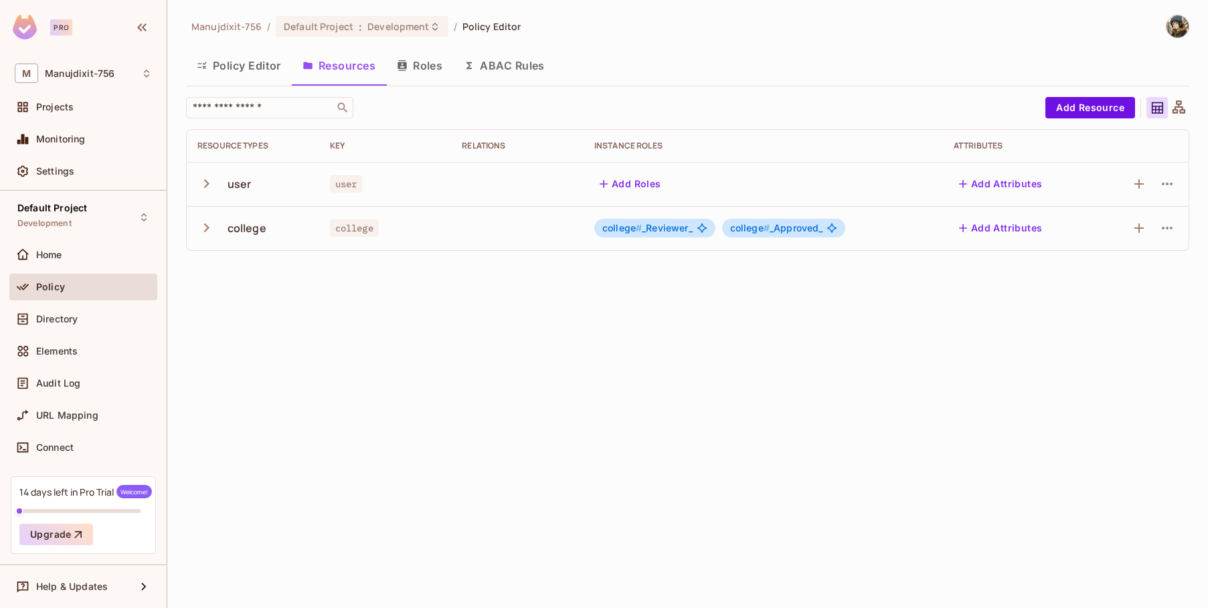
click at [361, 64] on button "Resources" at bounding box center [339, 65] width 94 height 33
click at [422, 66] on button "Roles" at bounding box center [419, 65] width 67 height 33
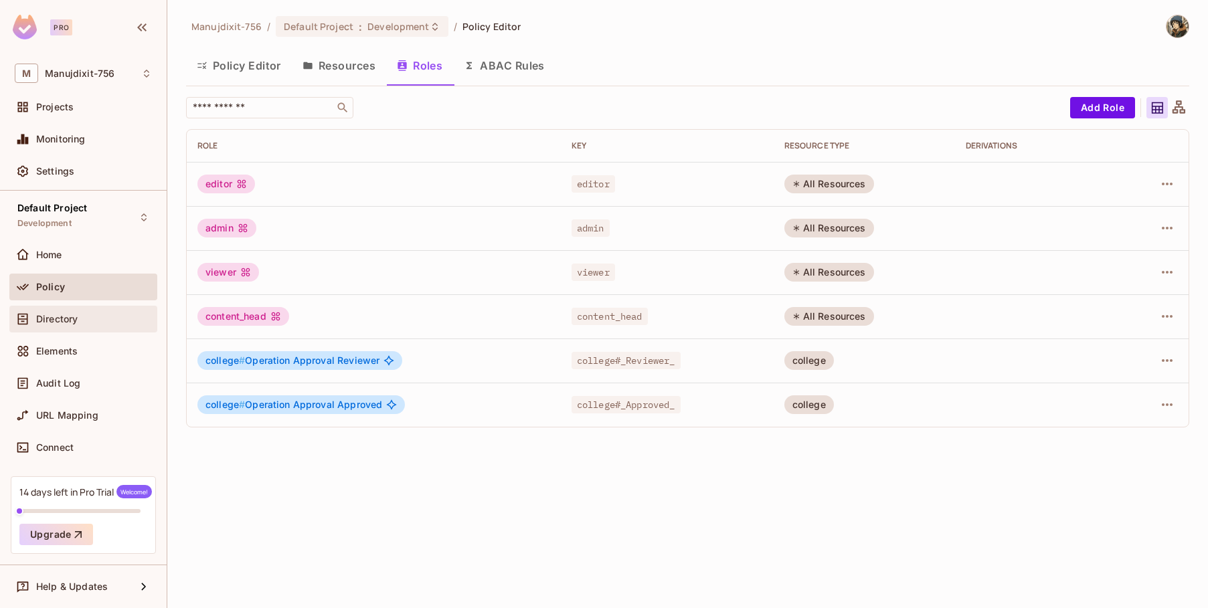
click at [58, 314] on span "Directory" at bounding box center [56, 319] width 41 height 11
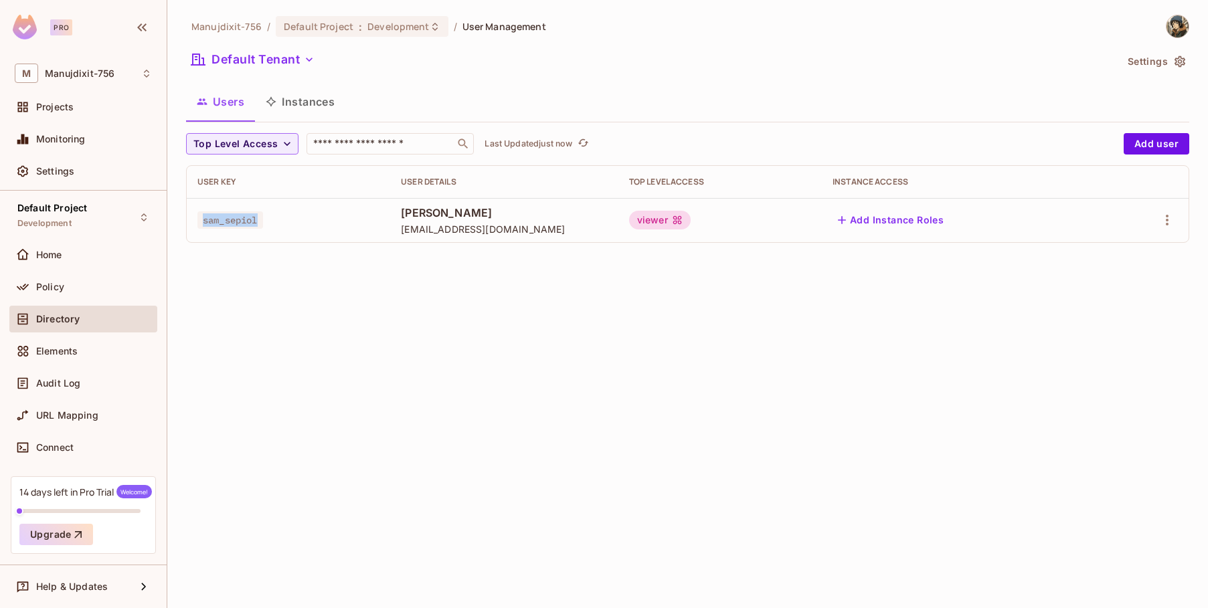
drag, startPoint x: 200, startPoint y: 217, endPoint x: 315, endPoint y: 219, distance: 115.1
click at [315, 219] on td "sam_sepiol" at bounding box center [288, 220] width 203 height 44
click at [477, 233] on span "[EMAIL_ADDRESS][DOMAIN_NAME]" at bounding box center [504, 229] width 207 height 13
drag, startPoint x: 492, startPoint y: 225, endPoint x: 310, endPoint y: 221, distance: 182.7
click at [310, 221] on tr "[PERSON_NAME] [EMAIL_ADDRESS][DOMAIN_NAME] viewer Add Instance Roles" at bounding box center [687, 220] width 1001 height 44
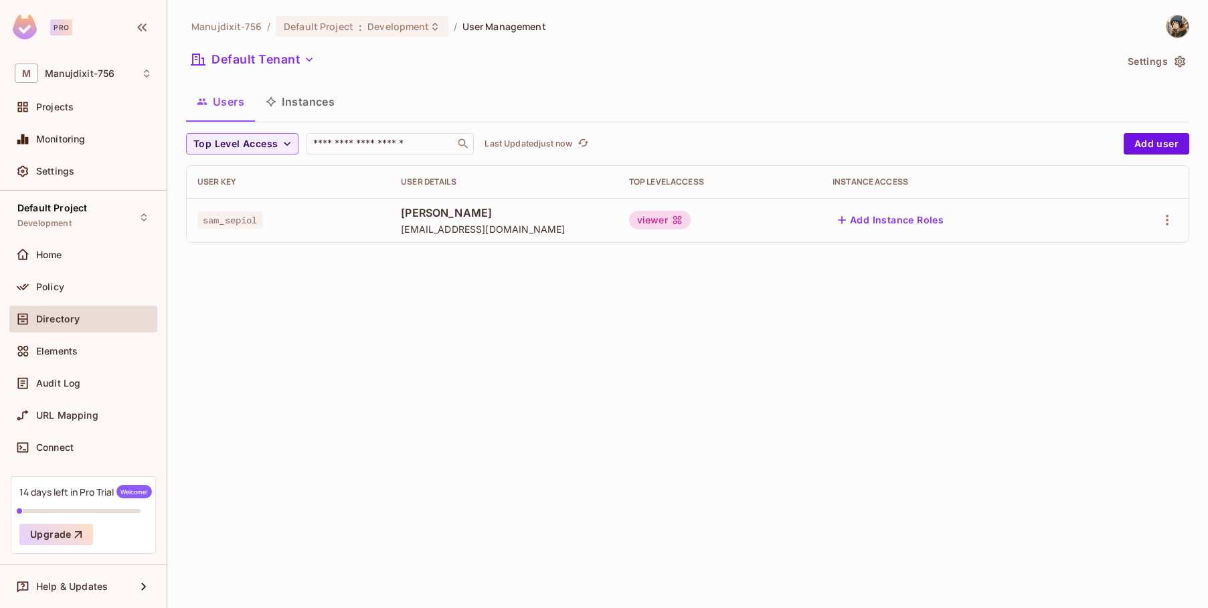
click at [189, 217] on td "sam_sepiol" at bounding box center [288, 220] width 203 height 44
drag, startPoint x: 194, startPoint y: 205, endPoint x: 515, endPoint y: 242, distance: 323.2
click at [517, 239] on tr "[PERSON_NAME] [EMAIL_ADDRESS][DOMAIN_NAME] viewer Add Instance Roles" at bounding box center [687, 220] width 1001 height 44
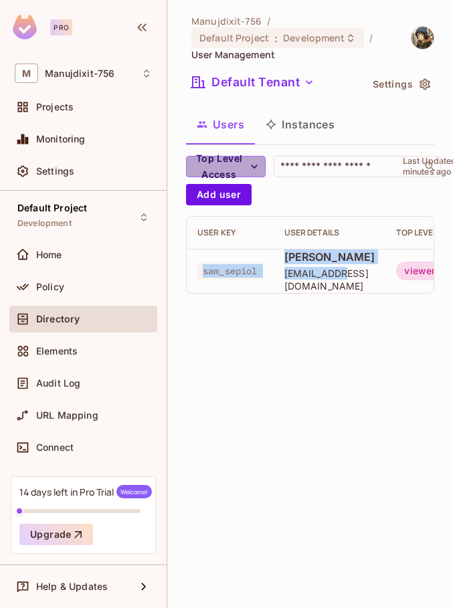
click at [250, 164] on icon "button" at bounding box center [254, 166] width 13 height 13
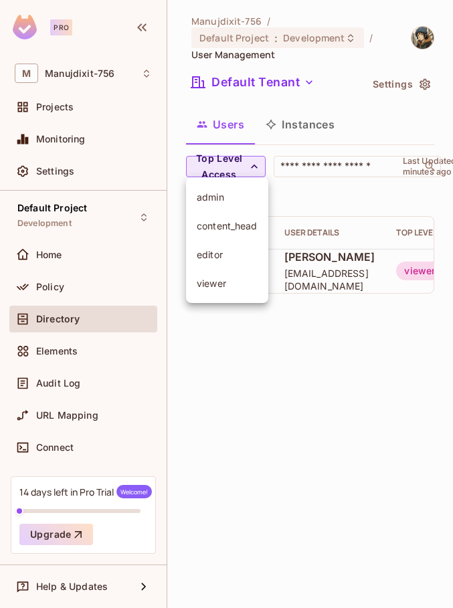
click at [250, 164] on div at bounding box center [226, 304] width 453 height 608
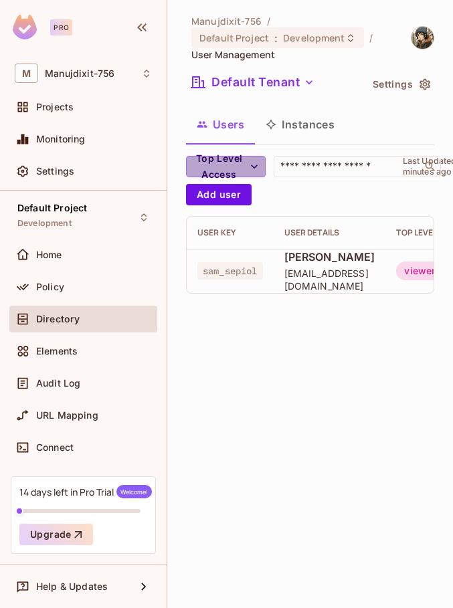
click at [249, 169] on icon "button" at bounding box center [254, 166] width 13 height 13
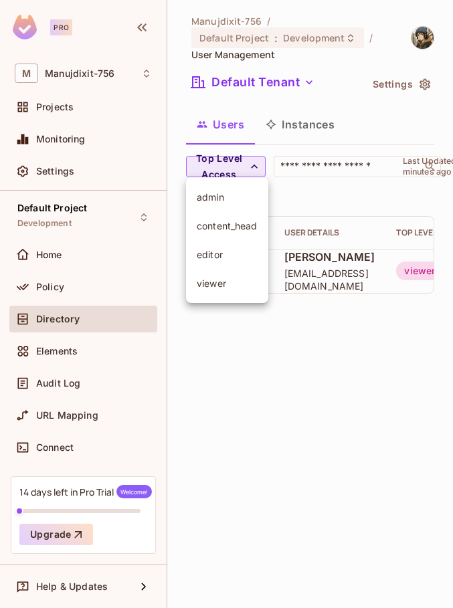
click at [235, 195] on span "admin" at bounding box center [227, 197] width 61 height 13
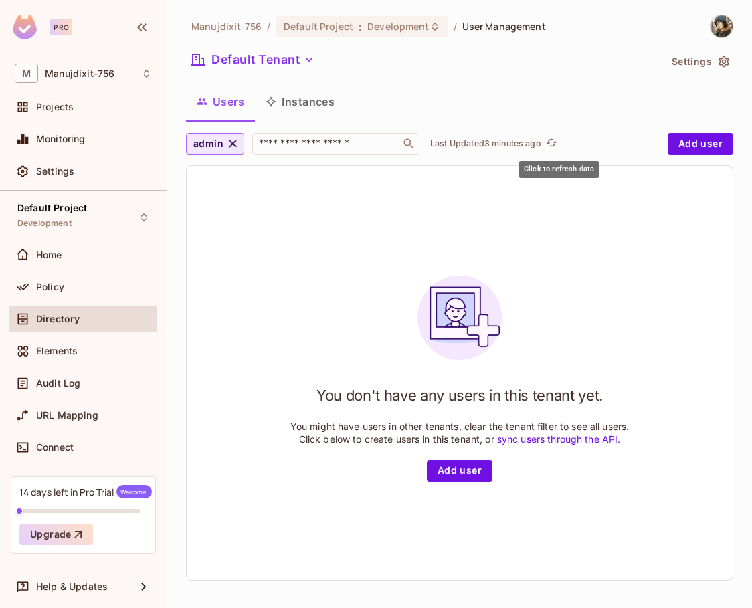
click at [557, 144] on icon "refresh" at bounding box center [551, 142] width 11 height 11
click at [231, 144] on icon "button" at bounding box center [233, 144] width 8 height 8
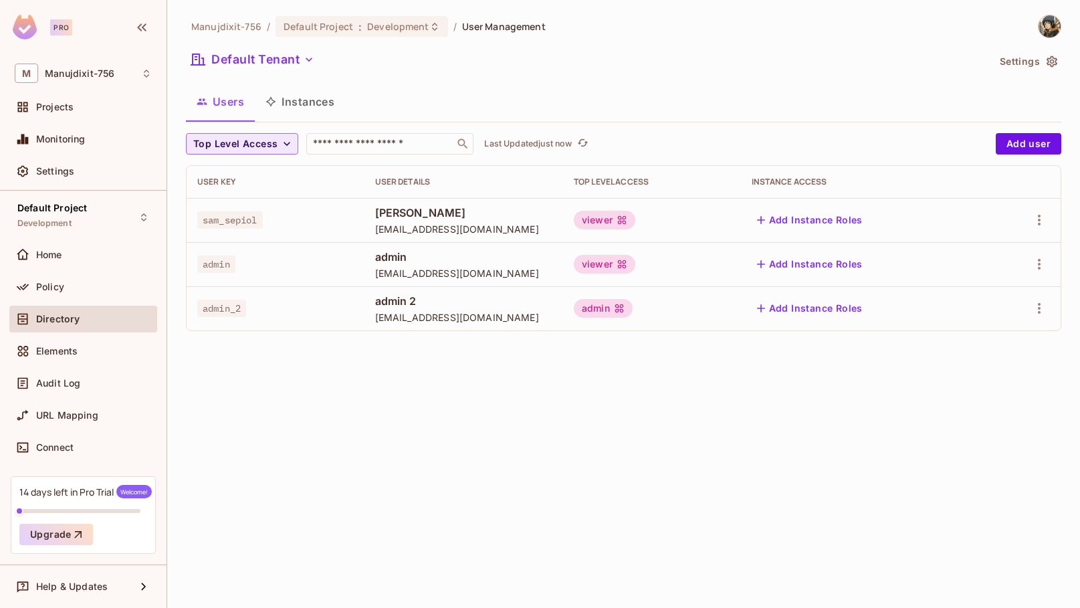
click at [249, 307] on div "admin_2" at bounding box center [275, 308] width 157 height 13
click at [269, 142] on span "Top Level Access" at bounding box center [235, 144] width 84 height 17
click at [222, 185] on li "admin" at bounding box center [227, 174] width 82 height 29
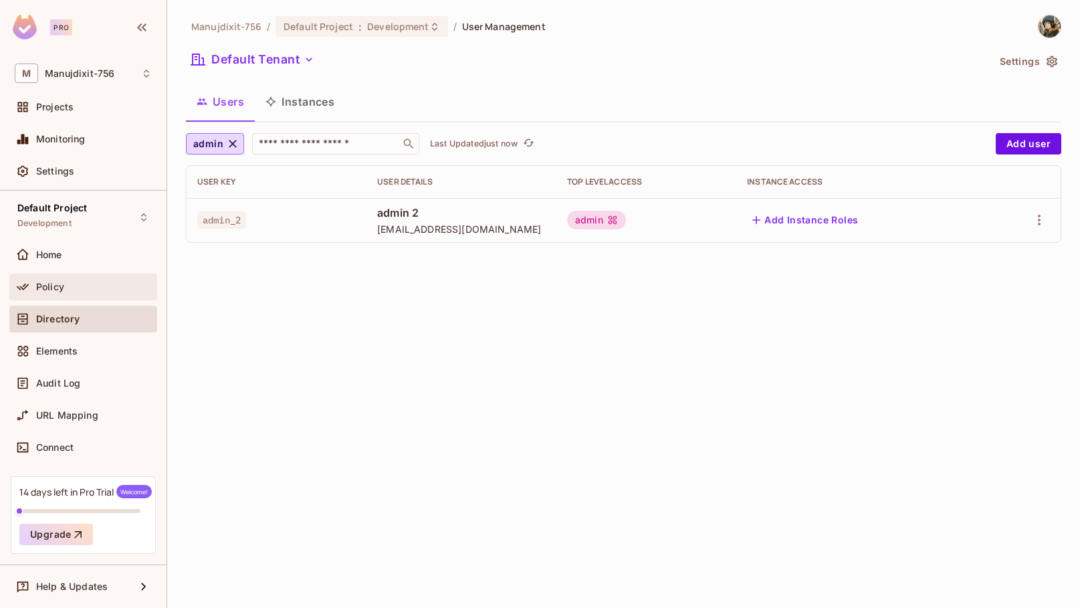
click at [66, 282] on div "Policy" at bounding box center [94, 287] width 116 height 11
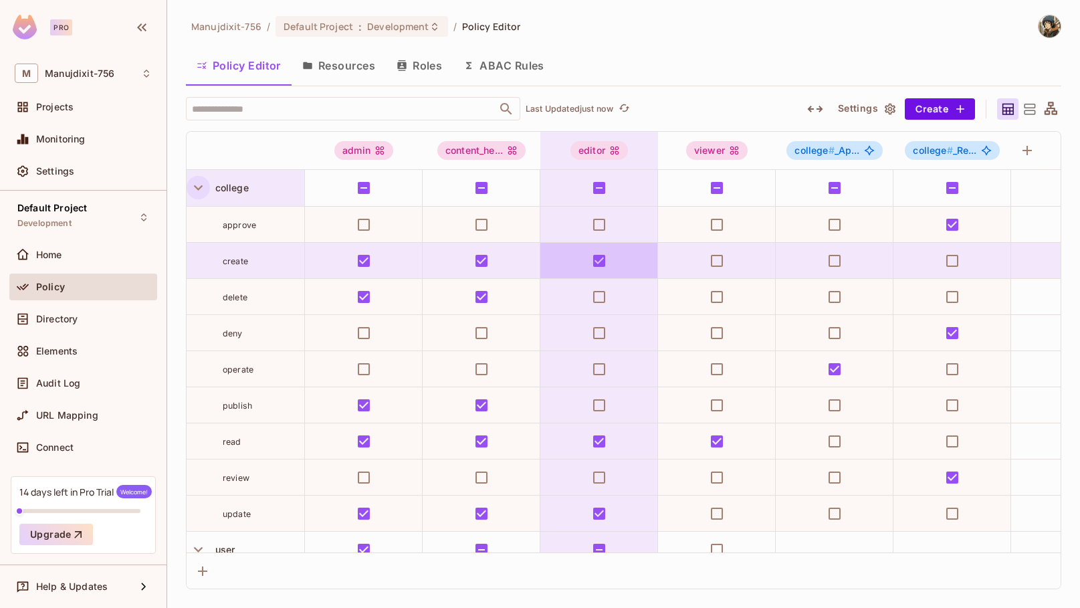
click at [200, 181] on icon "button" at bounding box center [198, 188] width 18 height 18
